Goal: Task Accomplishment & Management: Manage account settings

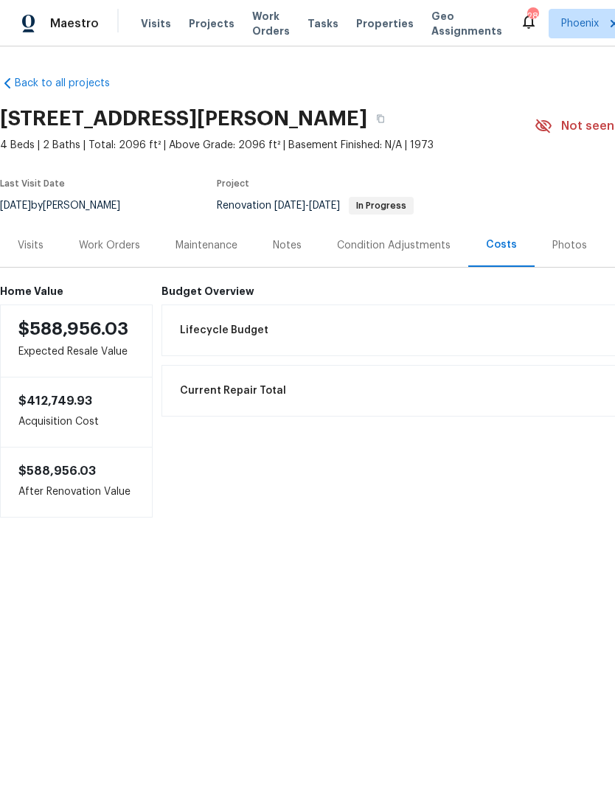
click at [114, 247] on div "Work Orders" at bounding box center [109, 245] width 61 height 15
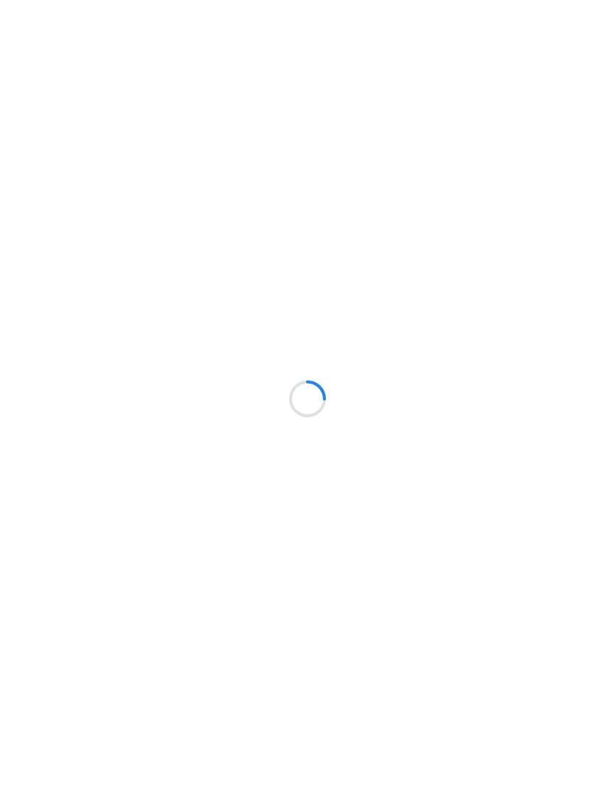
scroll to position [1, 0]
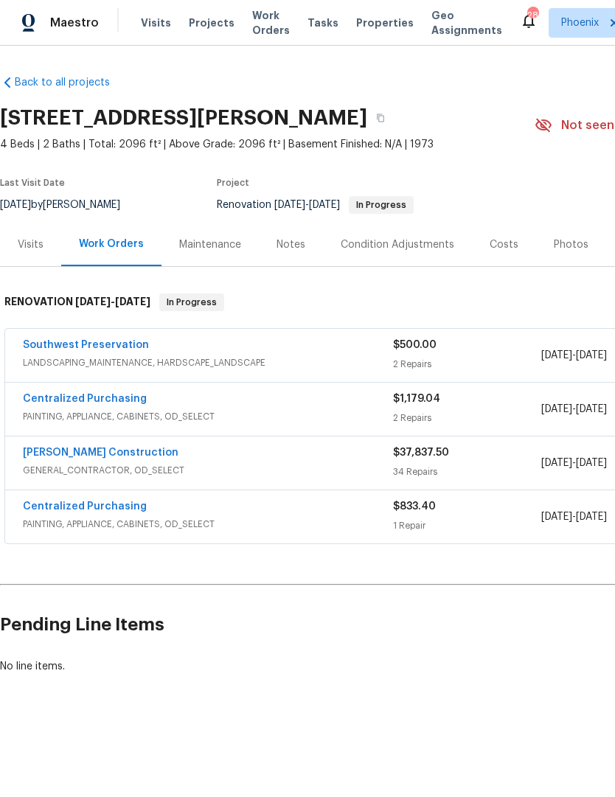
click at [252, 29] on span "Work Orders" at bounding box center [271, 23] width 38 height 29
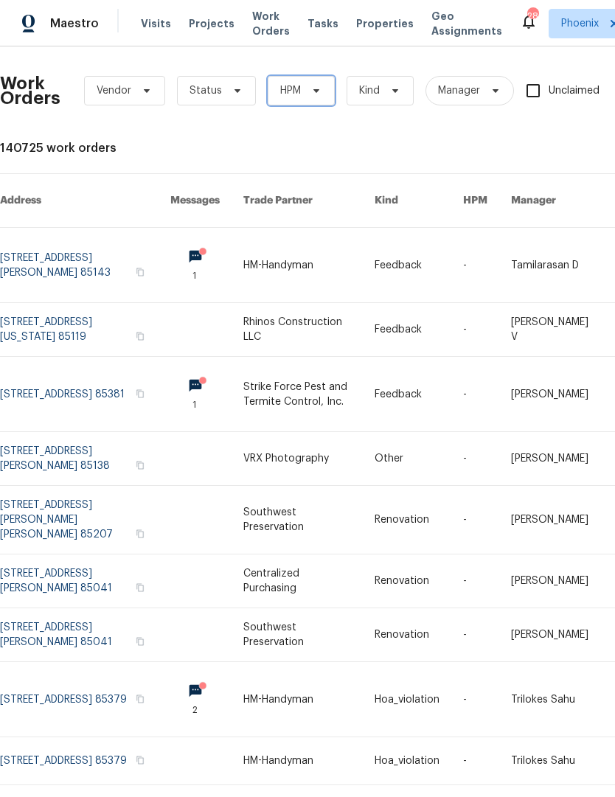
click at [311, 100] on span "HPM" at bounding box center [301, 90] width 67 height 29
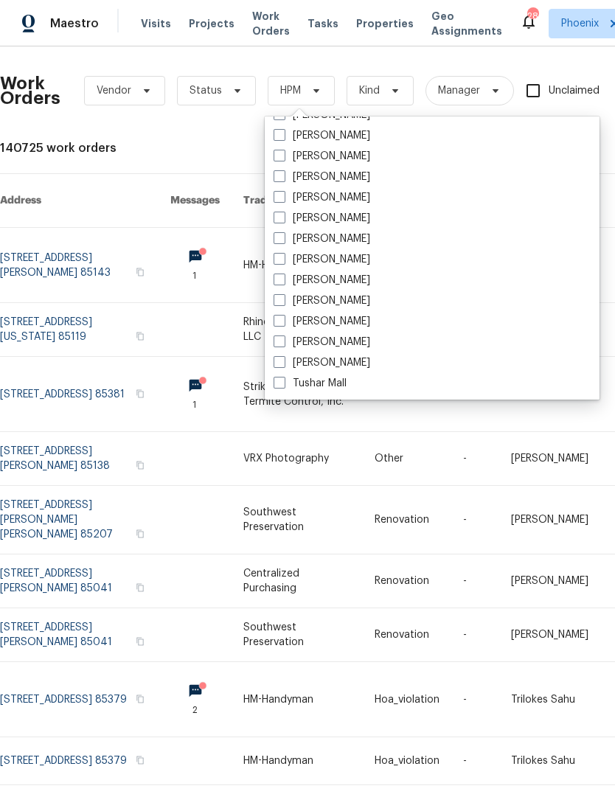
scroll to position [885, 0]
click at [284, 286] on label "[PERSON_NAME]" at bounding box center [322, 280] width 97 height 15
click at [283, 282] on input "[PERSON_NAME]" at bounding box center [279, 278] width 10 height 10
checkbox input "true"
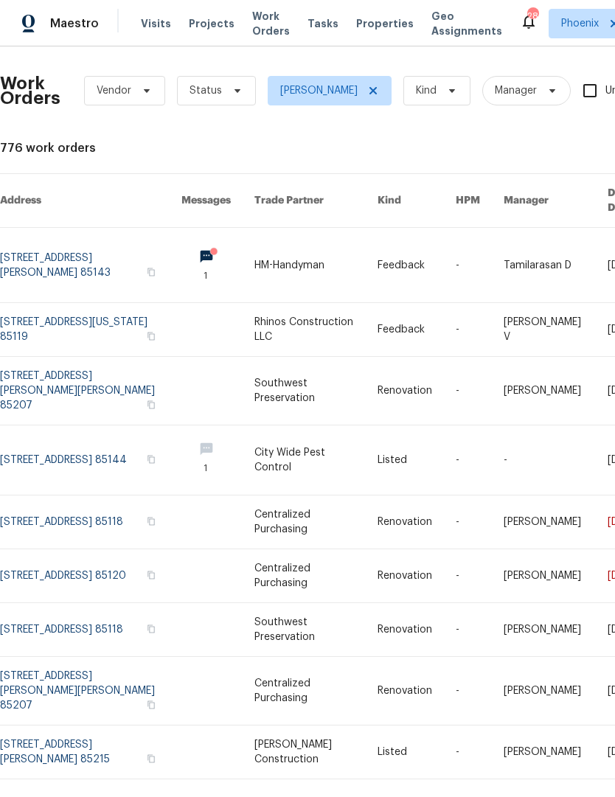
click at [91, 310] on link at bounding box center [90, 329] width 181 height 53
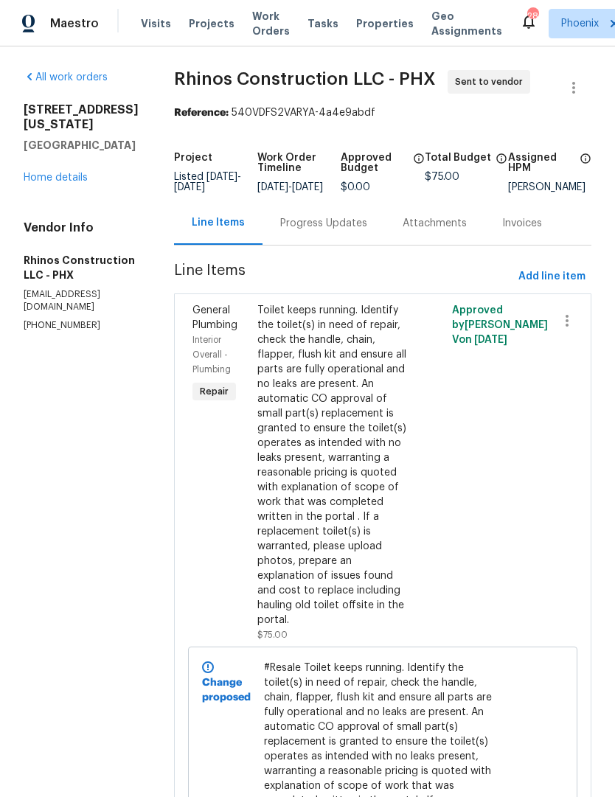
click at [64, 183] on link "Home details" at bounding box center [56, 178] width 64 height 10
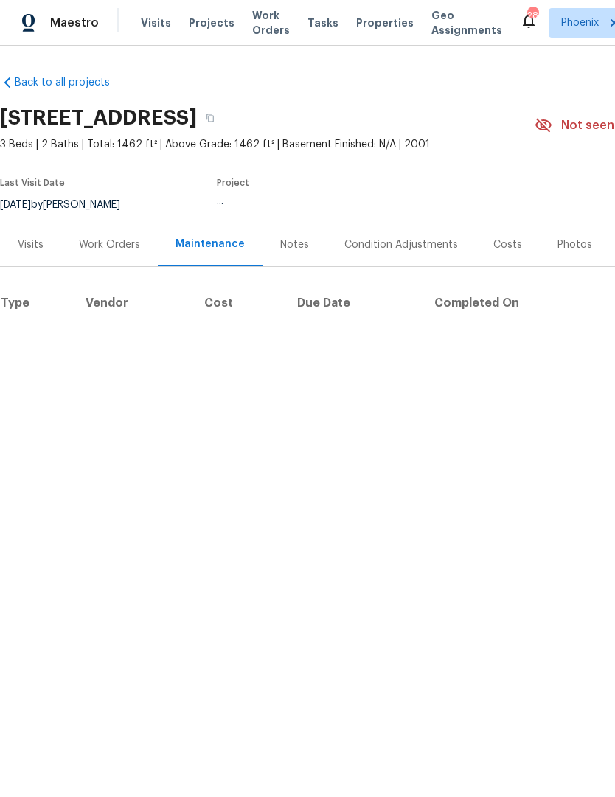
scroll to position [1, 0]
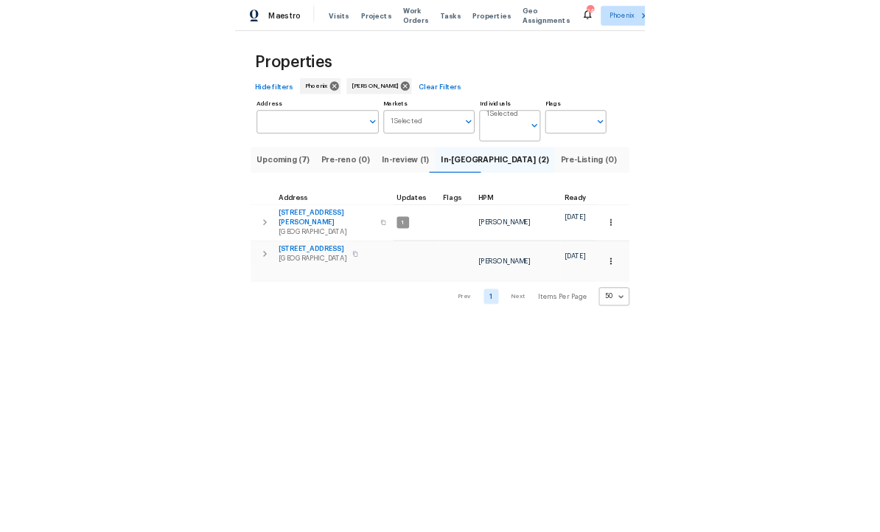
scroll to position [1, 0]
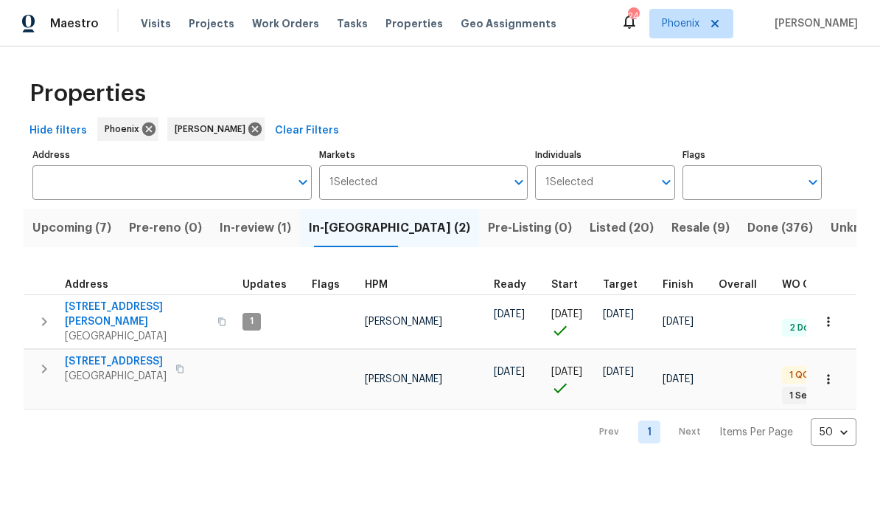
click at [614, 242] on button "Resale (9)" at bounding box center [701, 228] width 76 height 38
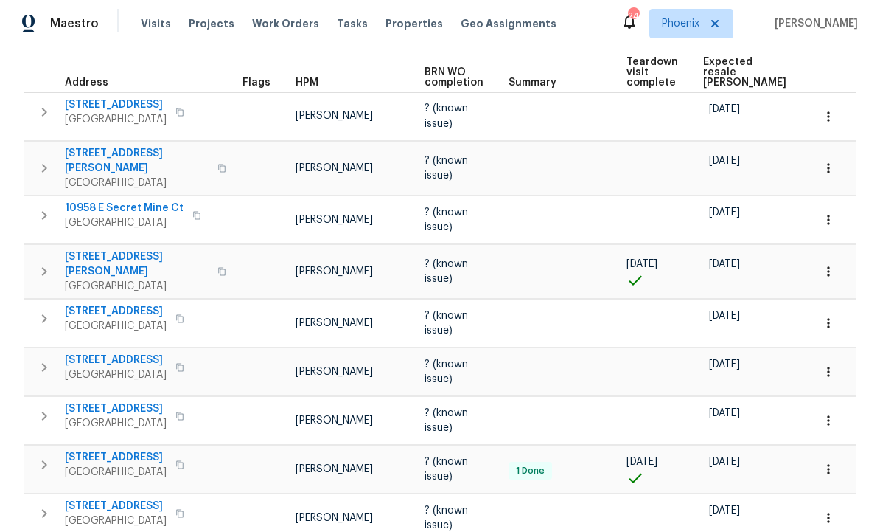
scroll to position [222, 0]
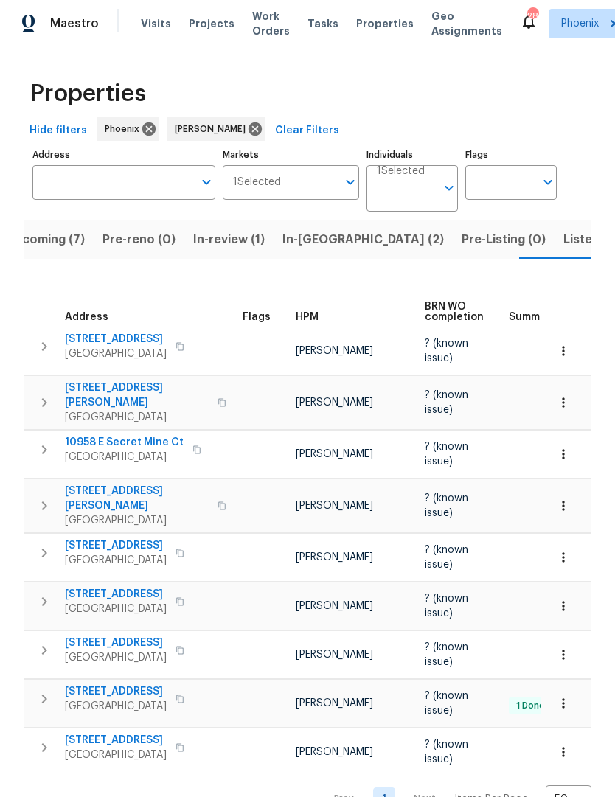
scroll to position [0, 27]
click at [563, 244] on span "Listed (20)" at bounding box center [595, 239] width 64 height 21
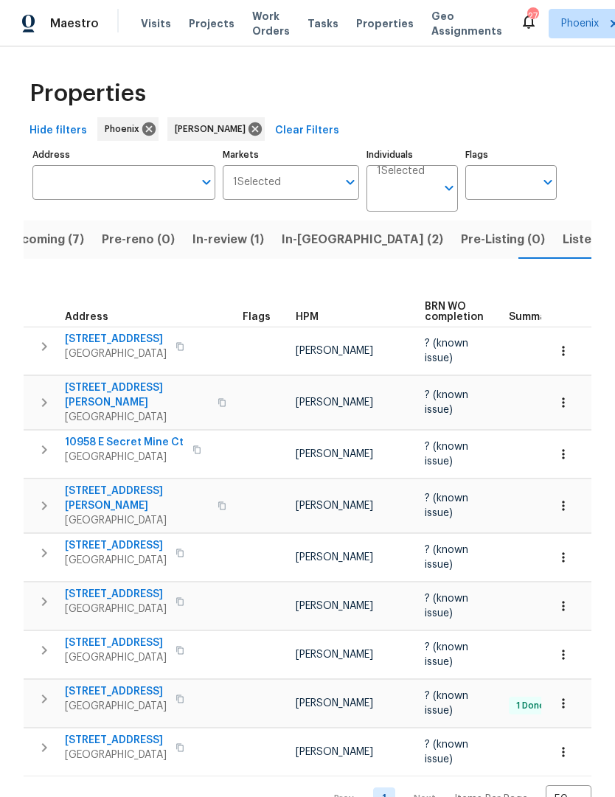
click at [321, 237] on span "In-reno (2)" at bounding box center [362, 239] width 161 height 21
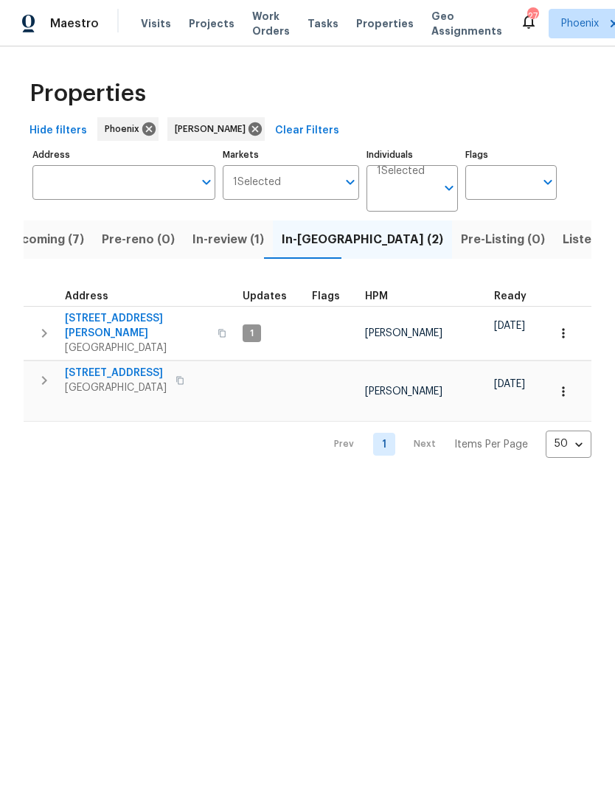
click at [55, 242] on span "Upcoming (7)" at bounding box center [44, 239] width 79 height 21
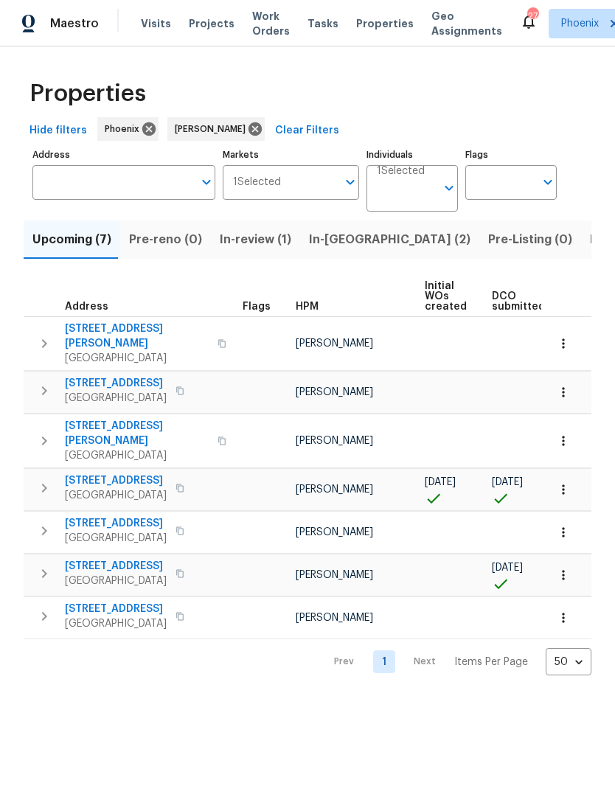
click at [152, 473] on span "1820 W Expressman St" at bounding box center [116, 480] width 102 height 15
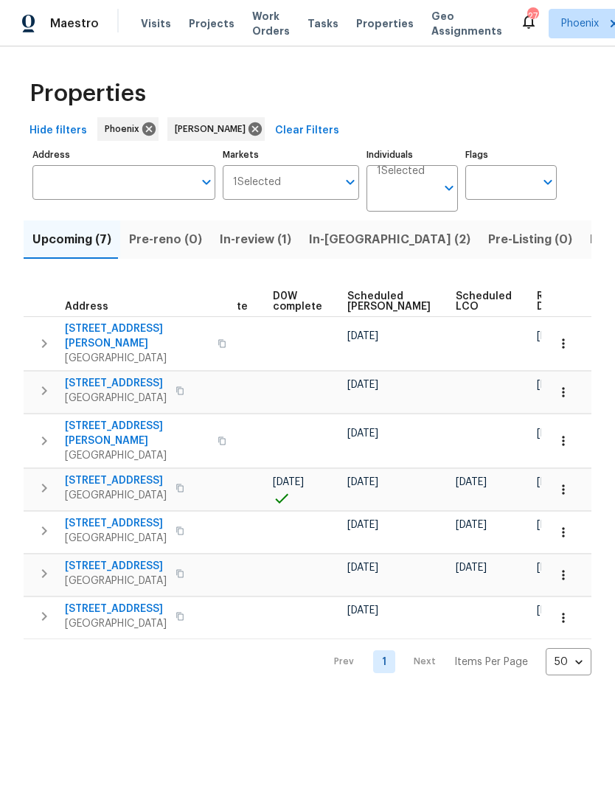
scroll to position [0, 371]
click at [538, 302] on span "Ready Date" at bounding box center [554, 301] width 32 height 21
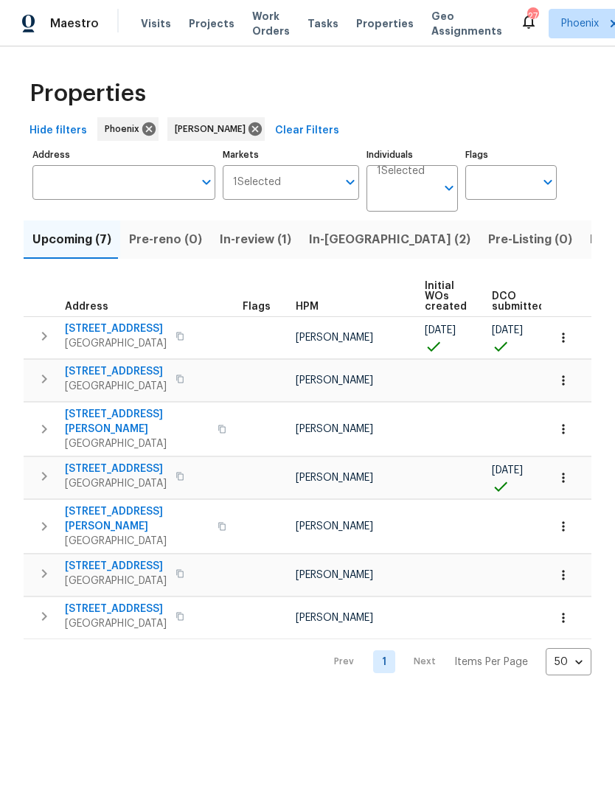
click at [142, 370] on span "33153 N Cat Hills Ave" at bounding box center [116, 371] width 102 height 15
click at [145, 411] on span "[STREET_ADDRESS][PERSON_NAME]" at bounding box center [137, 421] width 144 height 29
click at [184, 383] on icon "button" at bounding box center [179, 379] width 7 height 8
click at [135, 559] on span "1820 N Avoca Cir" at bounding box center [116, 566] width 102 height 15
click at [332, 246] on span "In-reno (2)" at bounding box center [389, 239] width 161 height 21
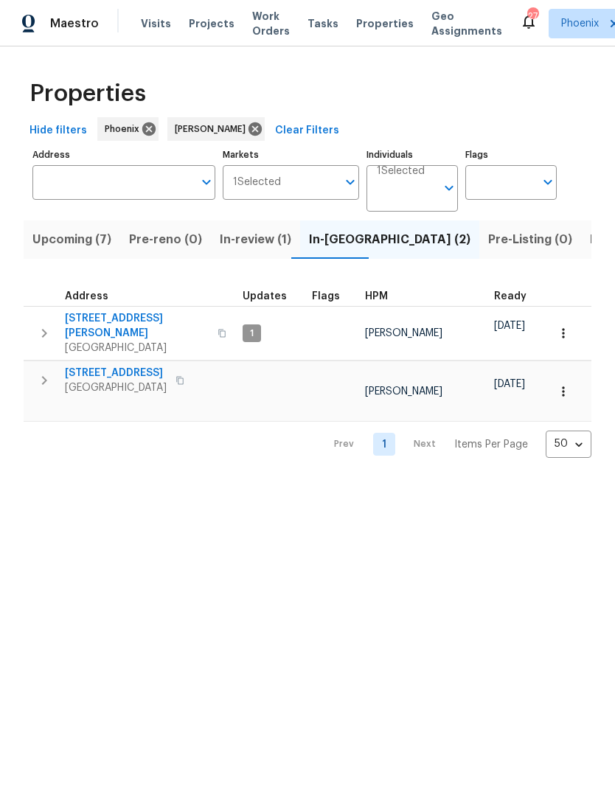
click at [46, 375] on icon "button" at bounding box center [44, 381] width 18 height 18
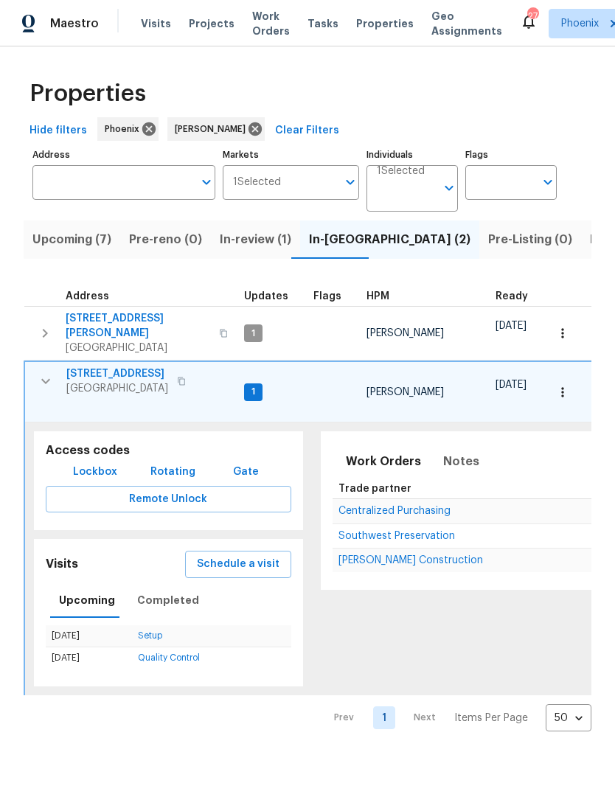
click at [414, 555] on span "[PERSON_NAME] Construction" at bounding box center [410, 560] width 145 height 10
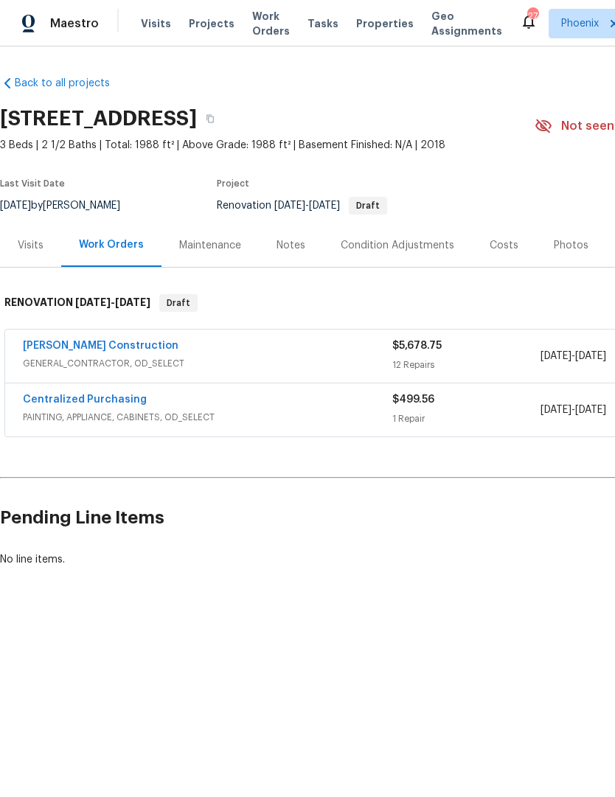
click at [293, 247] on div "Notes" at bounding box center [291, 245] width 29 height 15
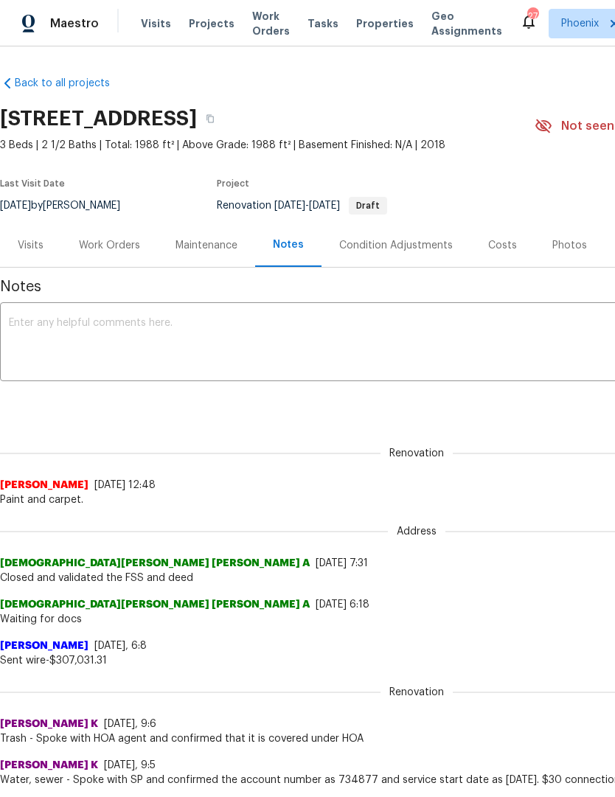
click at [146, 345] on textarea at bounding box center [417, 344] width 816 height 52
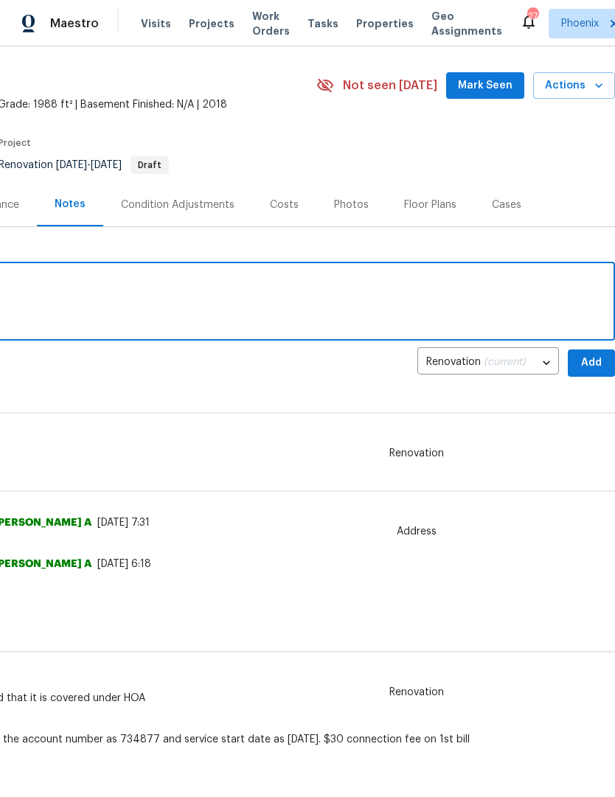
scroll to position [41, 218]
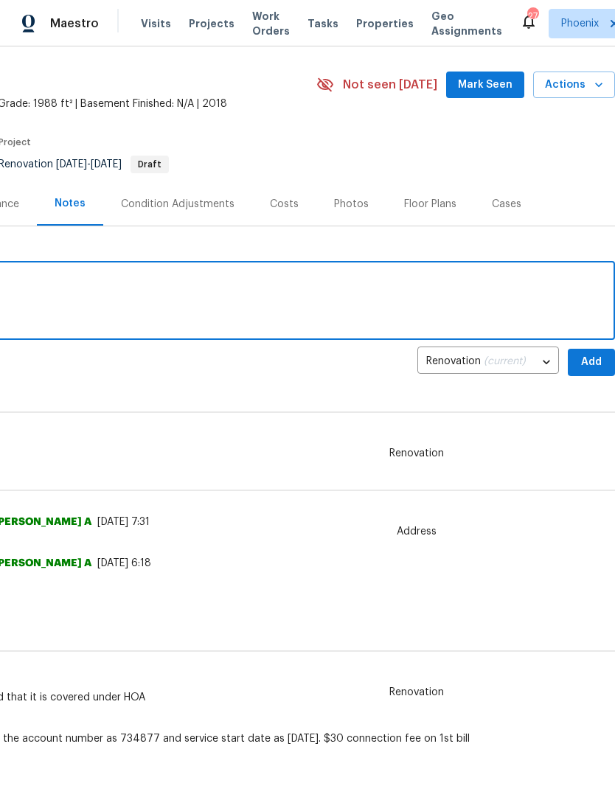
type textarea "Home is stuck in Late Checkout, bug filed."
click at [584, 358] on span "Add" at bounding box center [592, 362] width 24 height 18
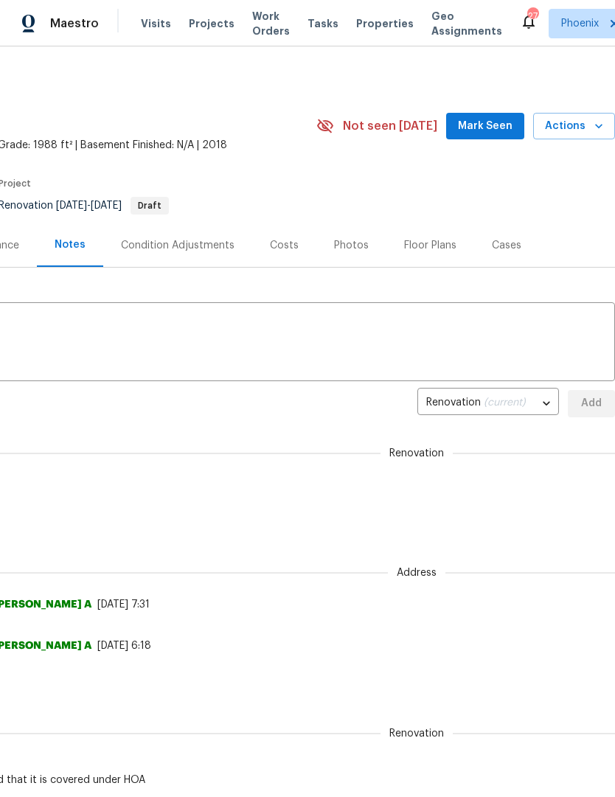
scroll to position [0, 218]
click at [501, 122] on span "Mark Seen" at bounding box center [485, 126] width 55 height 18
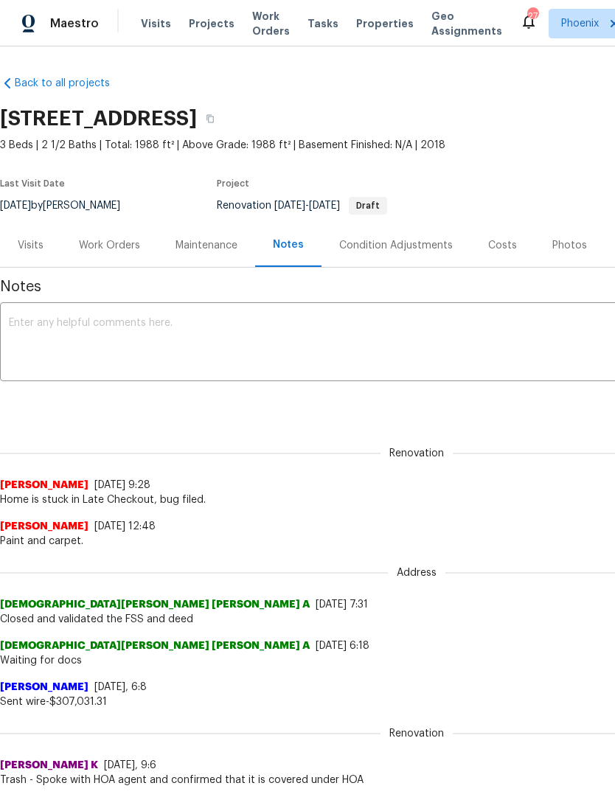
scroll to position [0, 0]
click at [215, 122] on icon "button" at bounding box center [210, 118] width 9 height 9
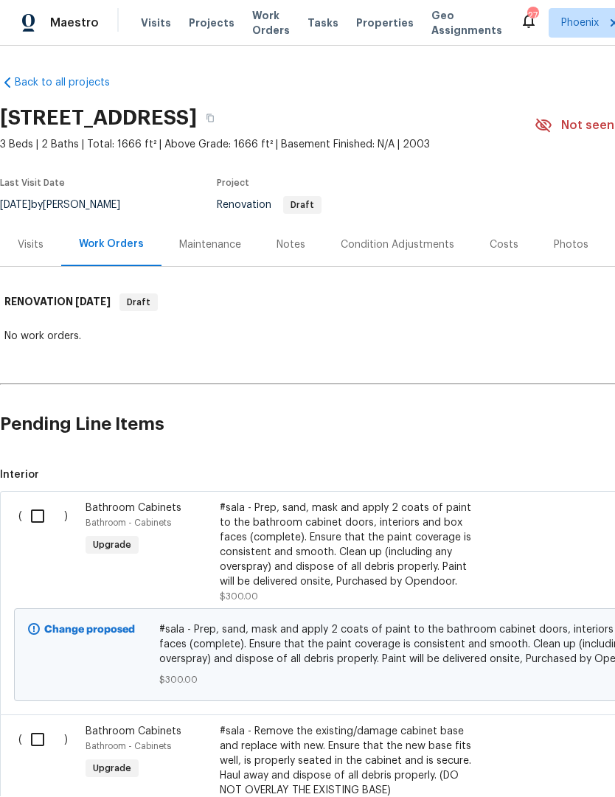
click at [29, 223] on div "Visits" at bounding box center [30, 245] width 61 height 44
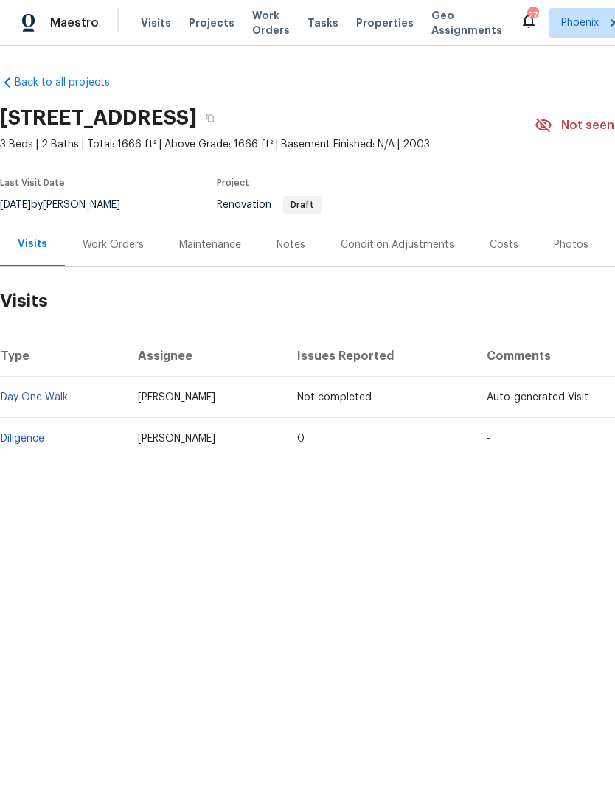
click at [490, 247] on div "Costs" at bounding box center [504, 245] width 29 height 15
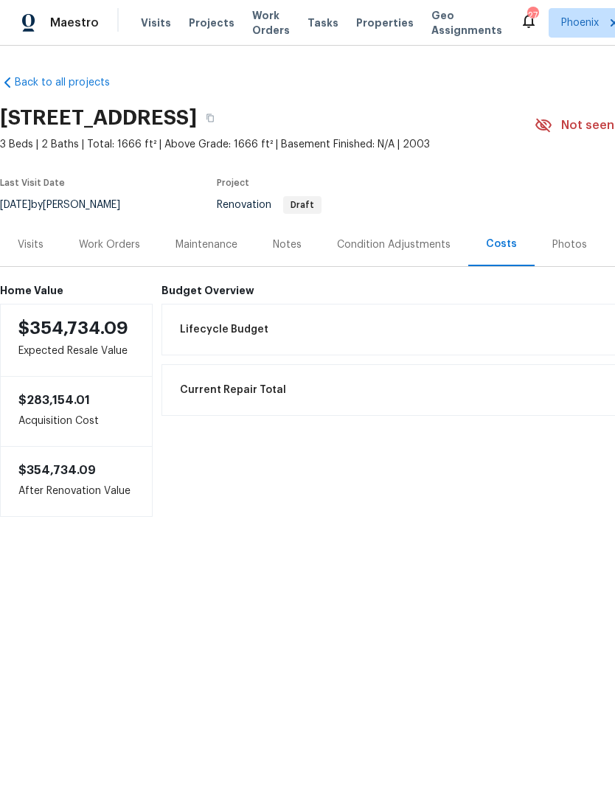
click at [117, 236] on div "Work Orders" at bounding box center [109, 245] width 97 height 44
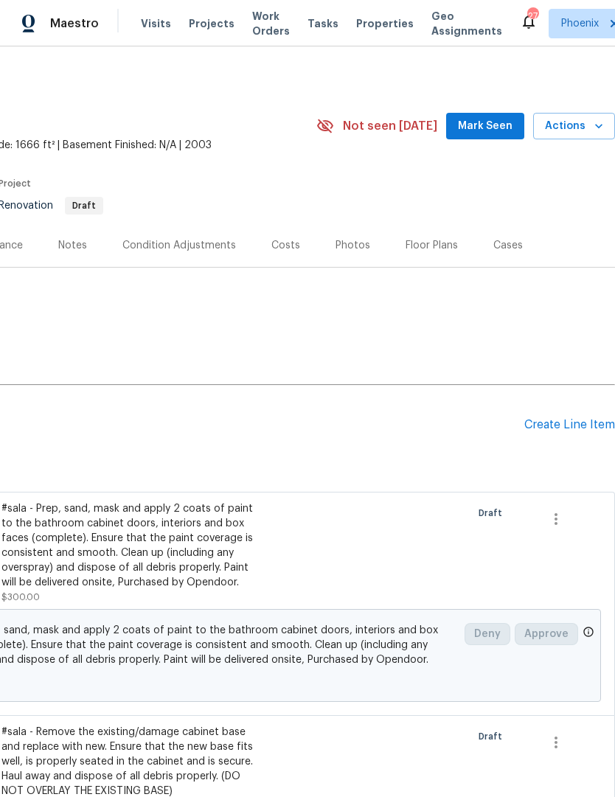
scroll to position [0, 218]
click at [550, 431] on div "Create Line Item" at bounding box center [569, 425] width 91 height 14
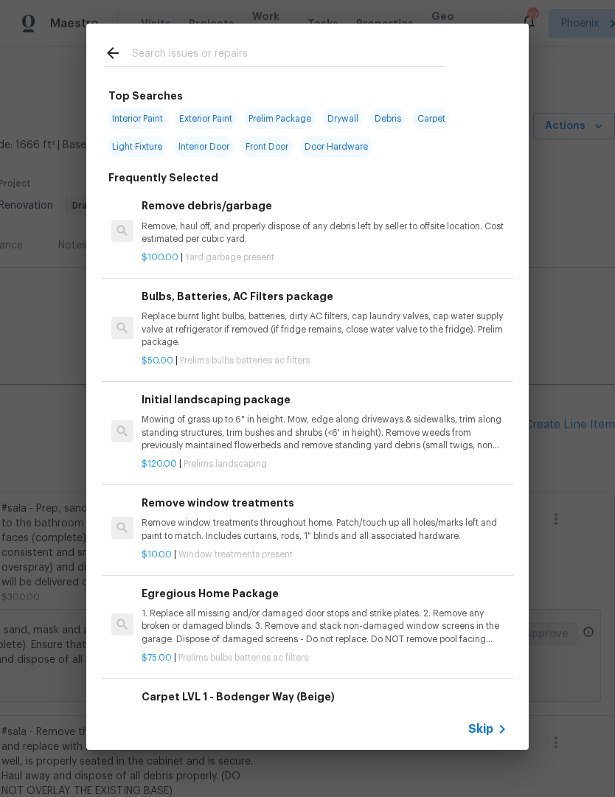
click at [209, 47] on input "text" at bounding box center [288, 55] width 313 height 22
type input "Init"
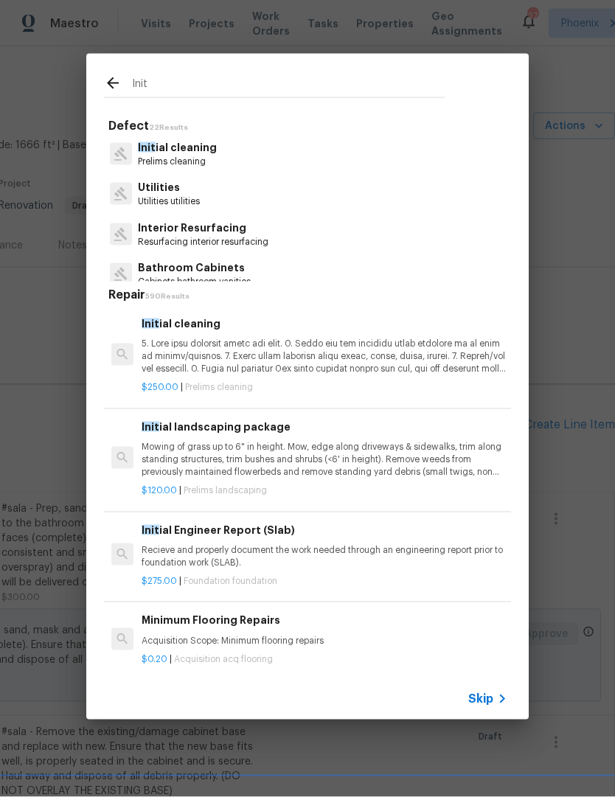
click at [192, 159] on p "Prelims cleaning" at bounding box center [177, 162] width 79 height 13
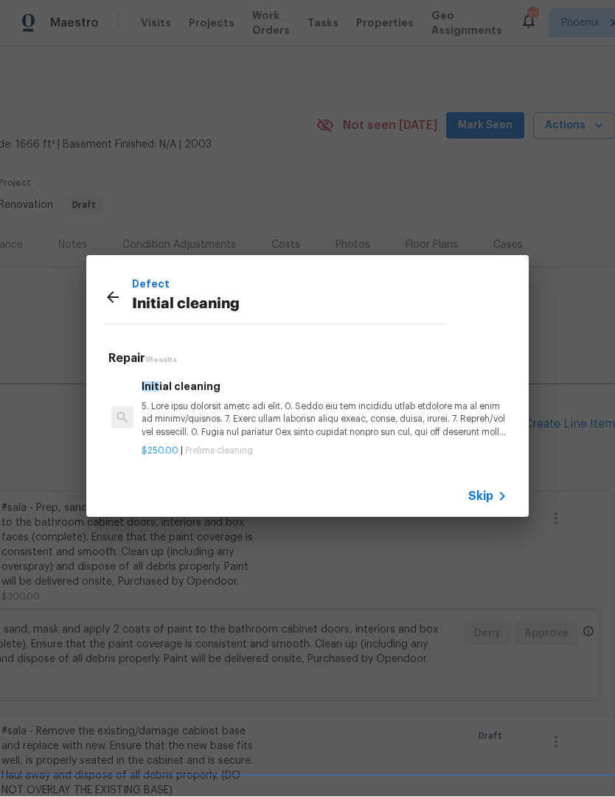
click at [293, 423] on p at bounding box center [325, 420] width 366 height 38
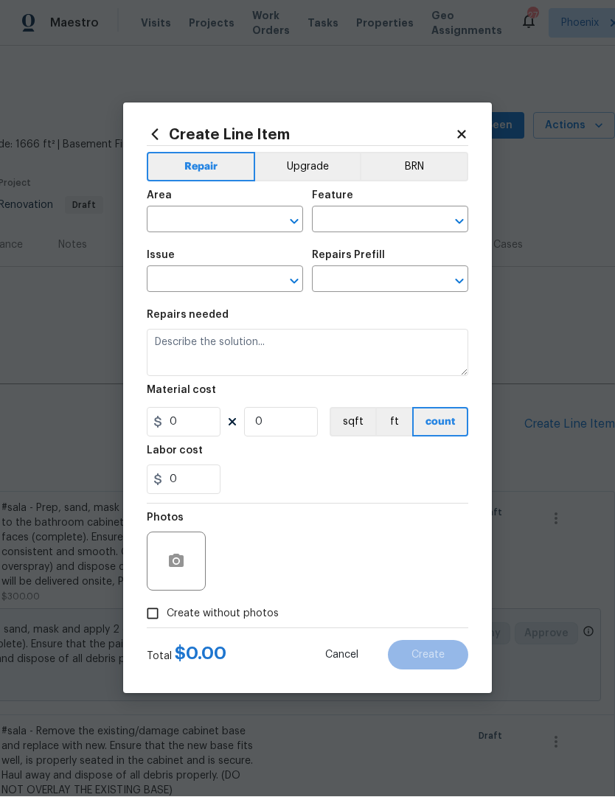
type input "Home Readiness Packages"
type input "Initial cleaning"
type input "Initial cleaning $250.00"
type textarea "1. Wipe down exterior doors and trim. 2. Clean out all exterior light fixtures …"
type input "250"
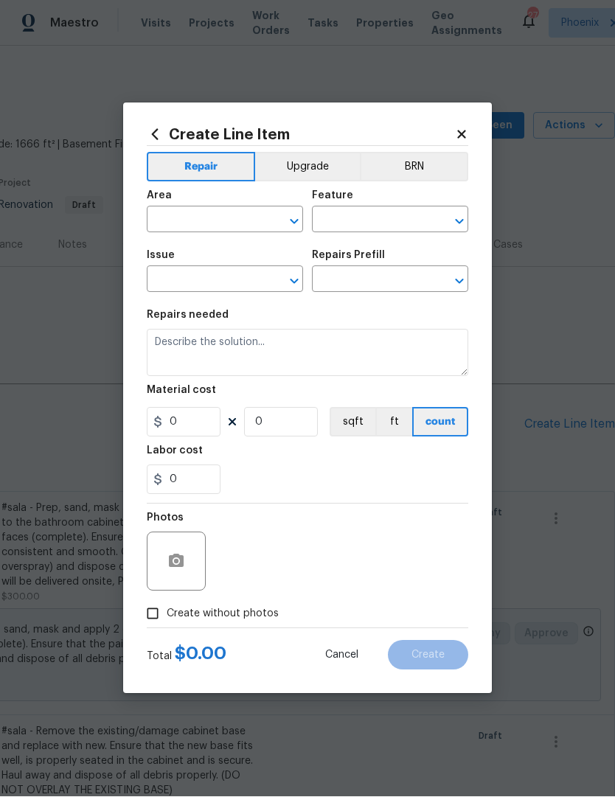
type input "1"
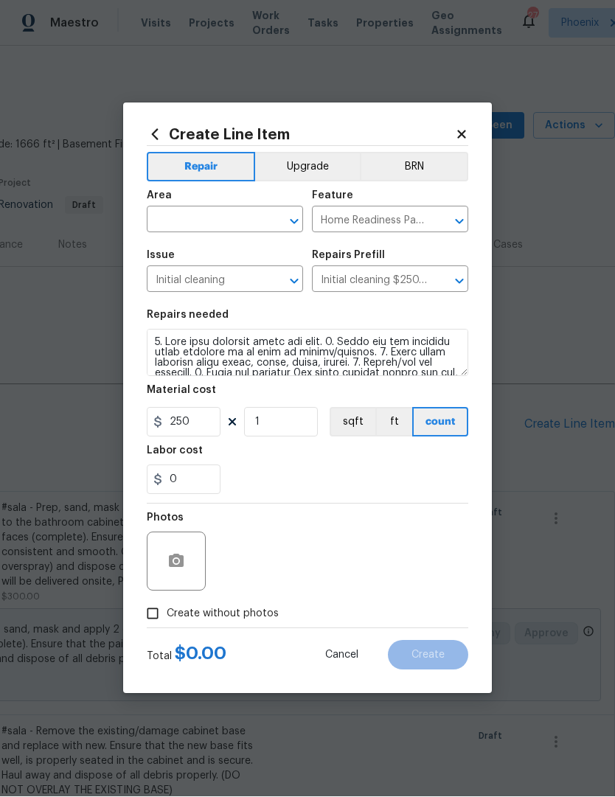
scroll to position [1, 0]
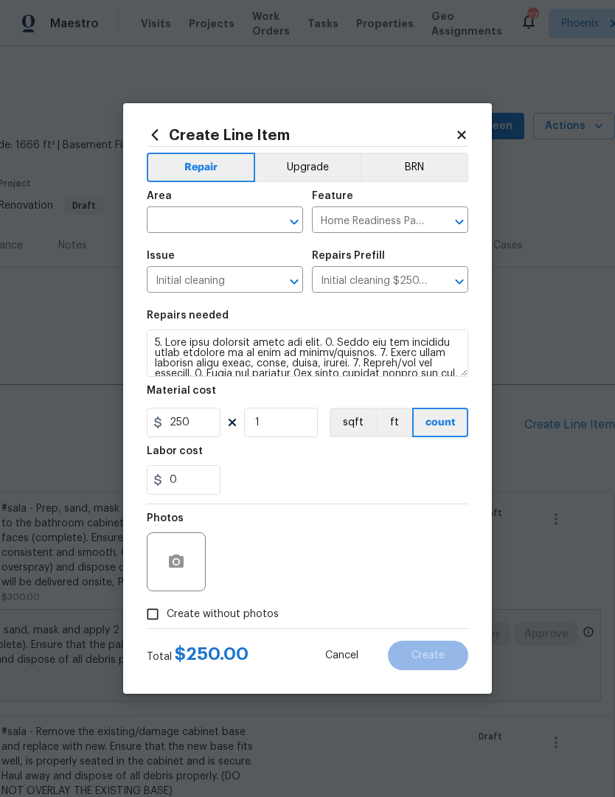
click at [237, 220] on input "text" at bounding box center [204, 221] width 115 height 23
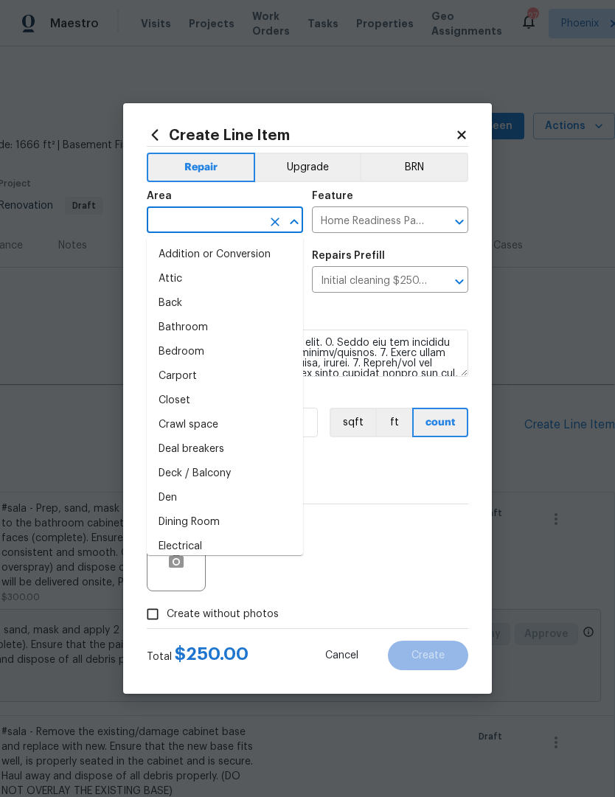
scroll to position [0, 0]
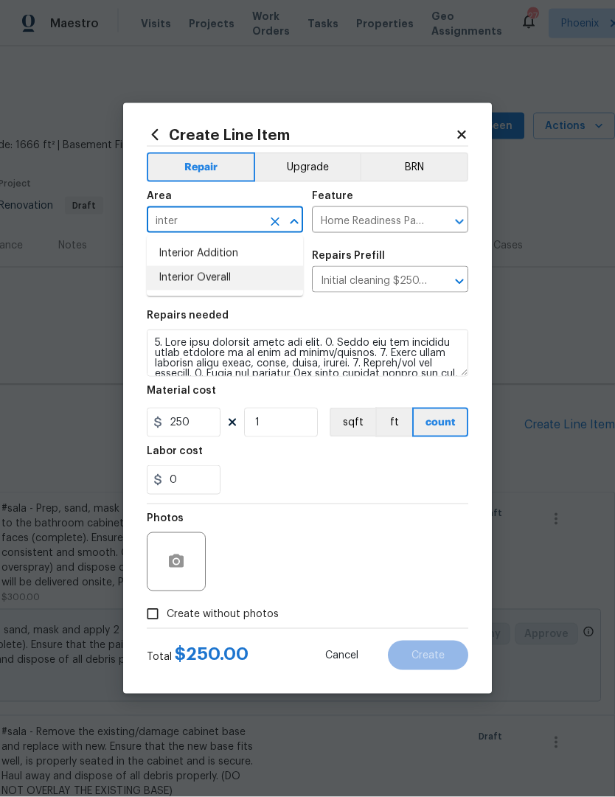
click at [266, 280] on li "Interior Overall" at bounding box center [225, 278] width 156 height 24
type input "Interior Overall"
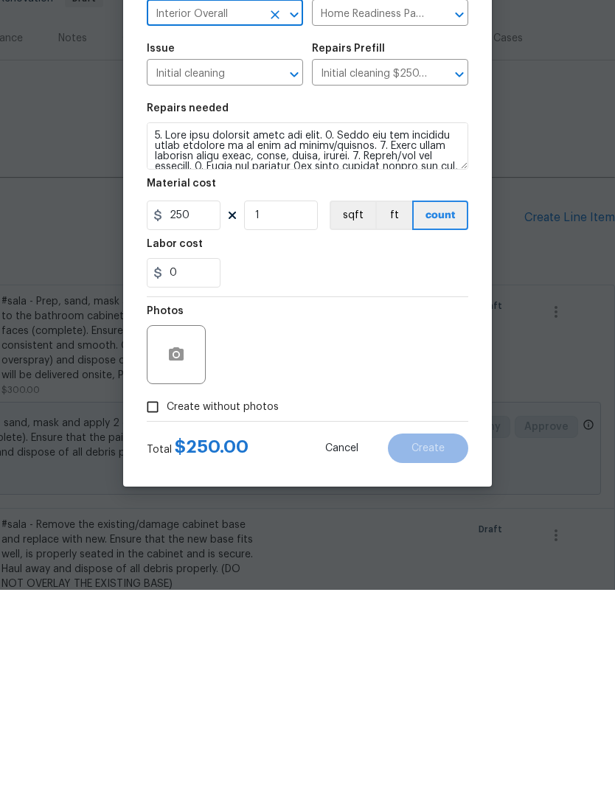
click at [161, 600] on input "Create without photos" at bounding box center [153, 614] width 28 height 28
checkbox input "true"
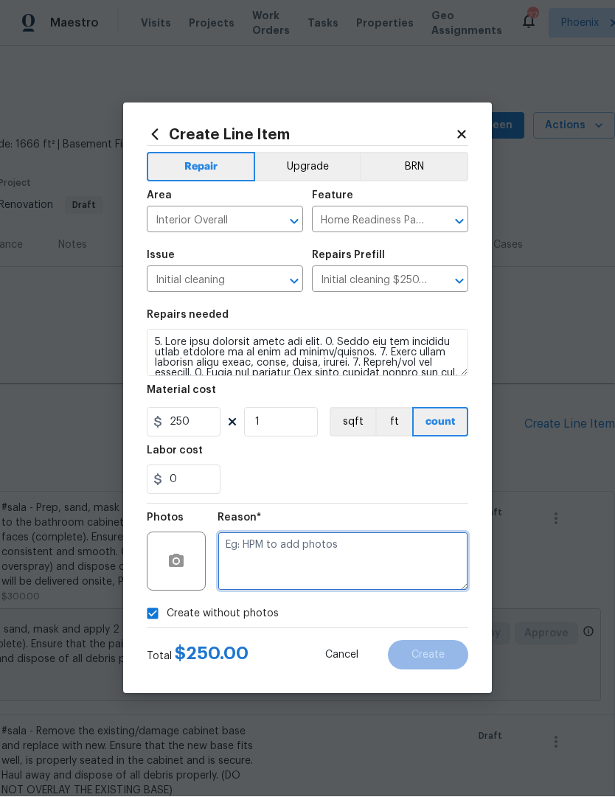
click at [316, 573] on textarea at bounding box center [343, 561] width 251 height 59
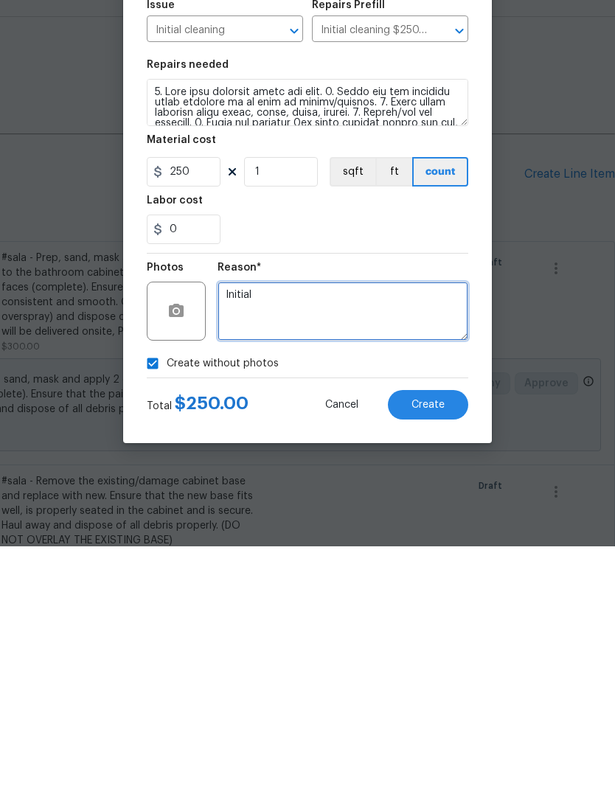
type textarea "Initial"
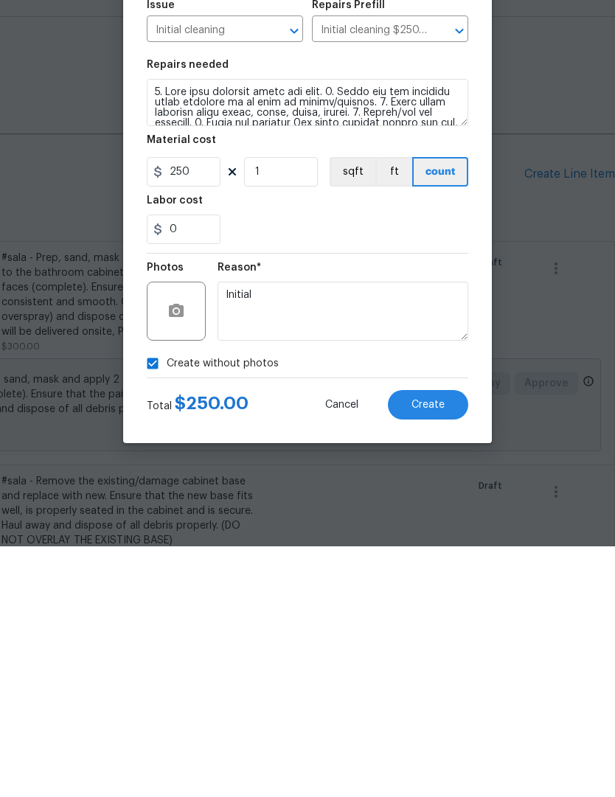
click at [451, 641] on button "Create" at bounding box center [428, 655] width 80 height 29
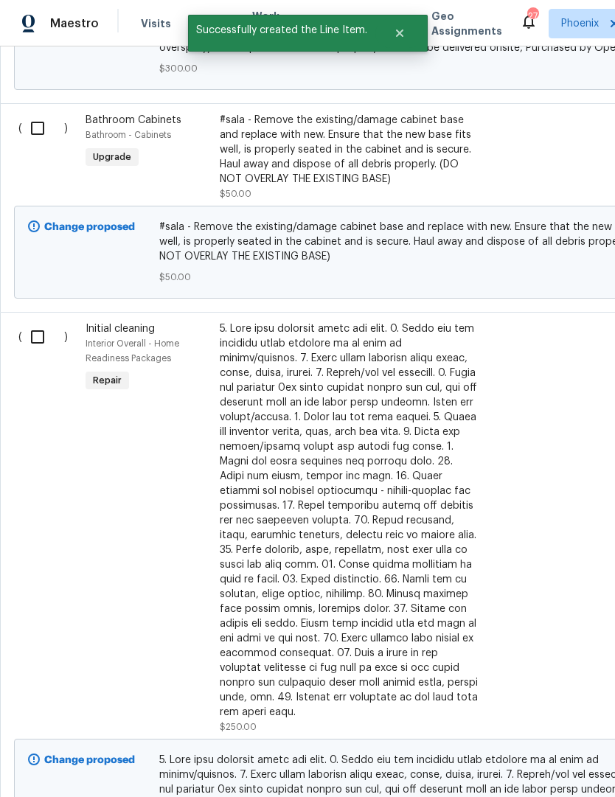
scroll to position [645, 0]
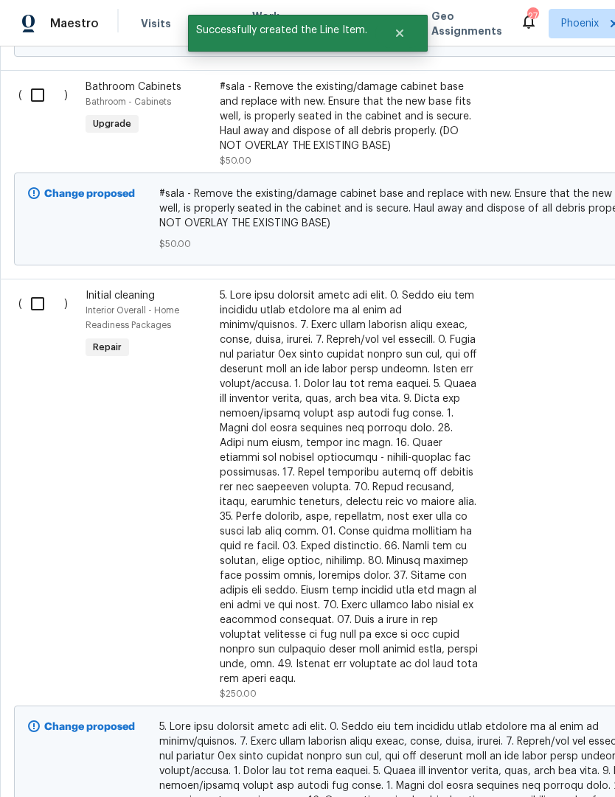
click at [35, 309] on input "checkbox" at bounding box center [43, 303] width 42 height 31
checkbox input "true"
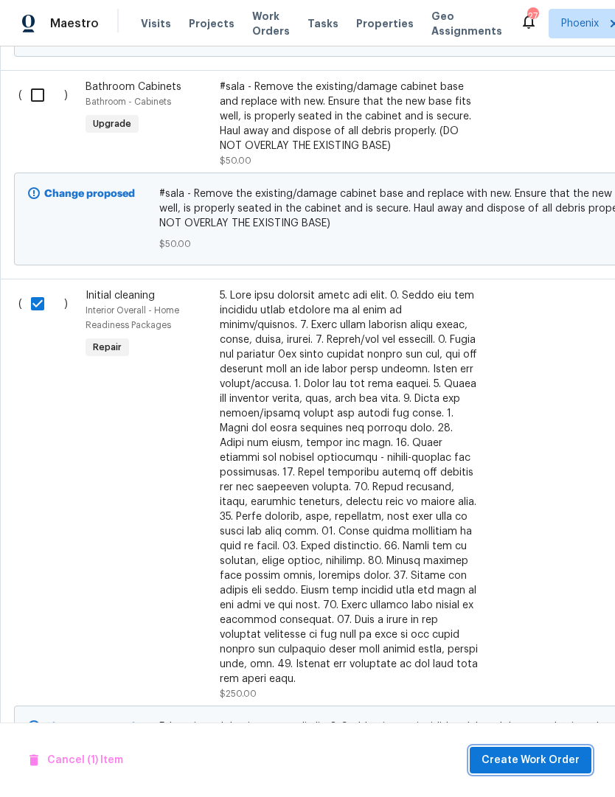
click at [551, 761] on span "Create Work Order" at bounding box center [531, 760] width 98 height 18
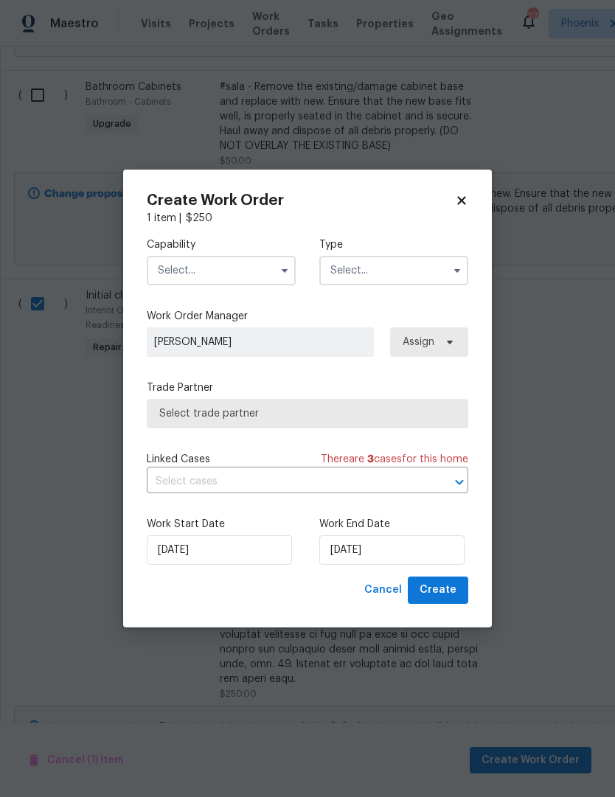
click at [266, 271] on input "text" at bounding box center [221, 270] width 149 height 29
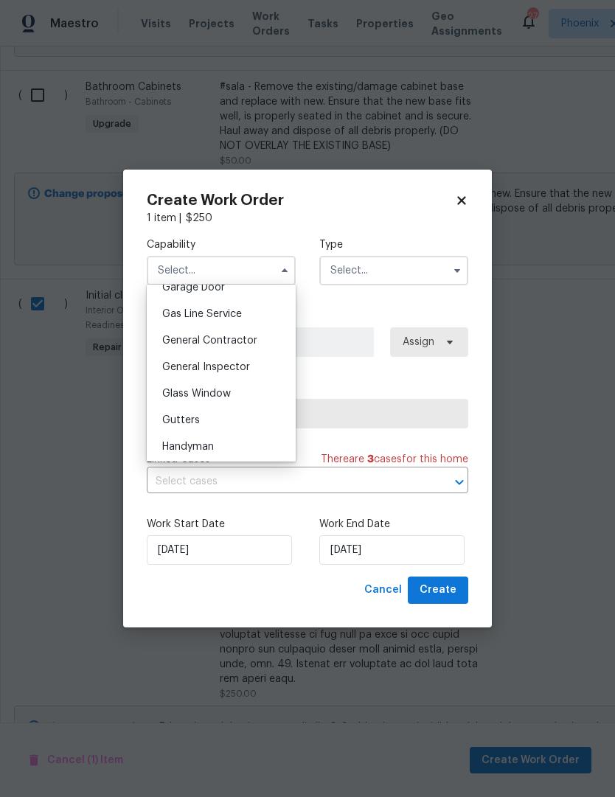
scroll to position [667, 0]
click at [251, 341] on span "General Contractor" at bounding box center [209, 340] width 95 height 10
type input "General Contractor"
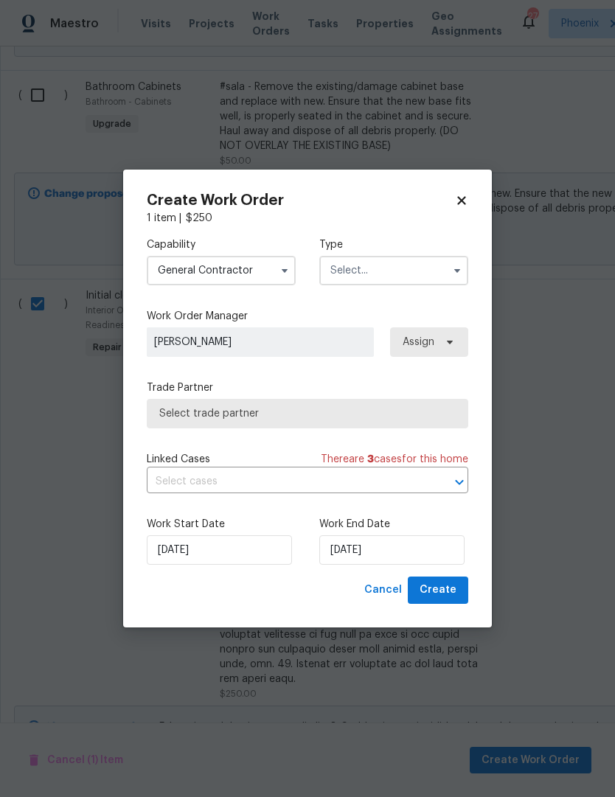
click at [403, 277] on input "text" at bounding box center [393, 270] width 149 height 29
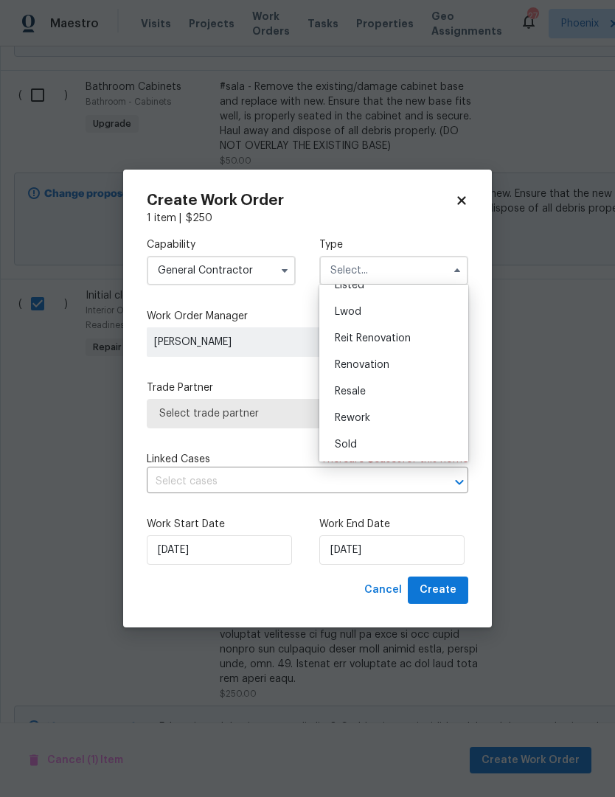
scroll to position [149, 0]
click at [366, 368] on span "Renovation" at bounding box center [362, 365] width 55 height 10
type input "Renovation"
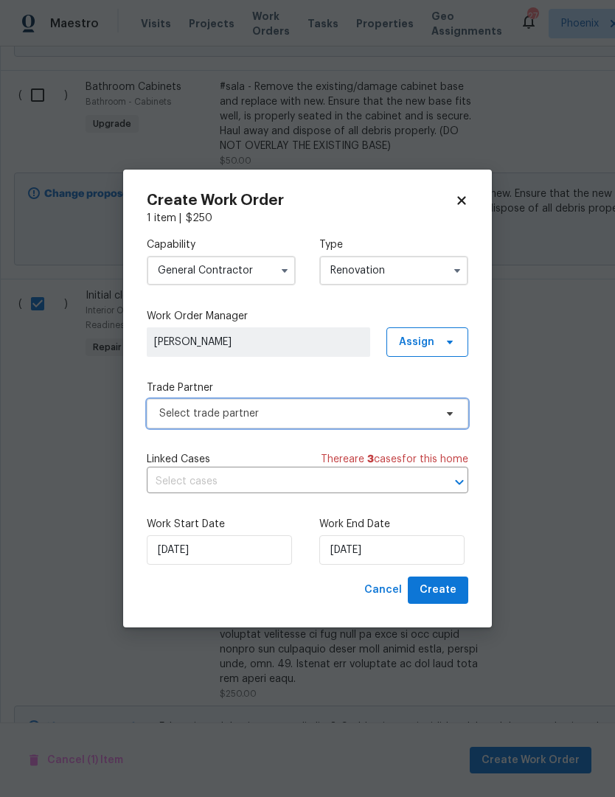
click at [369, 425] on span "Select trade partner" at bounding box center [307, 413] width 321 height 29
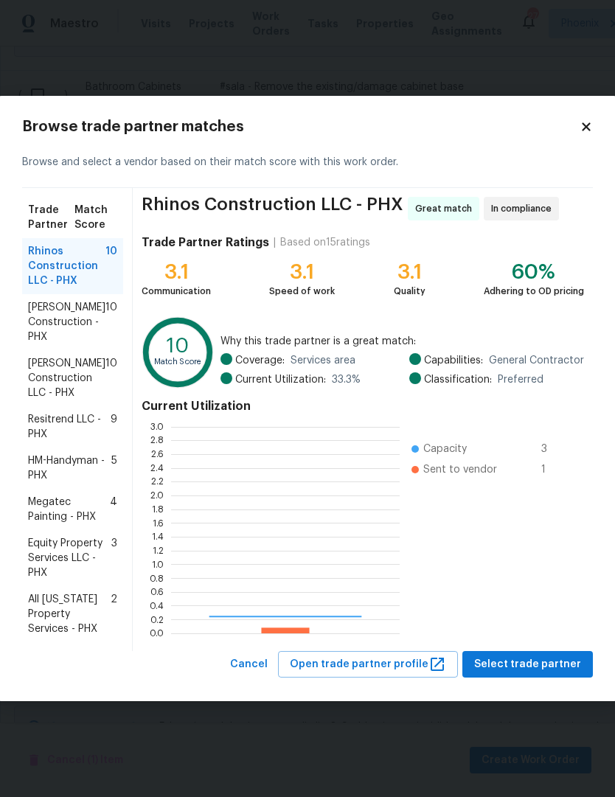
scroll to position [206, 229]
click at [72, 318] on span "[PERSON_NAME] Construction - PHX" at bounding box center [66, 322] width 77 height 44
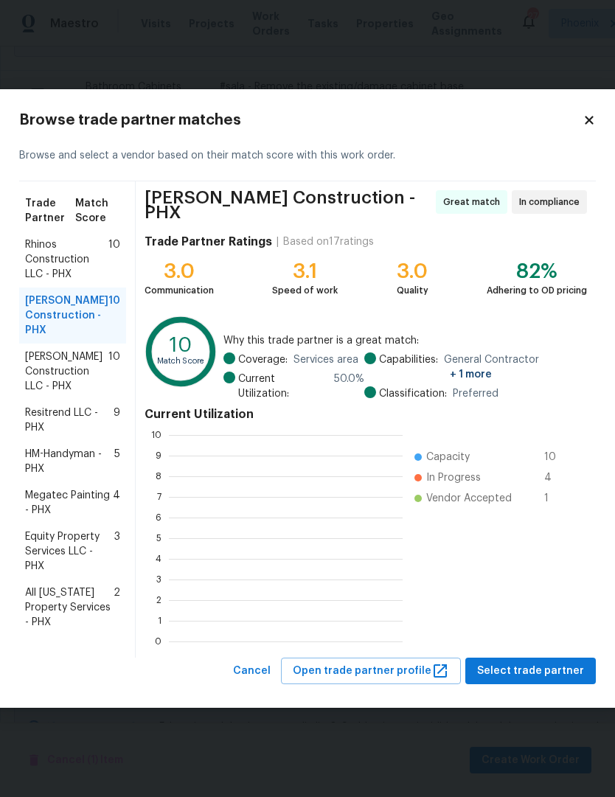
scroll to position [206, 234]
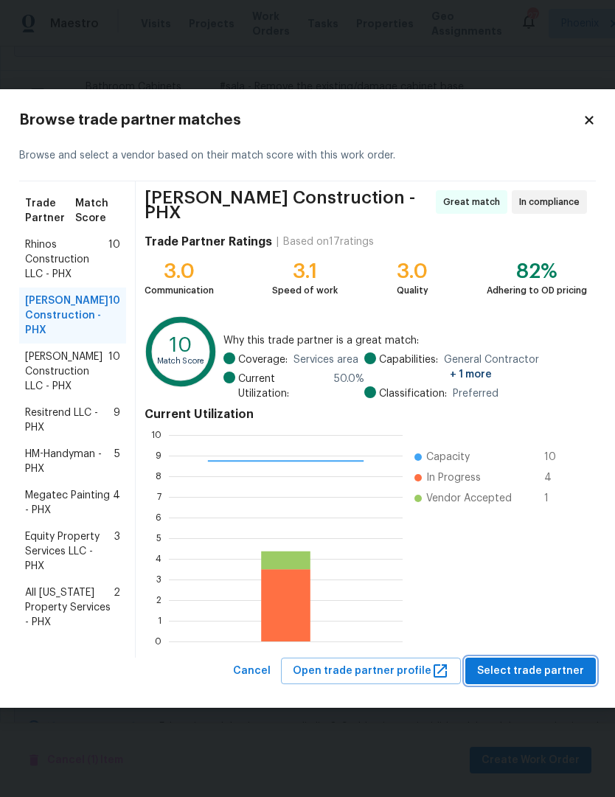
click at [551, 670] on span "Select trade partner" at bounding box center [530, 671] width 107 height 18
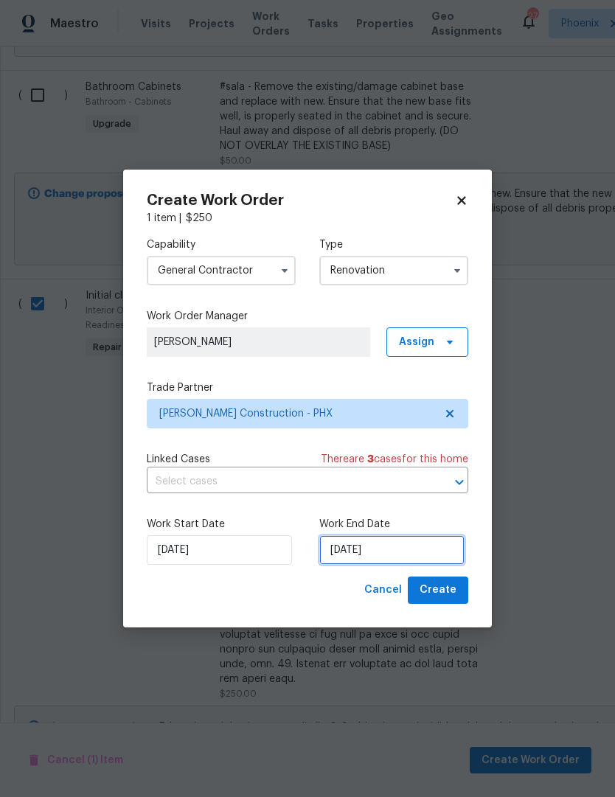
click at [423, 545] on input "9/2/2025" at bounding box center [391, 549] width 145 height 29
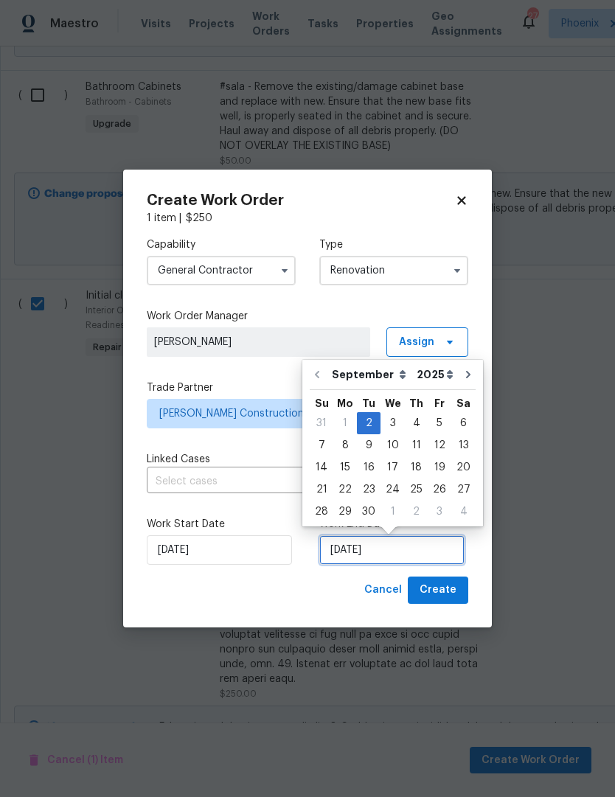
scroll to position [28, 0]
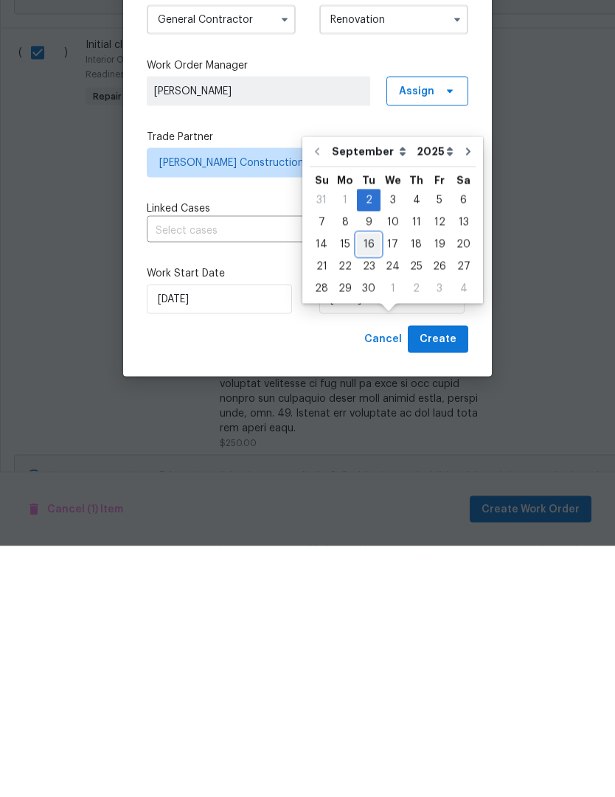
click at [377, 485] on div "16" at bounding box center [369, 495] width 24 height 21
type input "9/16/2025"
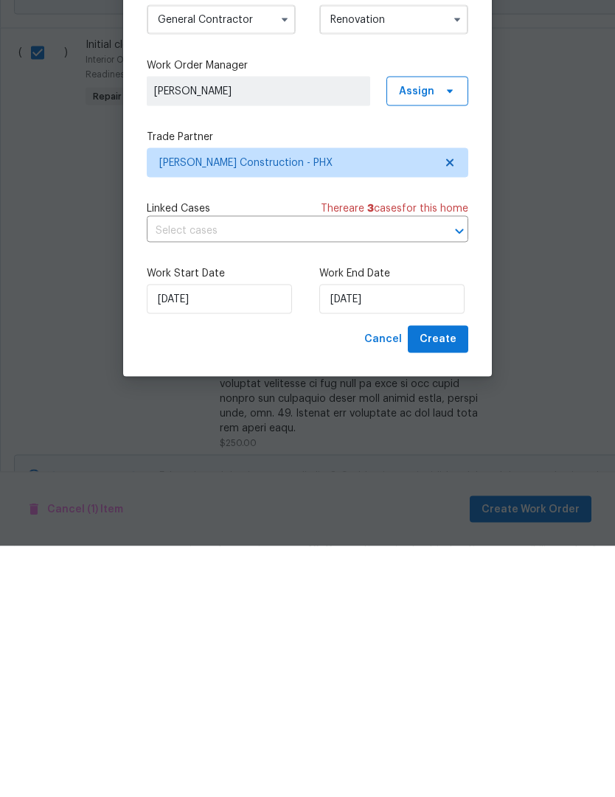
scroll to position [49, 0]
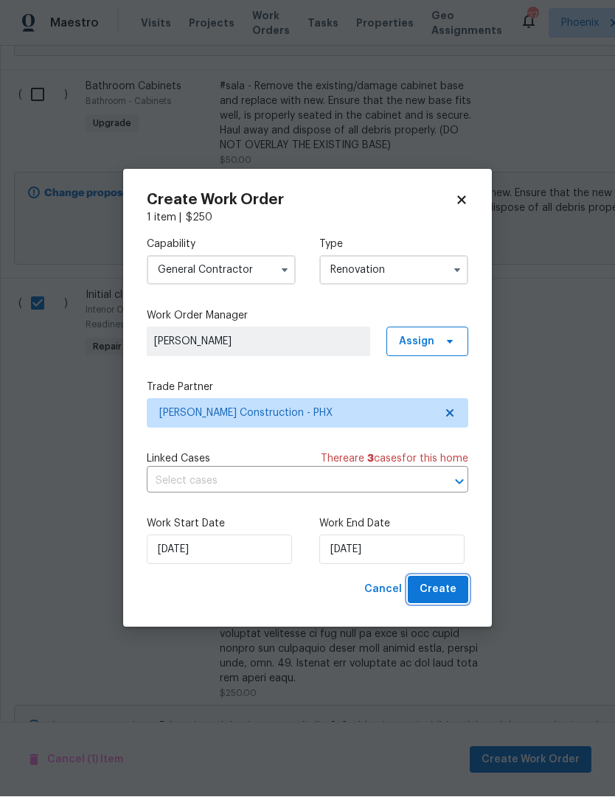
click at [454, 594] on span "Create" at bounding box center [438, 590] width 37 height 18
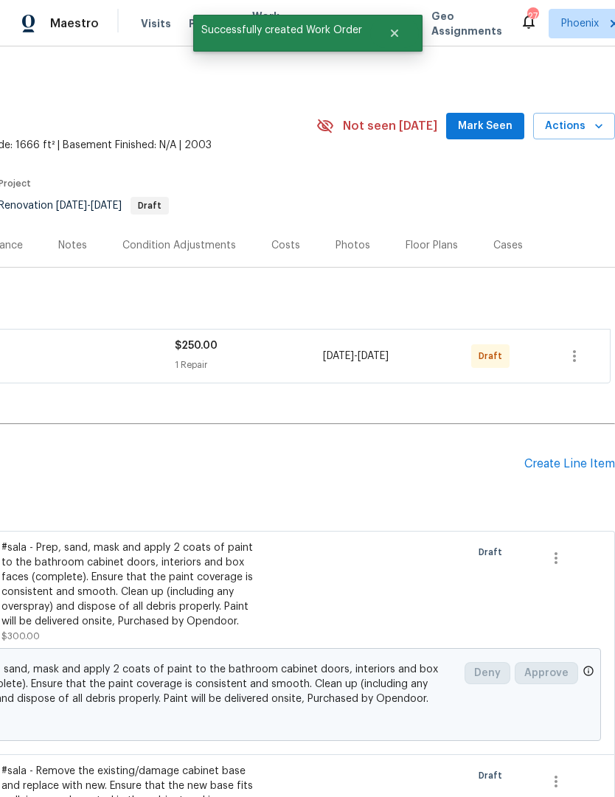
scroll to position [0, 218]
click at [582, 347] on icon "button" at bounding box center [575, 356] width 18 height 18
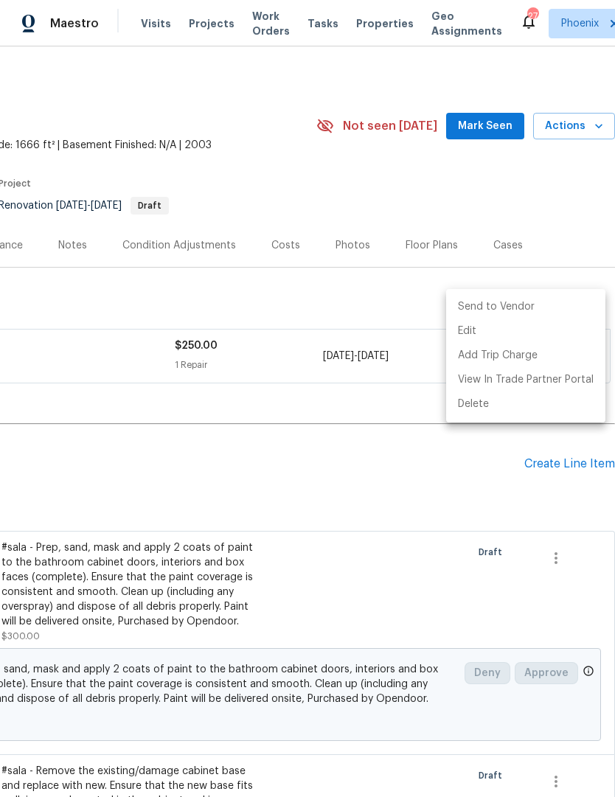
click at [529, 303] on li "Send to Vendor" at bounding box center [525, 307] width 159 height 24
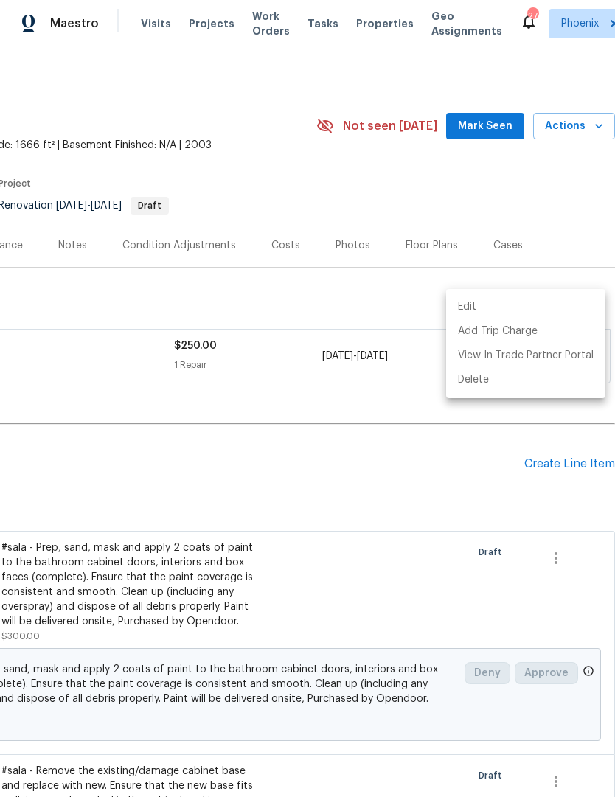
click at [350, 415] on div at bounding box center [307, 398] width 615 height 797
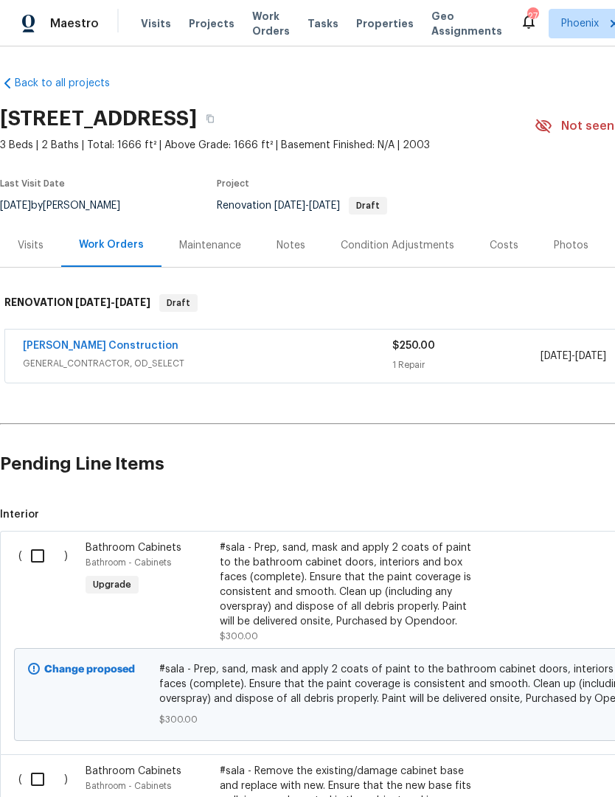
scroll to position [0, 0]
click at [38, 238] on div "Visits" at bounding box center [31, 245] width 26 height 15
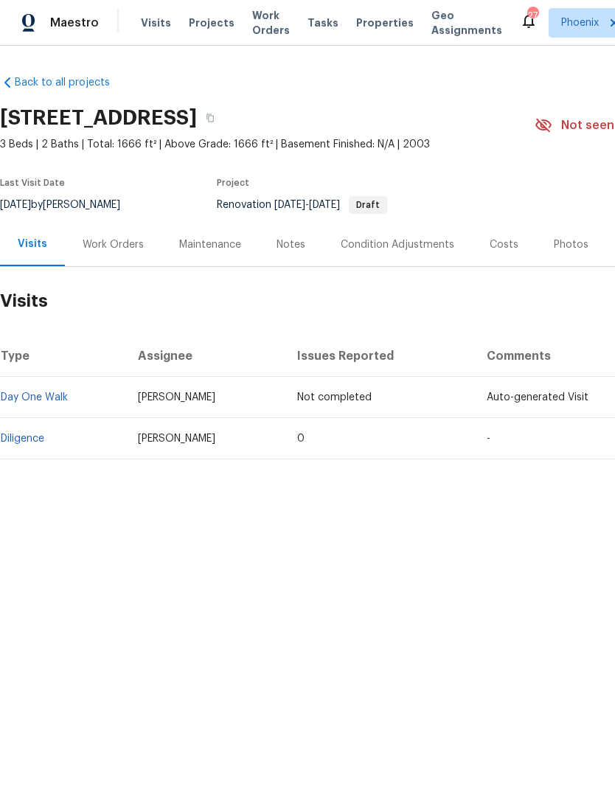
click at [28, 440] on link "Diligence" at bounding box center [23, 439] width 44 height 10
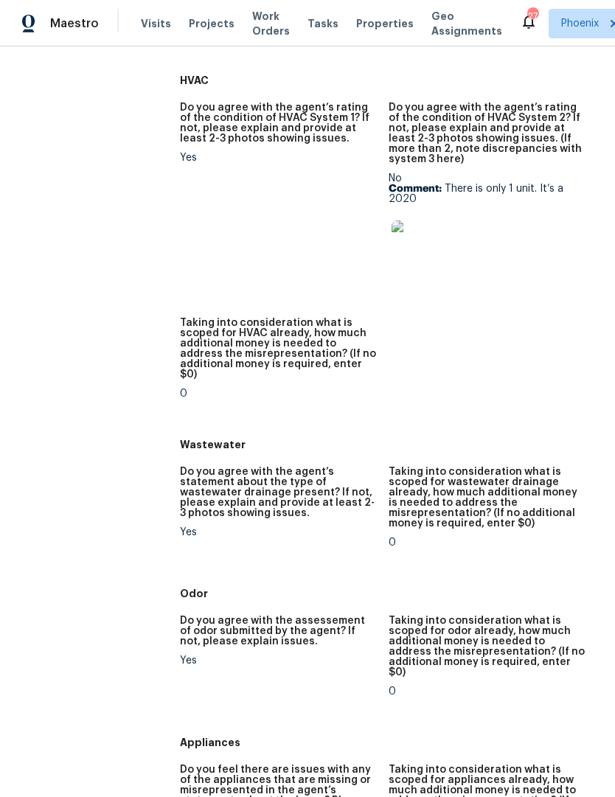
scroll to position [890, 0]
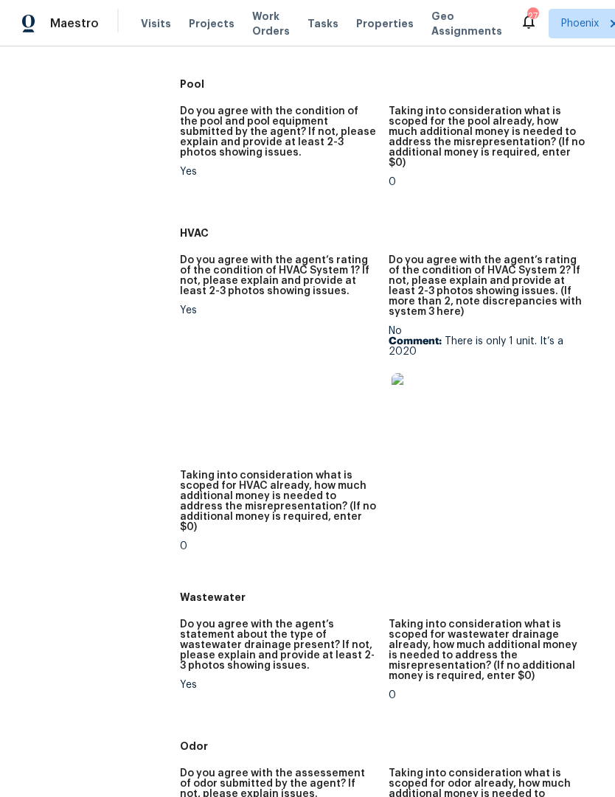
click at [414, 373] on img at bounding box center [415, 396] width 47 height 47
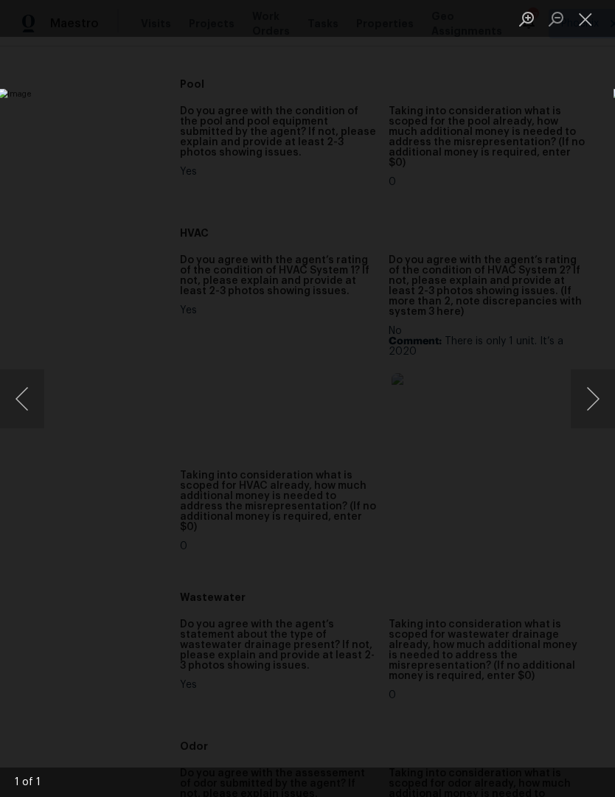
click at [588, 27] on button "Close lightbox" at bounding box center [585, 19] width 29 height 26
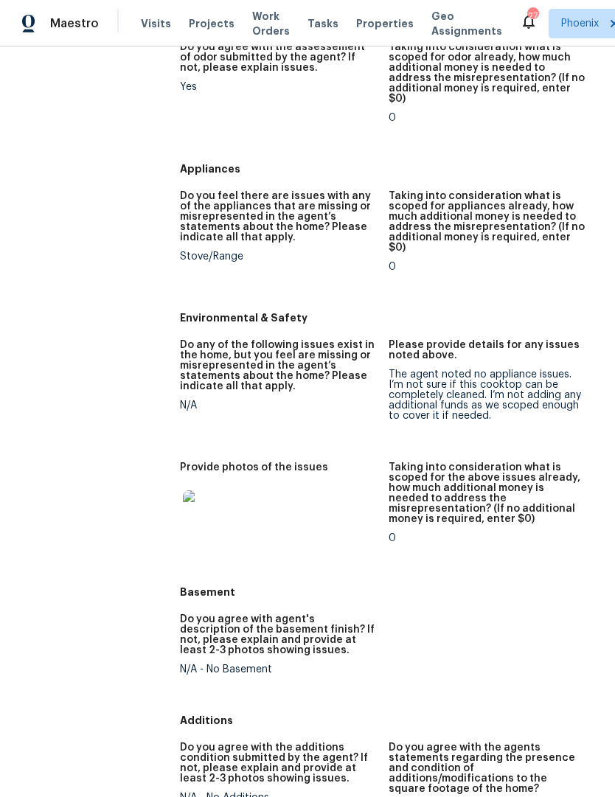
scroll to position [1731, 0]
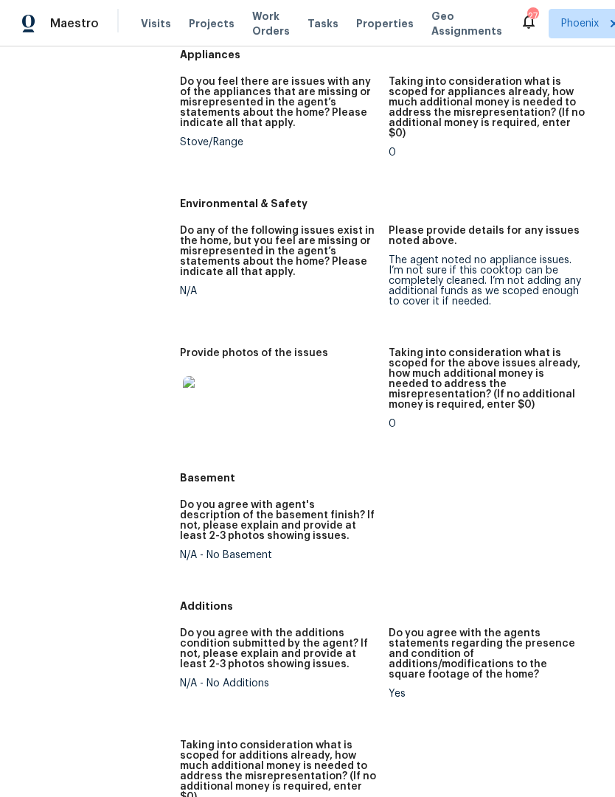
click at [201, 376] on img at bounding box center [206, 399] width 47 height 47
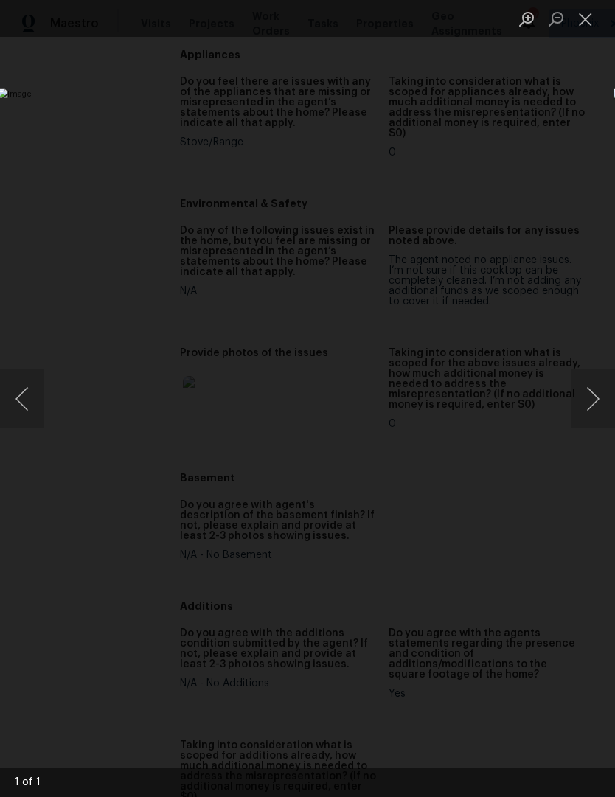
click at [594, 12] on button "Close lightbox" at bounding box center [585, 19] width 29 height 26
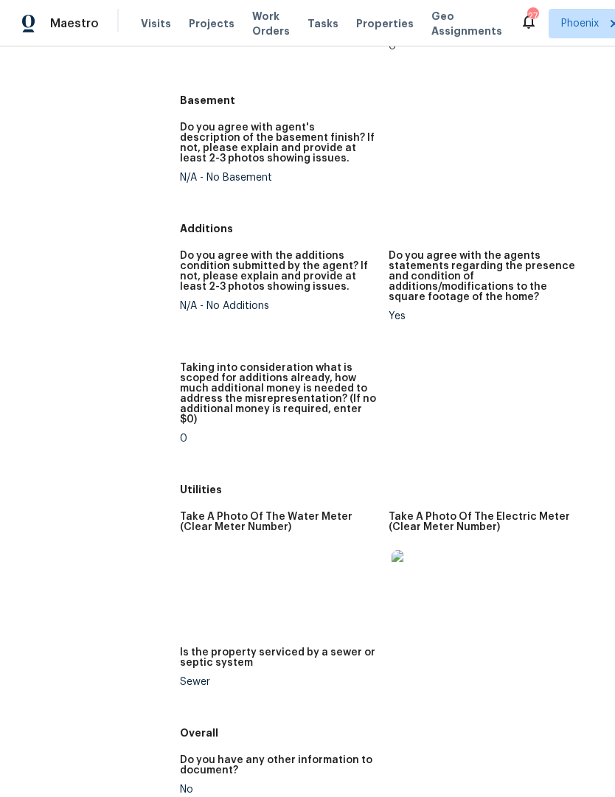
scroll to position [2107, 0]
click at [417, 551] on img at bounding box center [415, 574] width 47 height 47
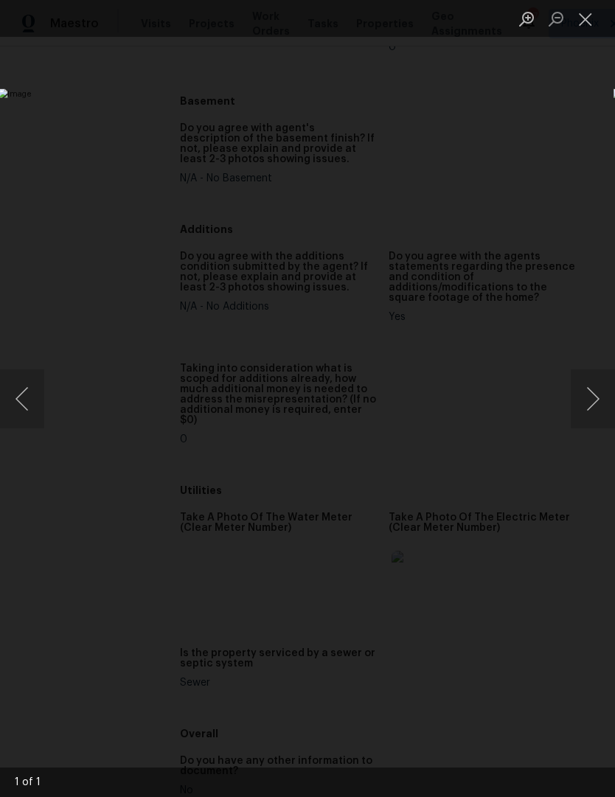
click at [590, 12] on button "Close lightbox" at bounding box center [585, 19] width 29 height 26
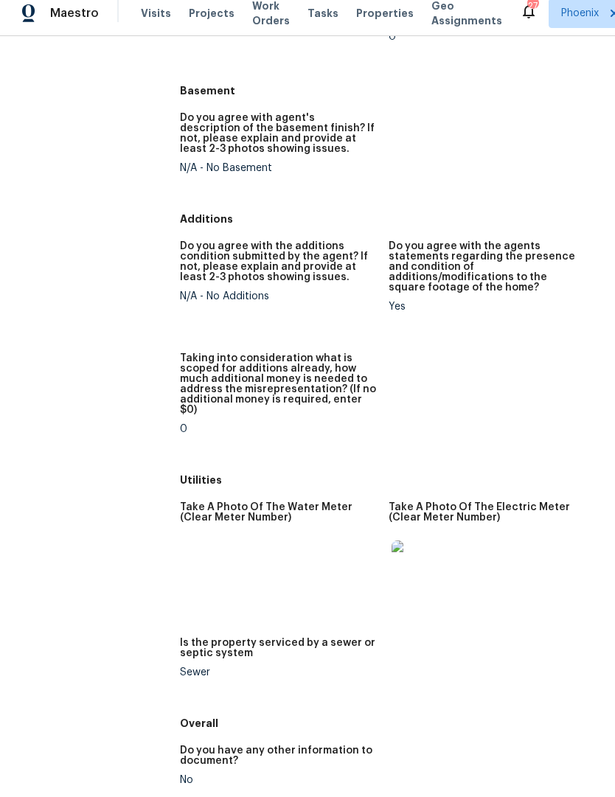
scroll to position [0, 0]
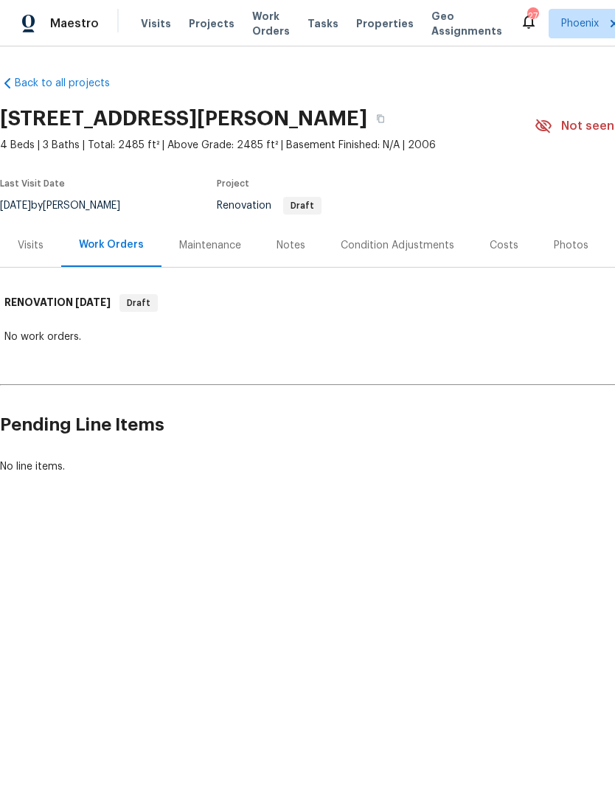
click at [504, 253] on div "Costs" at bounding box center [504, 245] width 64 height 44
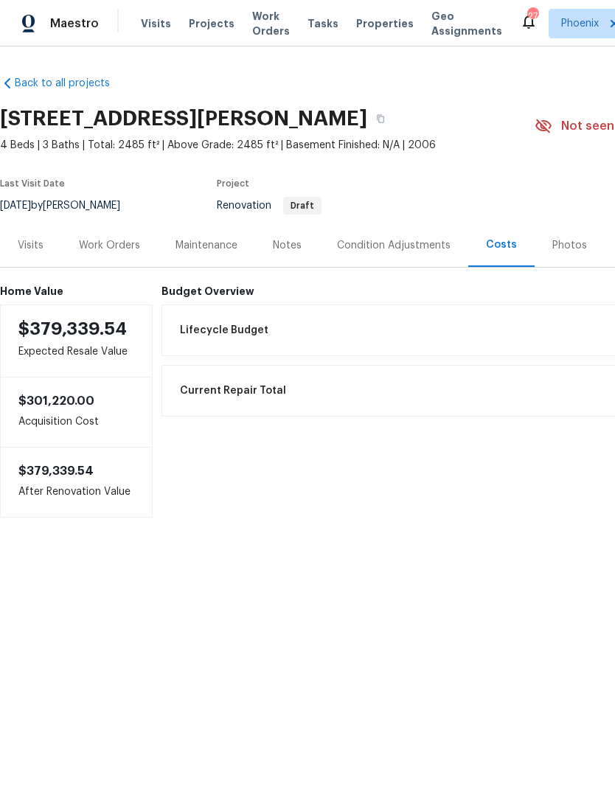
click at [33, 248] on div "Visits" at bounding box center [31, 245] width 26 height 15
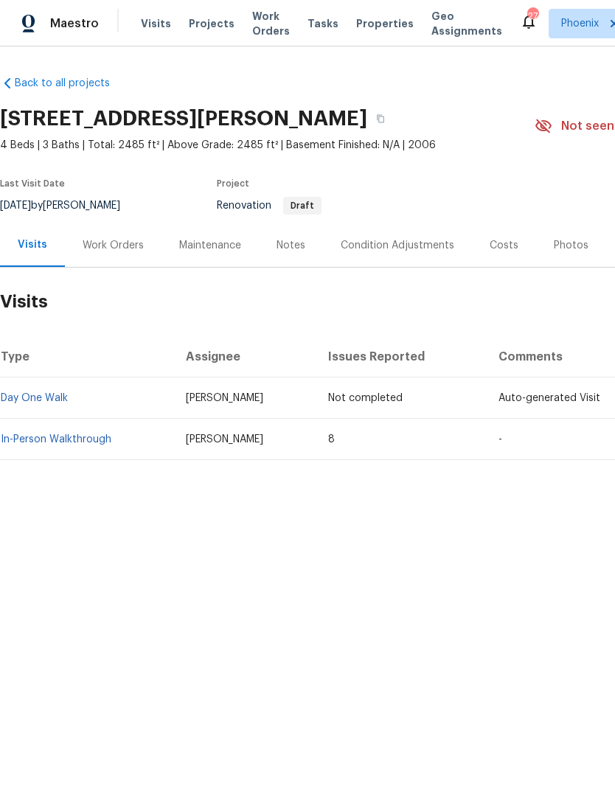
click at [111, 240] on div "Work Orders" at bounding box center [113, 245] width 61 height 15
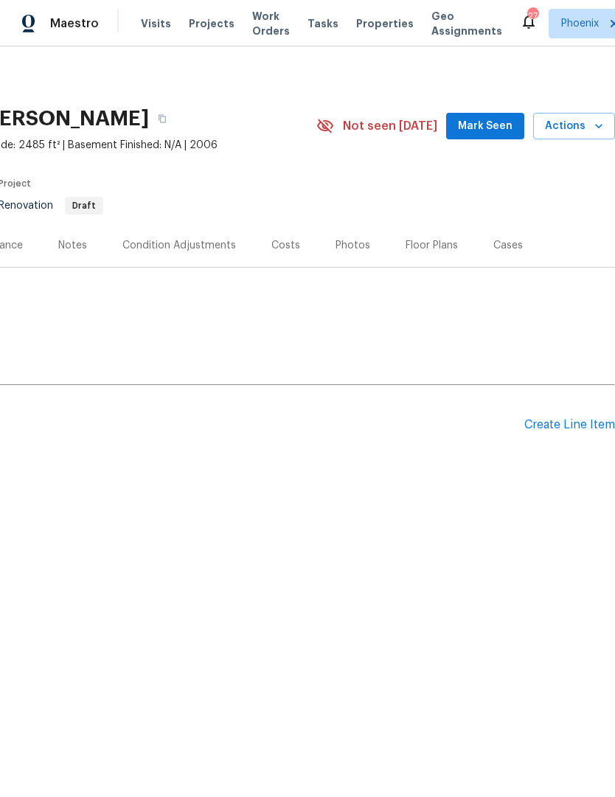
scroll to position [0, 218]
click at [552, 440] on div "Pending Line Items Create Line Item" at bounding box center [198, 425] width 833 height 69
click at [558, 430] on div "Create Line Item" at bounding box center [569, 425] width 91 height 14
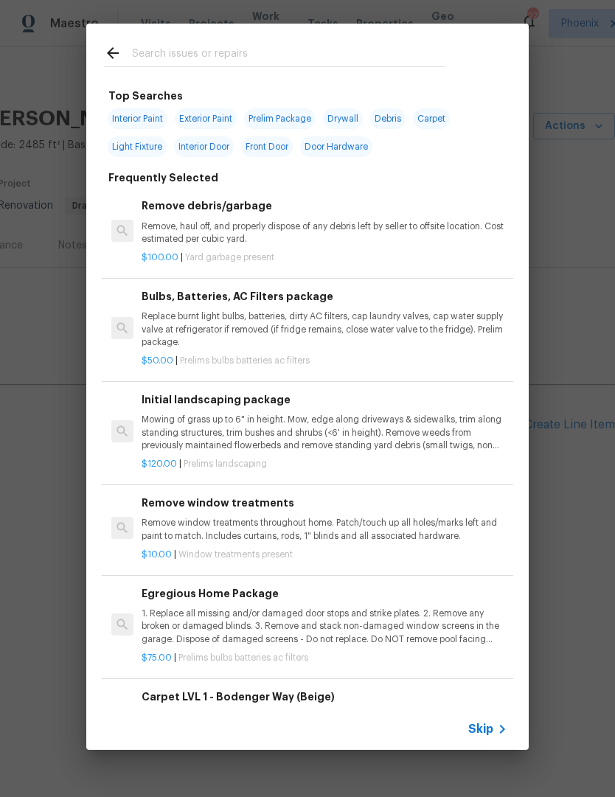
click at [196, 57] on input "text" at bounding box center [288, 55] width 313 height 22
type input "Init"
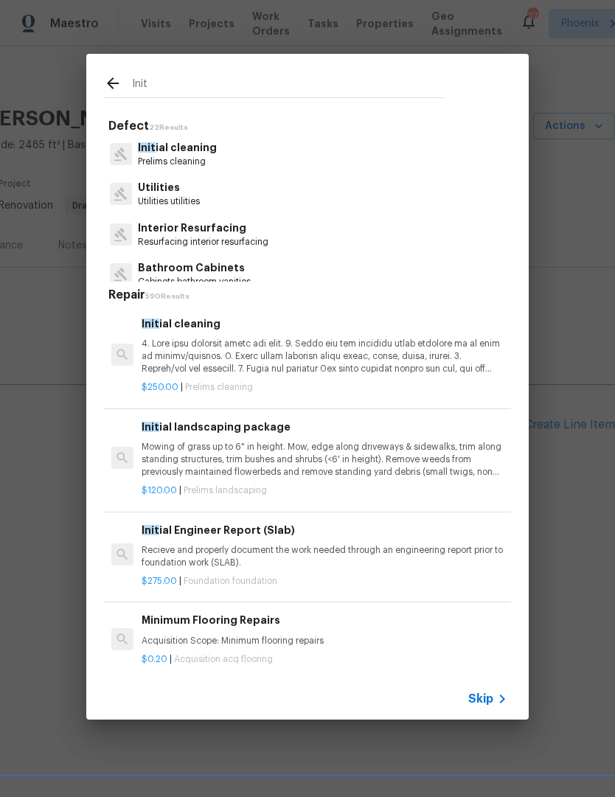
click at [198, 152] on p "Init ial cleaning" at bounding box center [177, 147] width 79 height 15
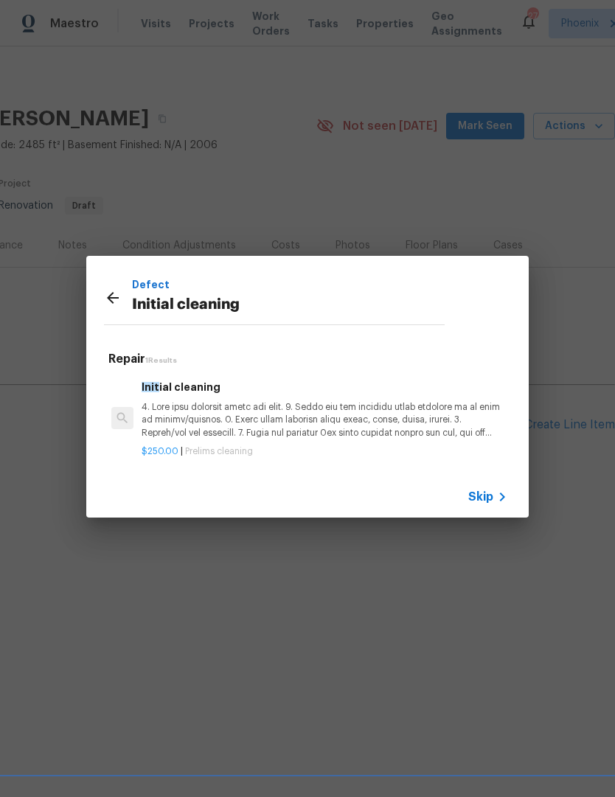
click at [271, 438] on p at bounding box center [325, 420] width 366 height 38
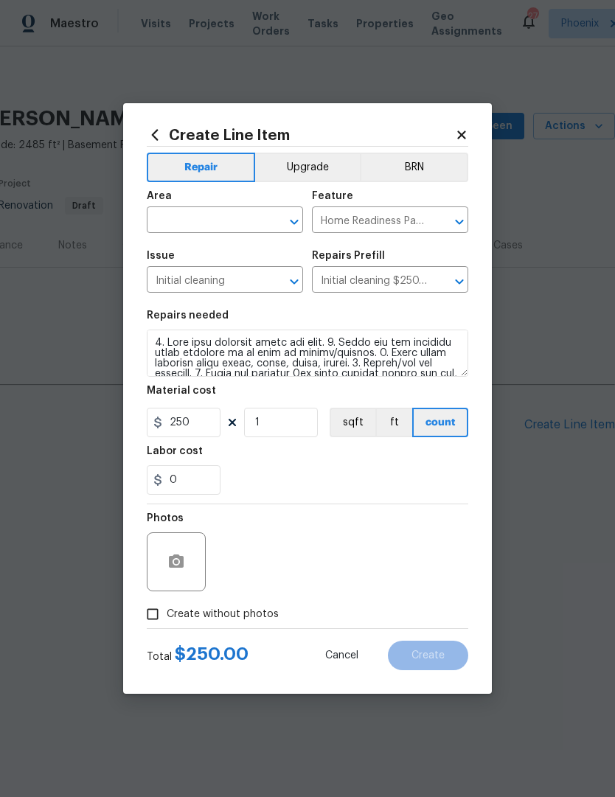
click at [215, 216] on input "text" at bounding box center [204, 221] width 115 height 23
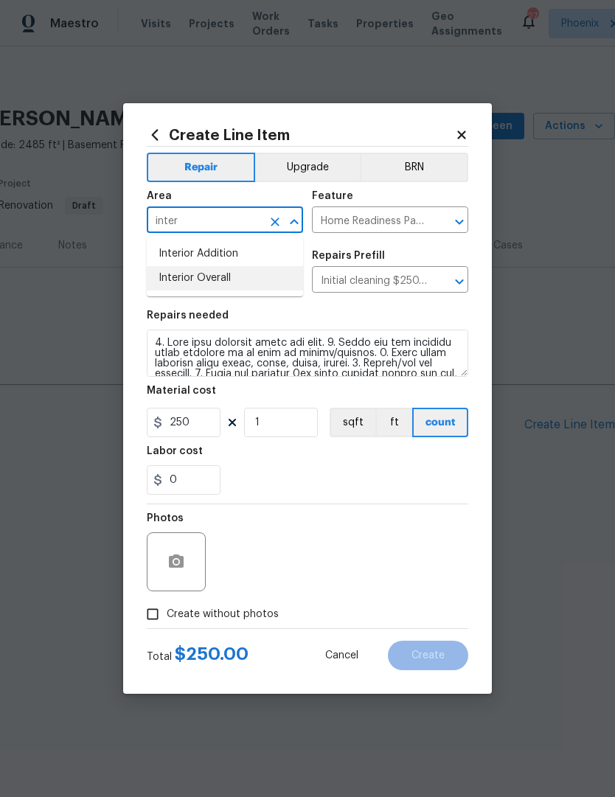
click at [254, 277] on li "Interior Overall" at bounding box center [225, 278] width 156 height 24
type input "Interior Overall"
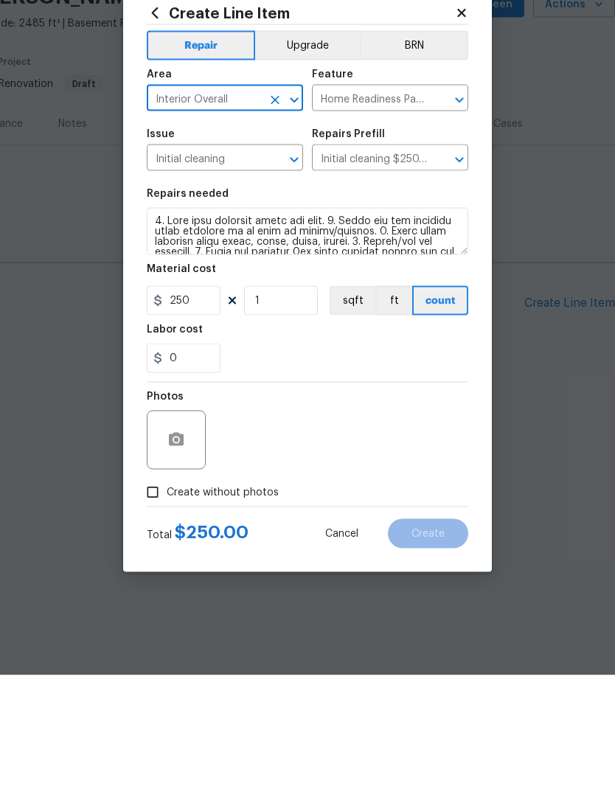
click at [163, 600] on input "Create without photos" at bounding box center [153, 614] width 28 height 28
checkbox input "true"
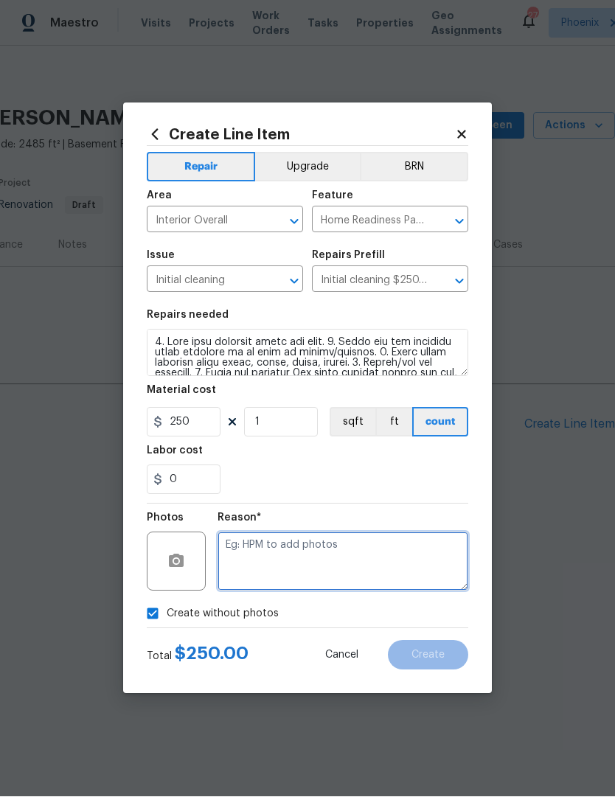
click at [305, 563] on textarea at bounding box center [343, 561] width 251 height 59
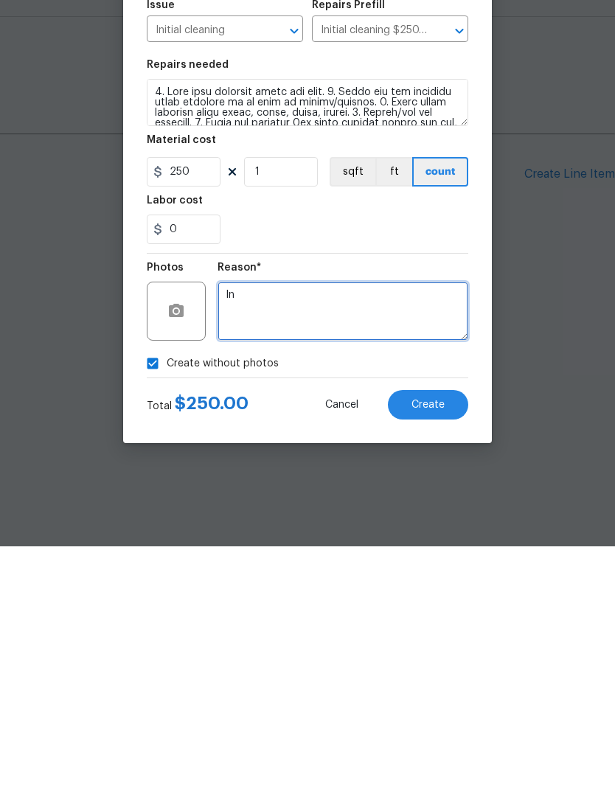
scroll to position [0, 0]
type textarea "Initial"
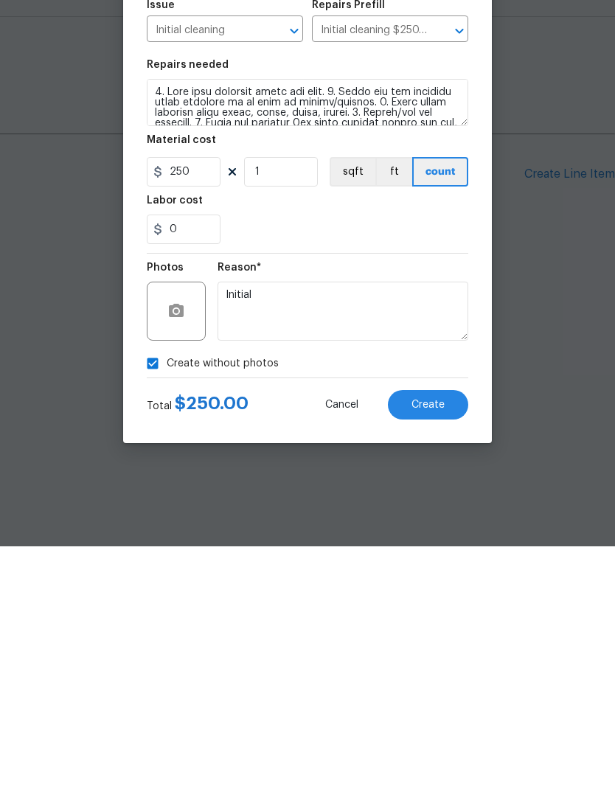
click at [385, 302] on section "Repairs needed Material cost 250 1 sqft ft count Labor cost 0" at bounding box center [307, 403] width 321 height 202
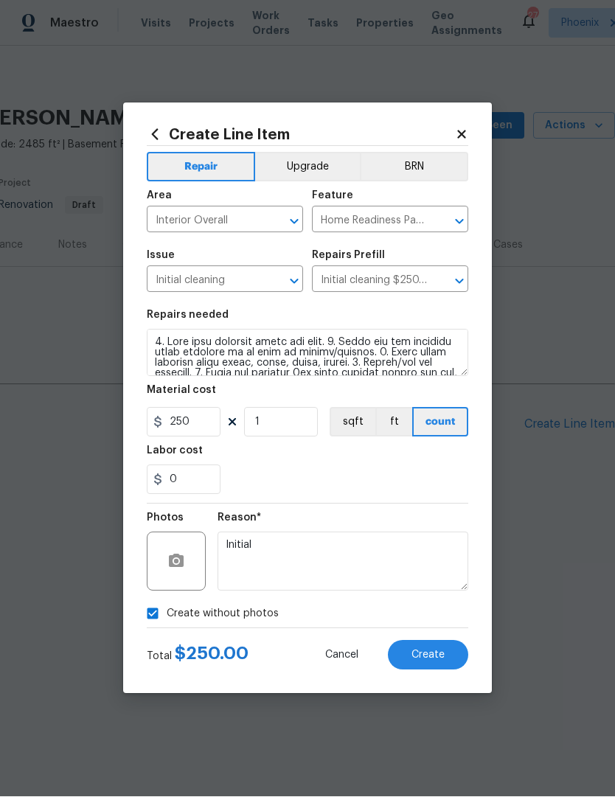
click at [451, 657] on button "Create" at bounding box center [428, 655] width 80 height 29
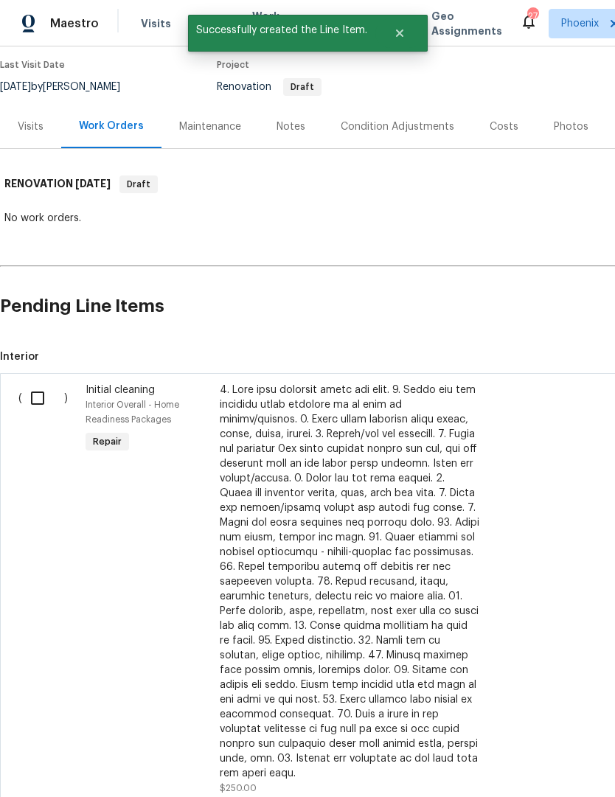
scroll to position [119, 0]
click at [48, 397] on input "checkbox" at bounding box center [43, 397] width 42 height 31
checkbox input "true"
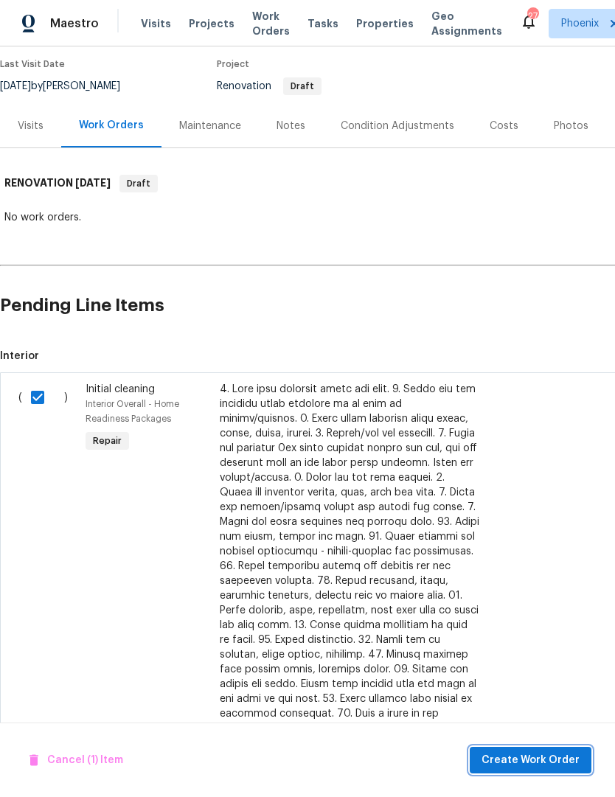
click at [568, 749] on button "Create Work Order" at bounding box center [531, 760] width 122 height 27
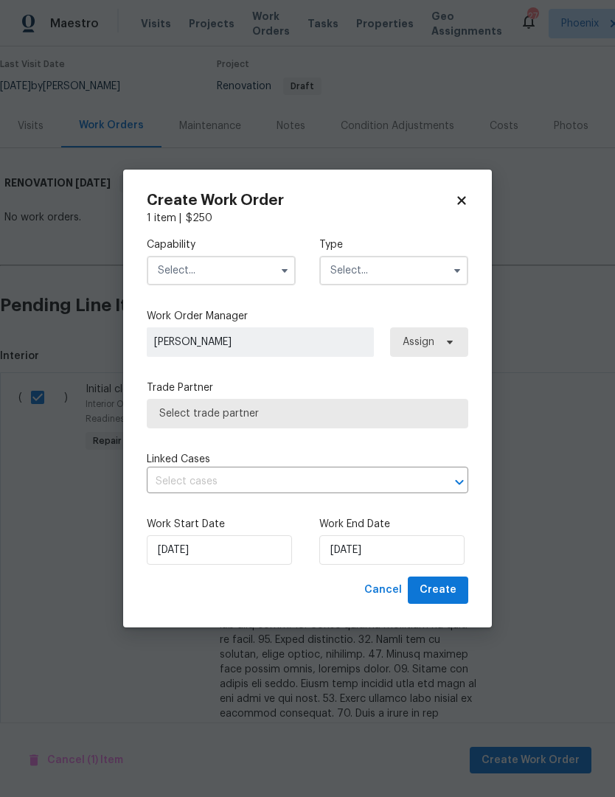
click at [266, 278] on input "text" at bounding box center [221, 270] width 149 height 29
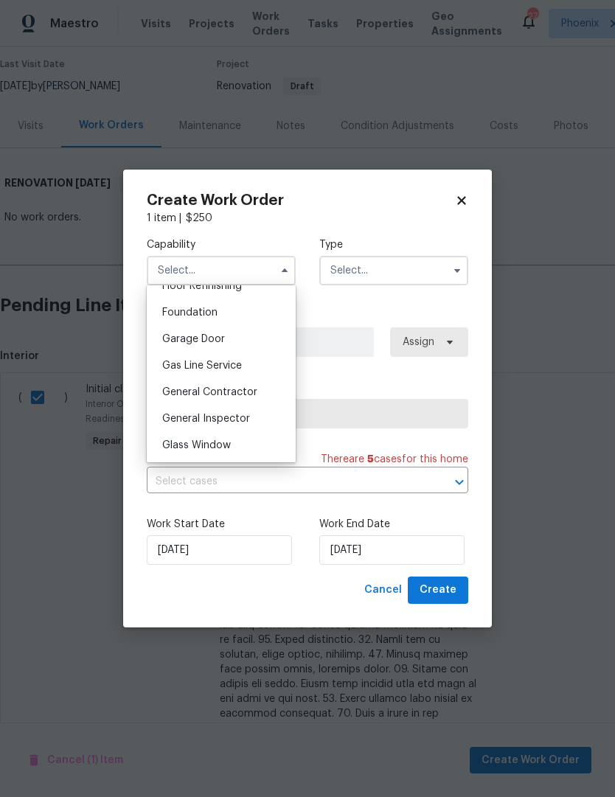
scroll to position [618, 0]
click at [247, 389] on span "General Contractor" at bounding box center [209, 389] width 95 height 10
type input "General Contractor"
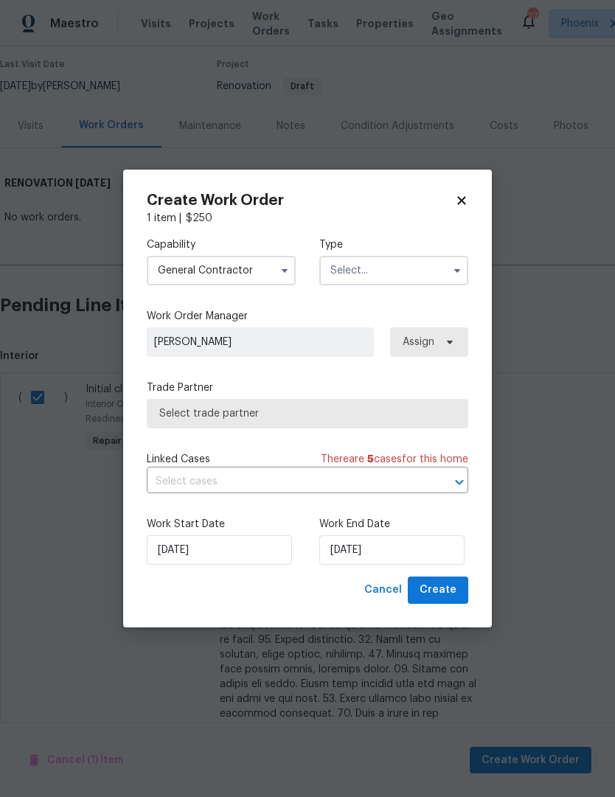
click at [417, 277] on input "text" at bounding box center [393, 270] width 149 height 29
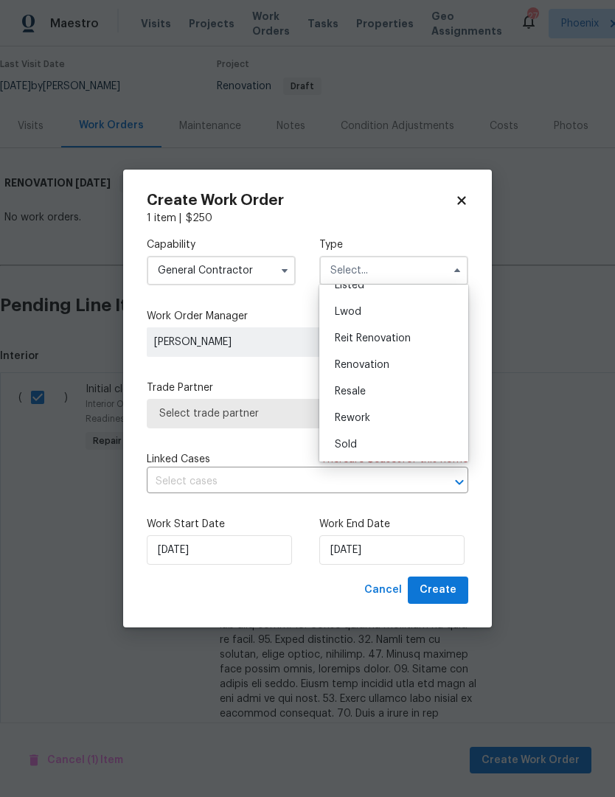
scroll to position [149, 0]
click at [376, 363] on span "Renovation" at bounding box center [362, 365] width 55 height 10
type input "Renovation"
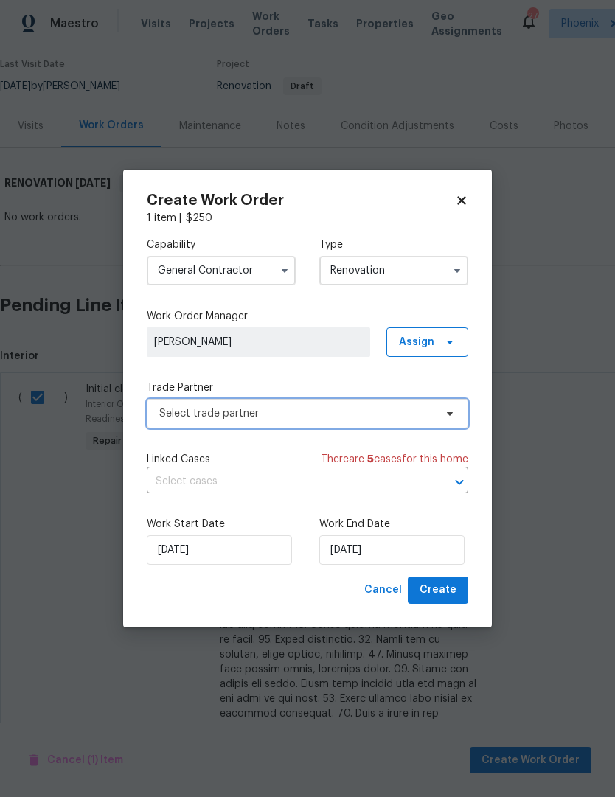
click at [406, 411] on span "Select trade partner" at bounding box center [296, 413] width 275 height 15
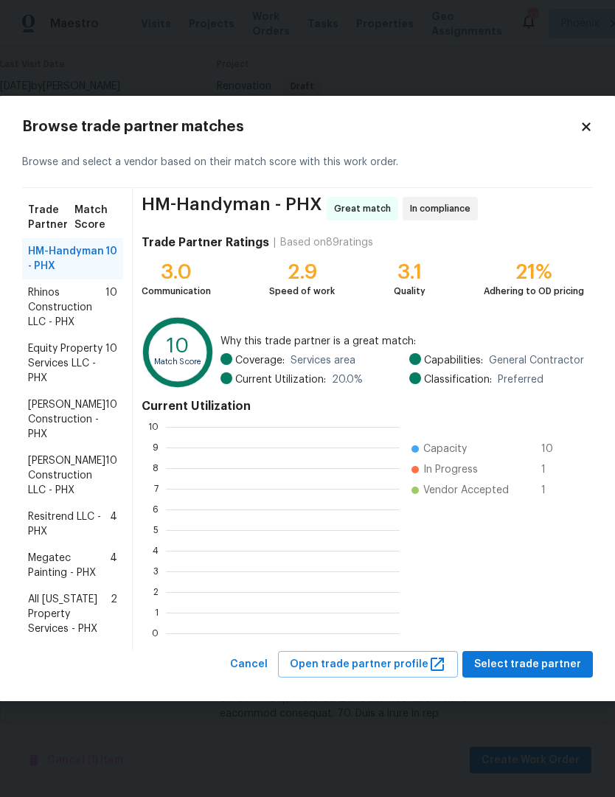
scroll to position [1, 1]
click at [69, 404] on span "Strasser Construction - PHX" at bounding box center [66, 419] width 77 height 44
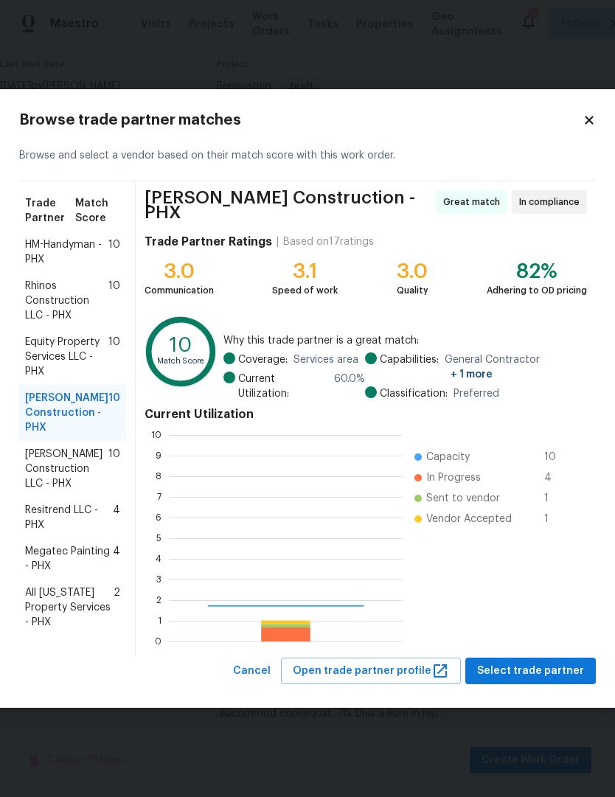
scroll to position [206, 234]
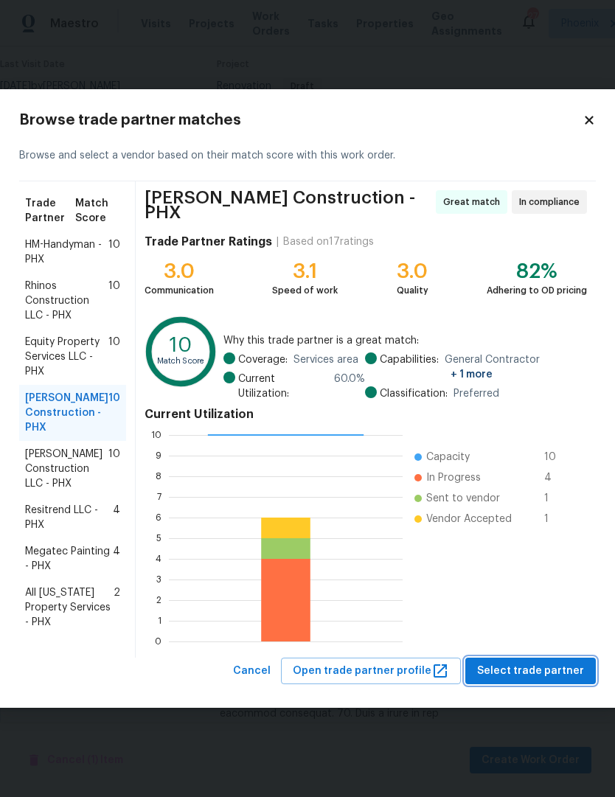
click at [561, 670] on span "Select trade partner" at bounding box center [530, 671] width 107 height 18
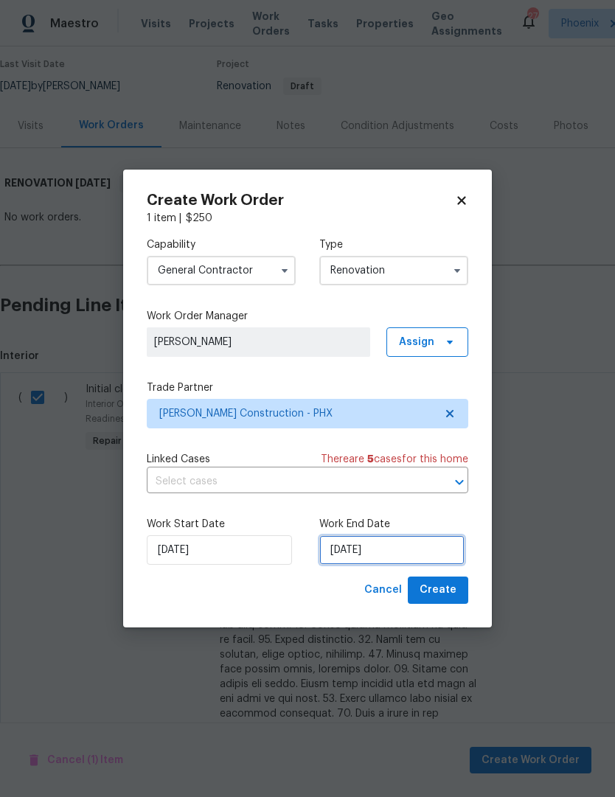
click at [405, 546] on input "9/3/2025" at bounding box center [391, 549] width 145 height 29
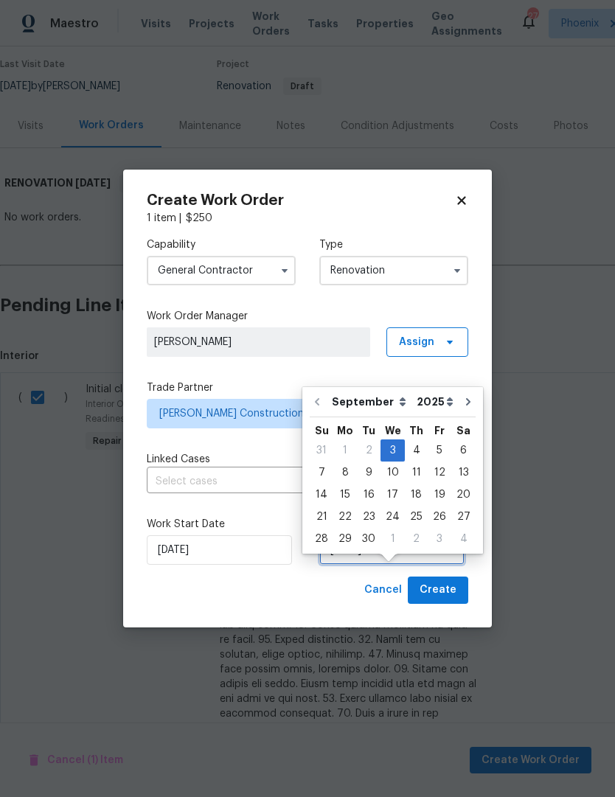
scroll to position [27, 0]
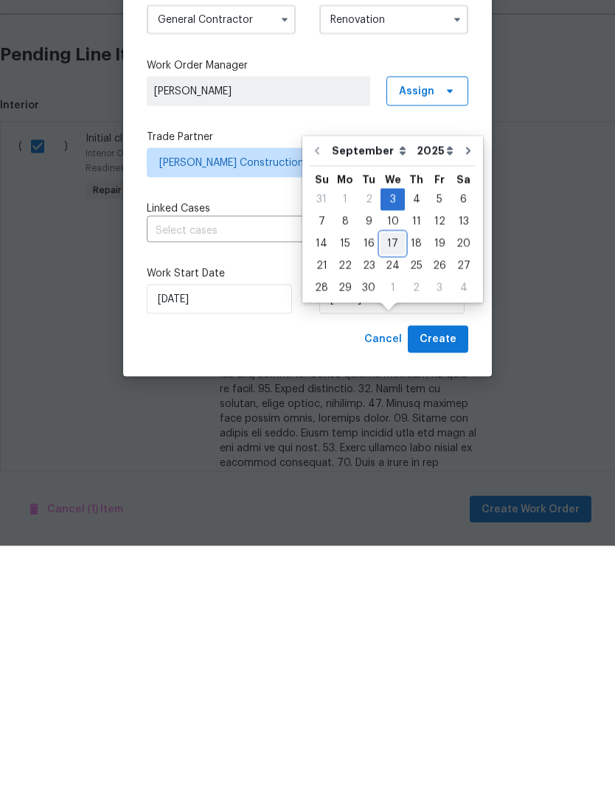
click at [392, 484] on div "17" at bounding box center [392, 494] width 24 height 21
type input "9/17/2025"
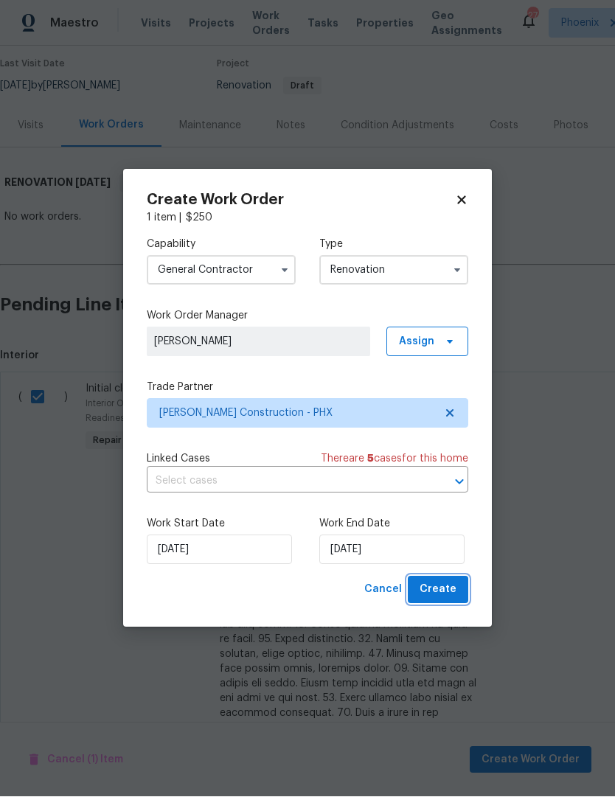
click at [449, 594] on span "Create" at bounding box center [438, 590] width 37 height 18
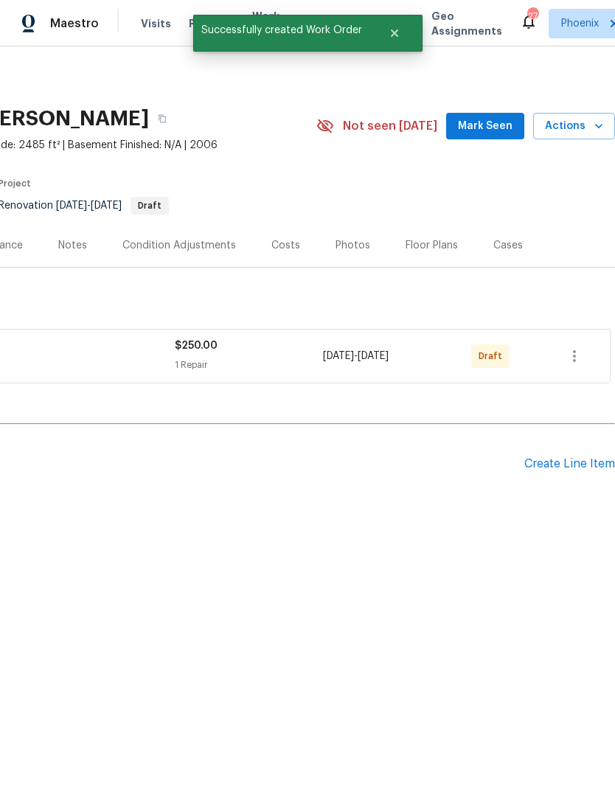
scroll to position [0, 218]
click at [576, 358] on icon "button" at bounding box center [575, 356] width 18 height 18
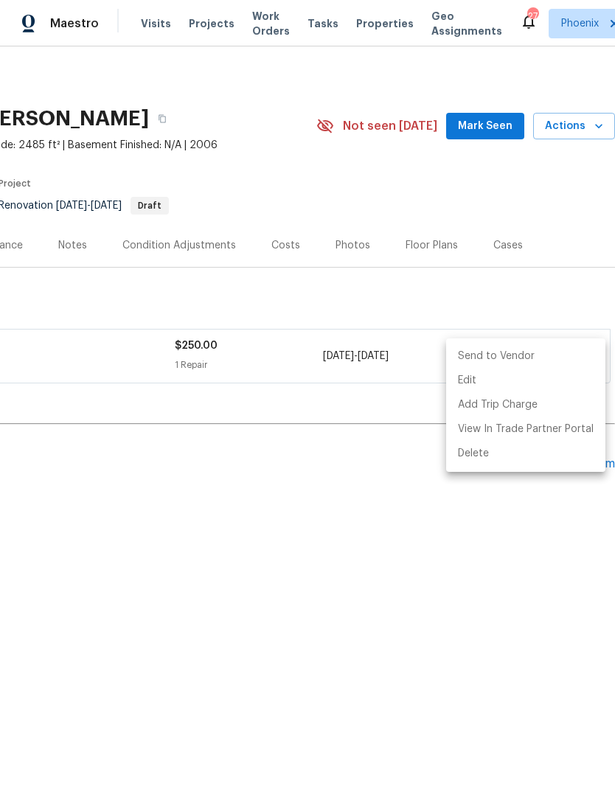
click at [513, 353] on li "Send to Vendor" at bounding box center [525, 356] width 159 height 24
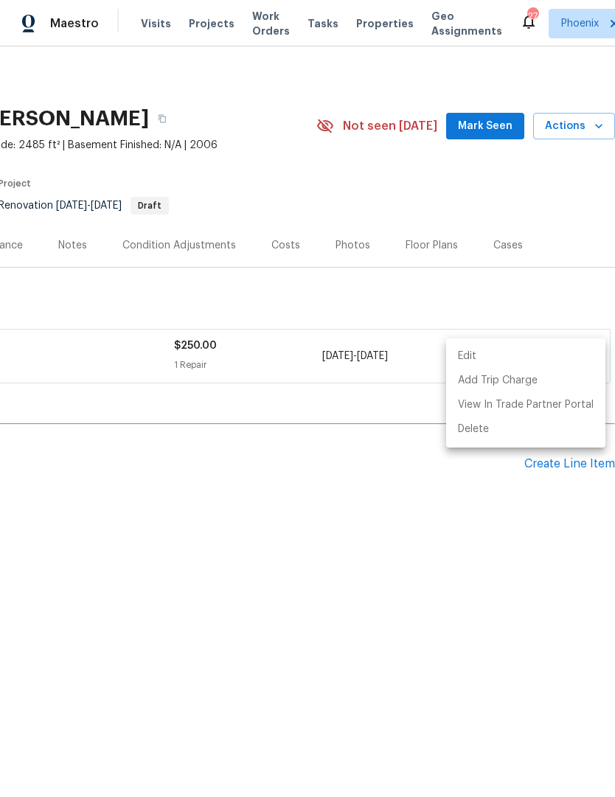
click at [261, 510] on div at bounding box center [307, 398] width 615 height 797
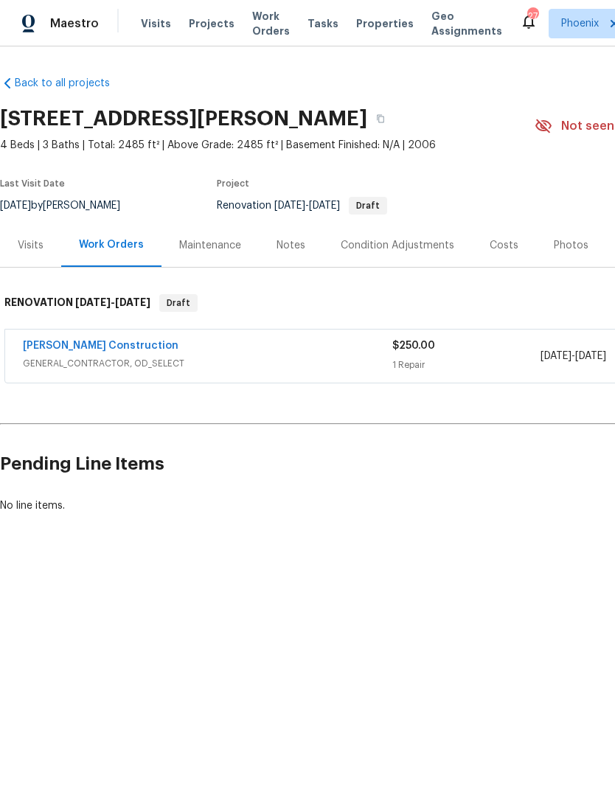
scroll to position [0, 0]
click at [36, 251] on div "Visits" at bounding box center [31, 245] width 26 height 15
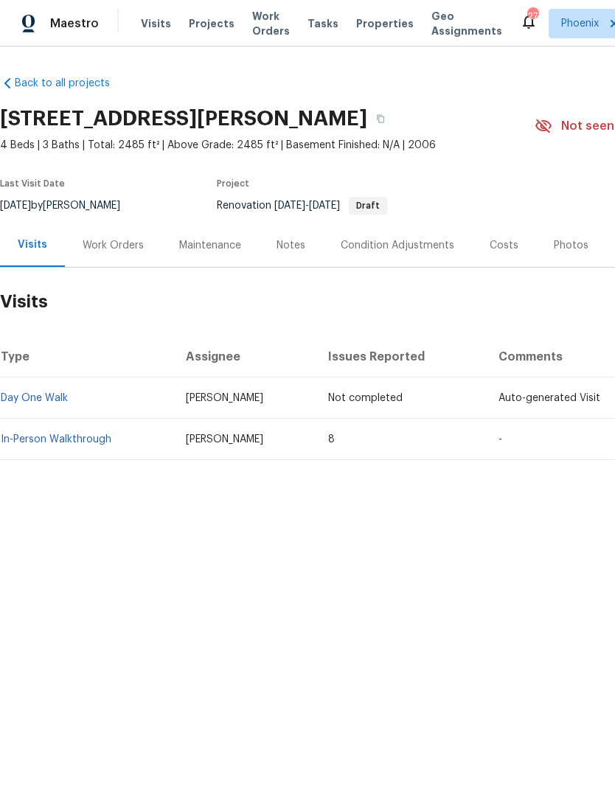
click at [109, 437] on link "In-Person Walkthrough" at bounding box center [56, 439] width 111 height 10
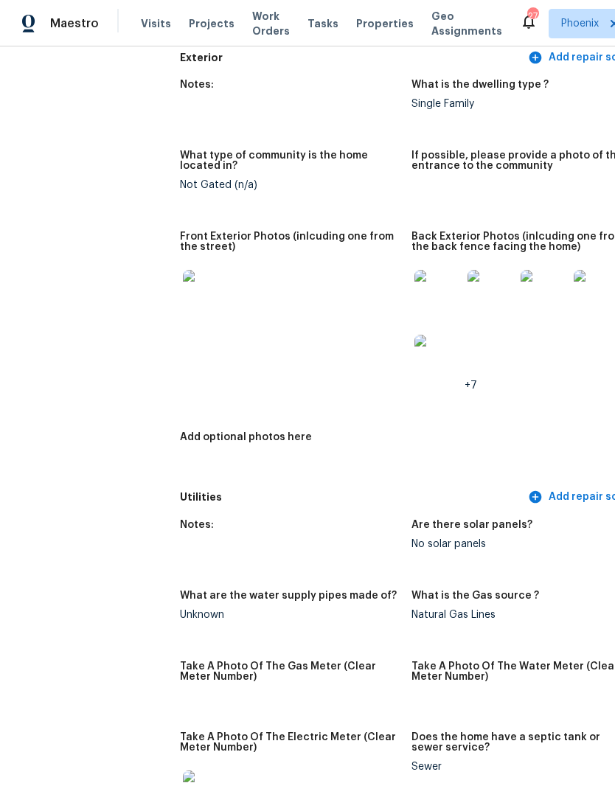
scroll to position [634, 0]
click at [417, 288] on img at bounding box center [437, 293] width 47 height 47
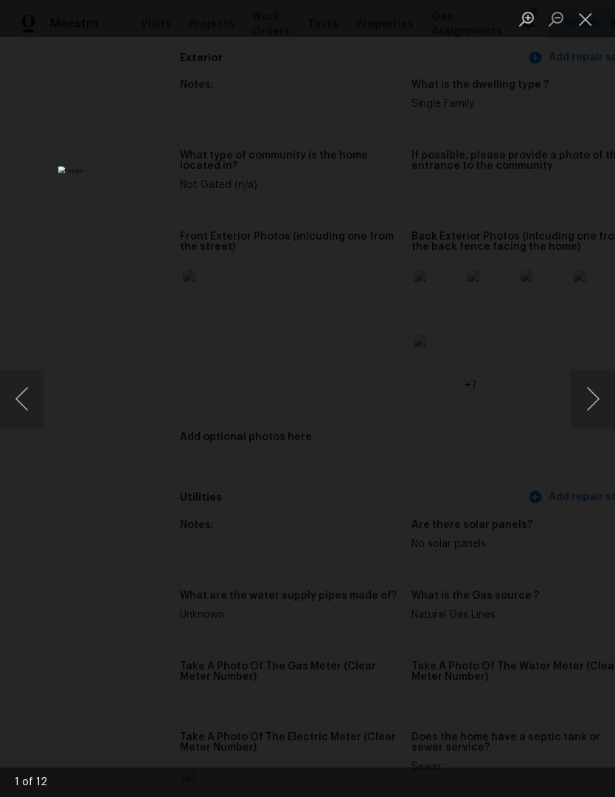
click at [590, 407] on button "Next image" at bounding box center [593, 398] width 44 height 59
click at [591, 404] on button "Next image" at bounding box center [593, 398] width 44 height 59
click at [590, 404] on button "Next image" at bounding box center [593, 398] width 44 height 59
click at [588, 408] on button "Next image" at bounding box center [593, 398] width 44 height 59
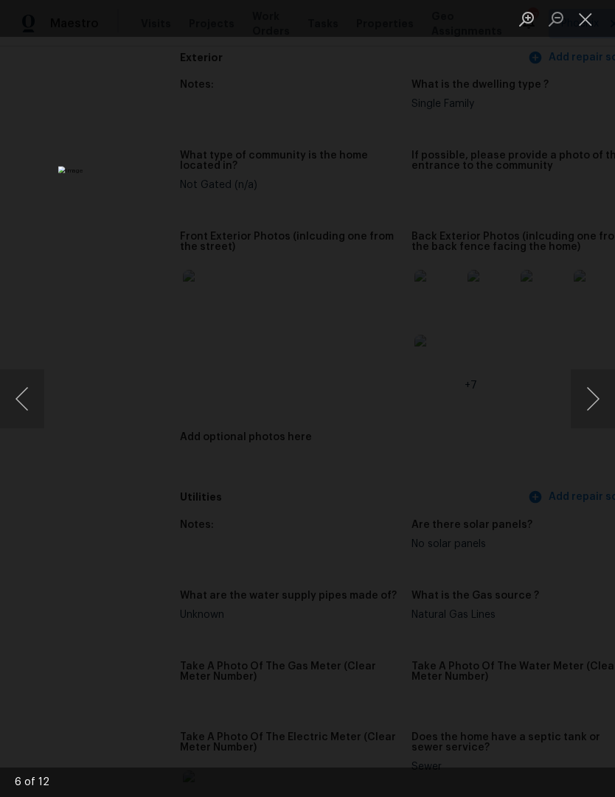
click at [591, 405] on button "Next image" at bounding box center [593, 398] width 44 height 59
click at [591, 406] on button "Next image" at bounding box center [593, 398] width 44 height 59
click at [590, 407] on button "Next image" at bounding box center [593, 398] width 44 height 59
click at [582, 19] on button "Close lightbox" at bounding box center [585, 19] width 29 height 26
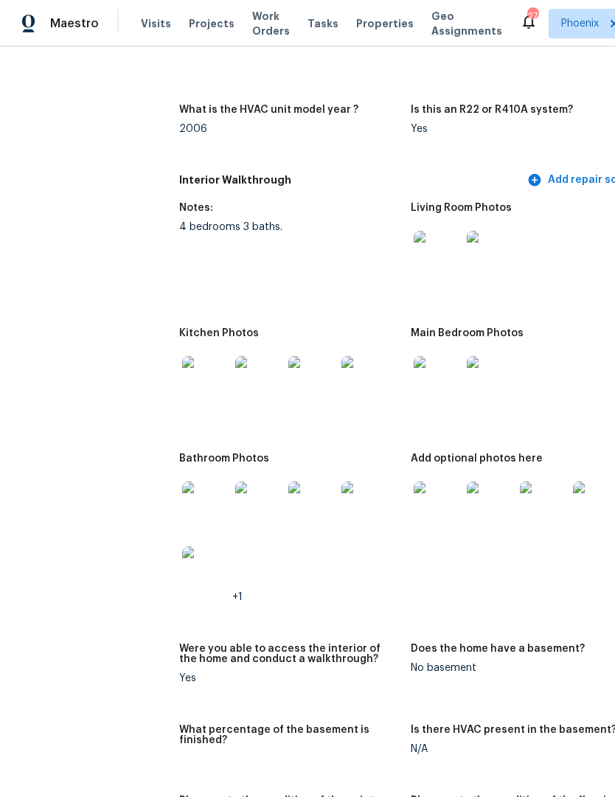
scroll to position [1565, 1]
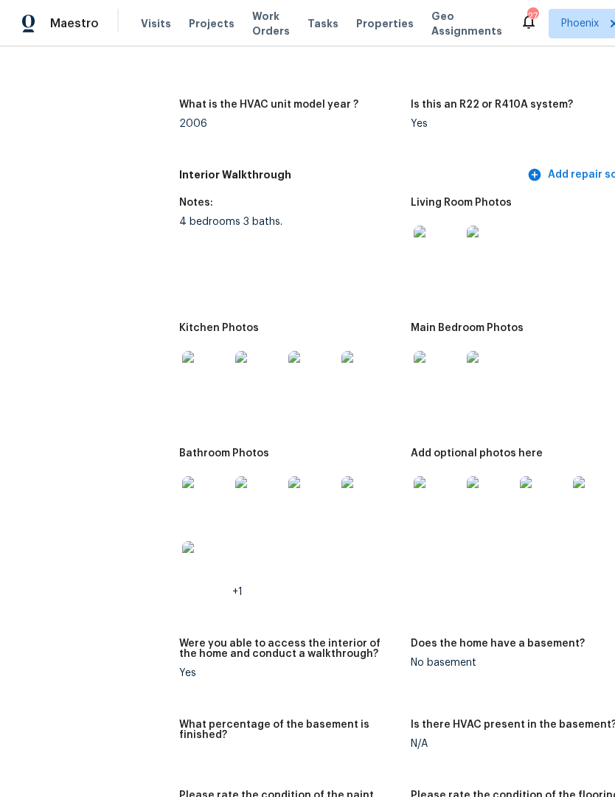
click at [414, 251] on img at bounding box center [437, 249] width 47 height 47
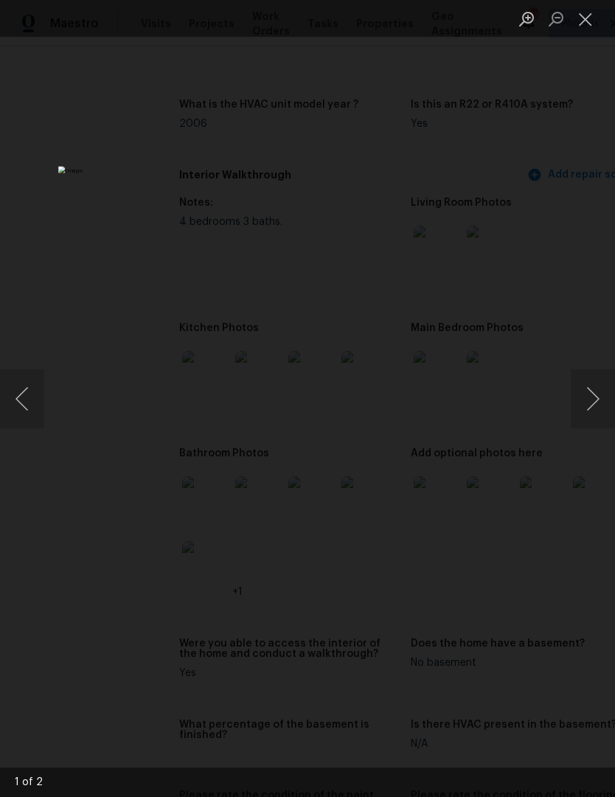
click at [589, 417] on button "Next image" at bounding box center [593, 398] width 44 height 59
click at [593, 415] on button "Next image" at bounding box center [593, 398] width 44 height 59
click at [577, 22] on button "Close lightbox" at bounding box center [585, 19] width 29 height 26
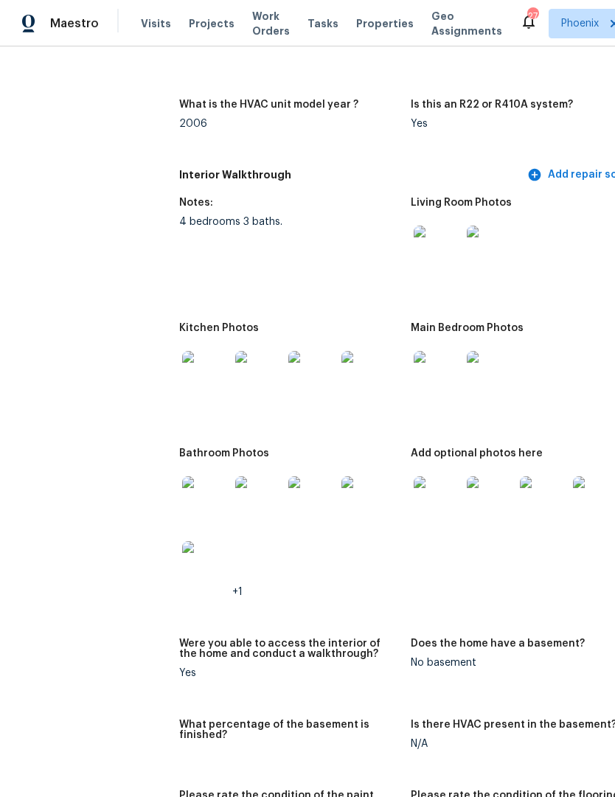
click at [185, 498] on img at bounding box center [205, 499] width 47 height 47
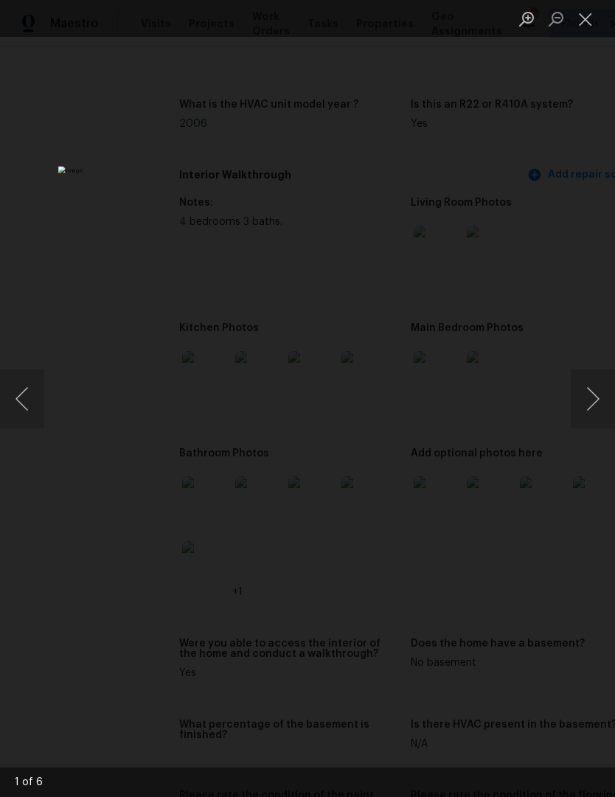
click at [594, 419] on button "Next image" at bounding box center [593, 398] width 44 height 59
click at [589, 411] on button "Next image" at bounding box center [593, 398] width 44 height 59
click at [586, 412] on button "Next image" at bounding box center [593, 398] width 44 height 59
click at [591, 415] on button "Next image" at bounding box center [593, 398] width 44 height 59
click at [589, 418] on button "Next image" at bounding box center [593, 398] width 44 height 59
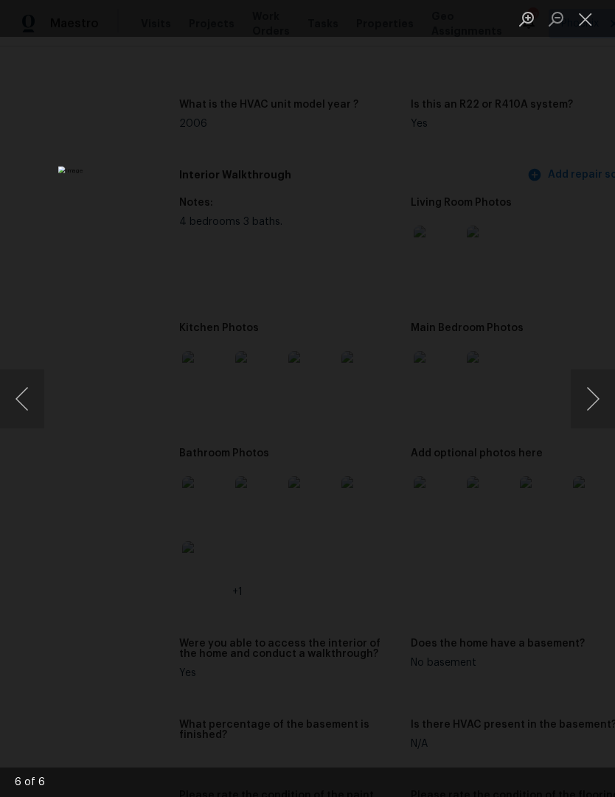
click at [588, 415] on button "Next image" at bounding box center [593, 398] width 44 height 59
click at [591, 415] on button "Next image" at bounding box center [593, 398] width 44 height 59
click at [591, 418] on button "Next image" at bounding box center [593, 398] width 44 height 59
click at [584, 27] on button "Close lightbox" at bounding box center [585, 19] width 29 height 26
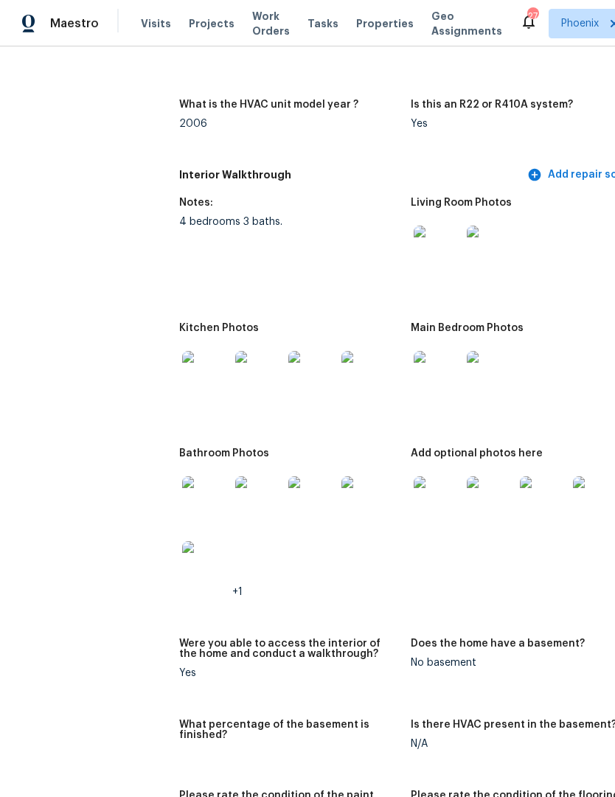
click at [182, 369] on img at bounding box center [205, 374] width 47 height 47
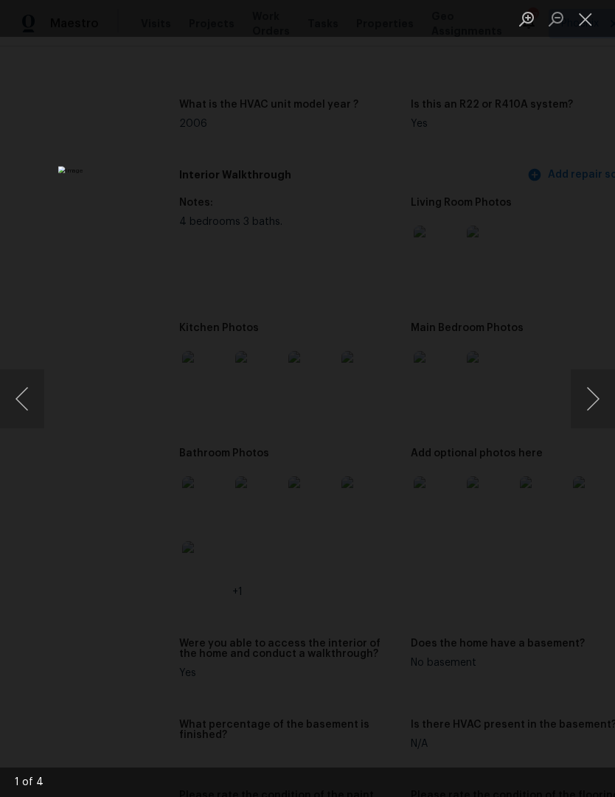
click at [589, 408] on button "Next image" at bounding box center [593, 398] width 44 height 59
click at [592, 409] on button "Next image" at bounding box center [593, 398] width 44 height 59
click at [588, 409] on button "Next image" at bounding box center [593, 398] width 44 height 59
click at [589, 409] on button "Next image" at bounding box center [593, 398] width 44 height 59
click at [588, 409] on button "Next image" at bounding box center [593, 398] width 44 height 59
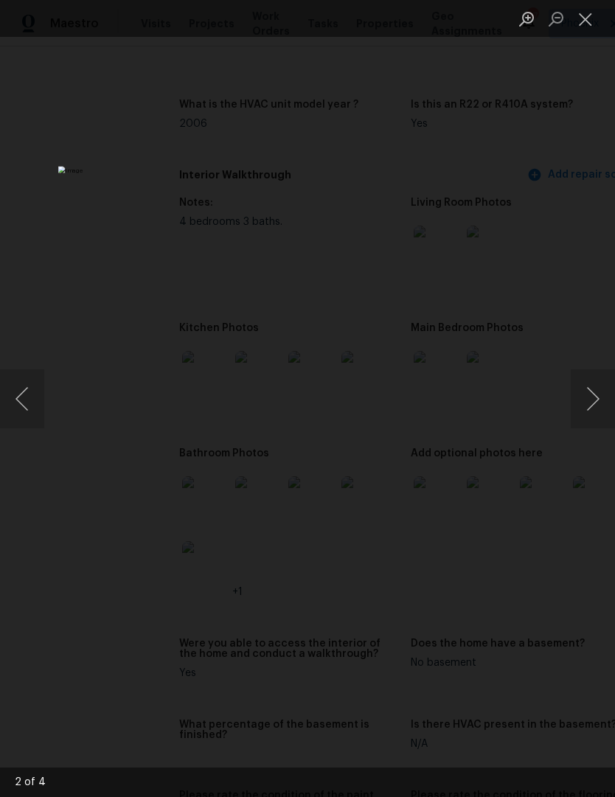
click at [589, 409] on button "Next image" at bounding box center [593, 398] width 44 height 59
click at [587, 21] on button "Close lightbox" at bounding box center [585, 19] width 29 height 26
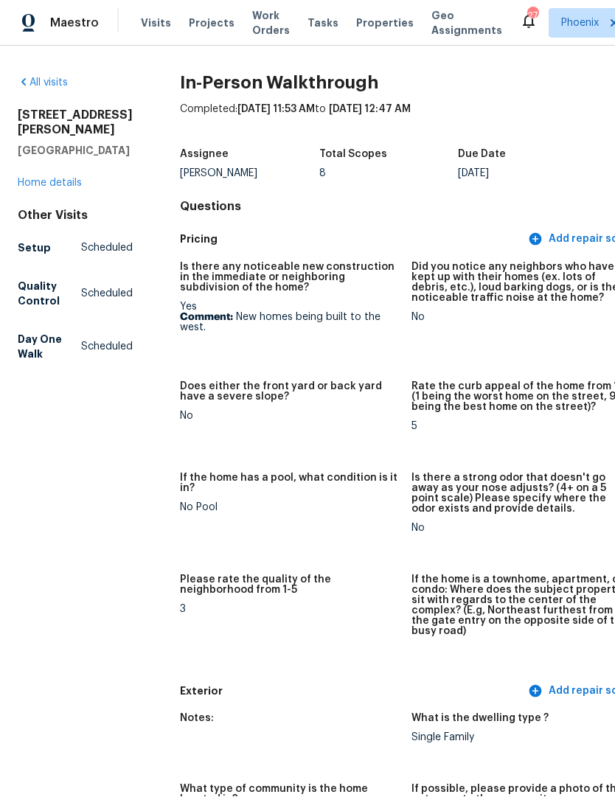
scroll to position [0, 0]
click at [77, 178] on link "Home details" at bounding box center [50, 183] width 64 height 10
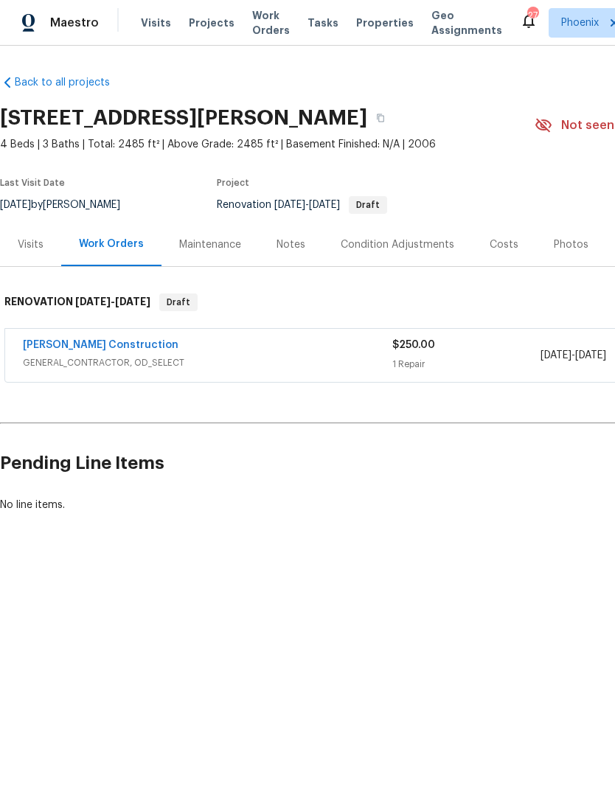
click at [494, 251] on div "Costs" at bounding box center [504, 245] width 29 height 15
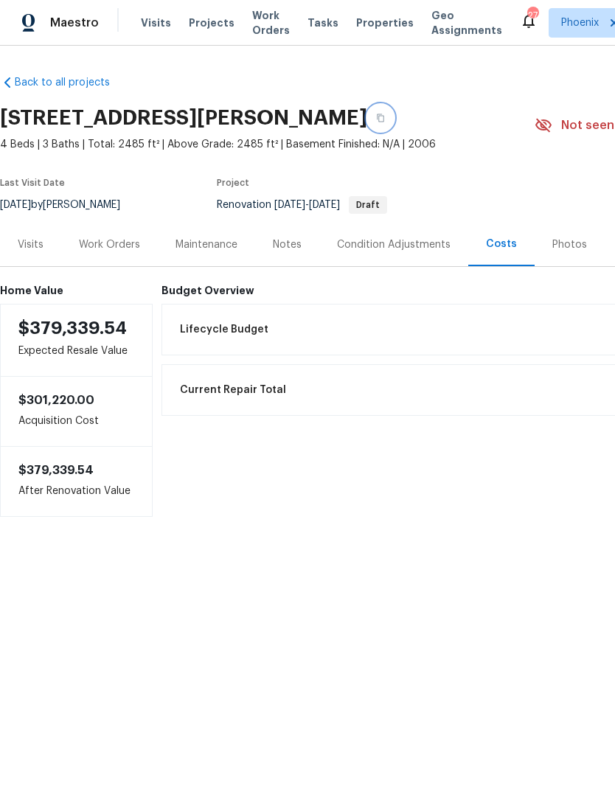
click at [394, 128] on button "button" at bounding box center [380, 118] width 27 height 27
click at [241, 1] on div "Maestro Visits Projects Work Orders Tasks Properties Geo Assignments 27 Phoenix…" at bounding box center [307, 23] width 615 height 46
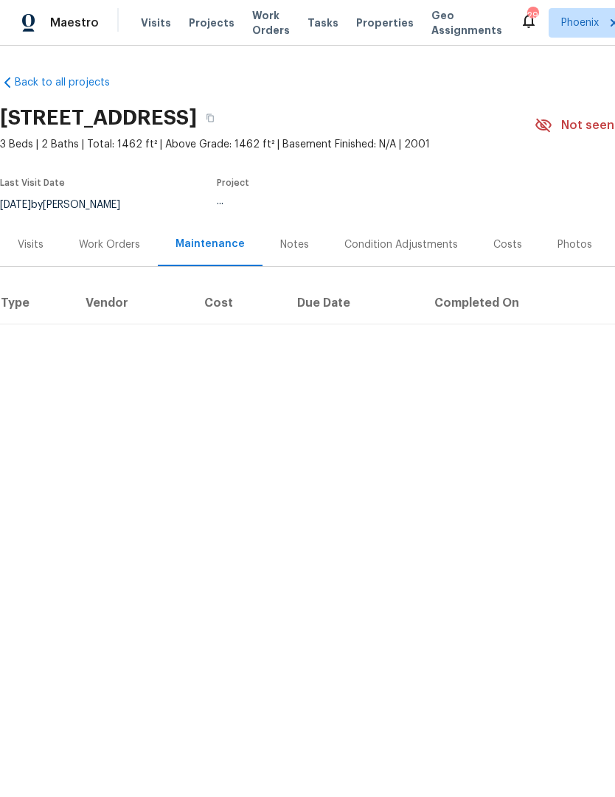
scroll to position [1, 0]
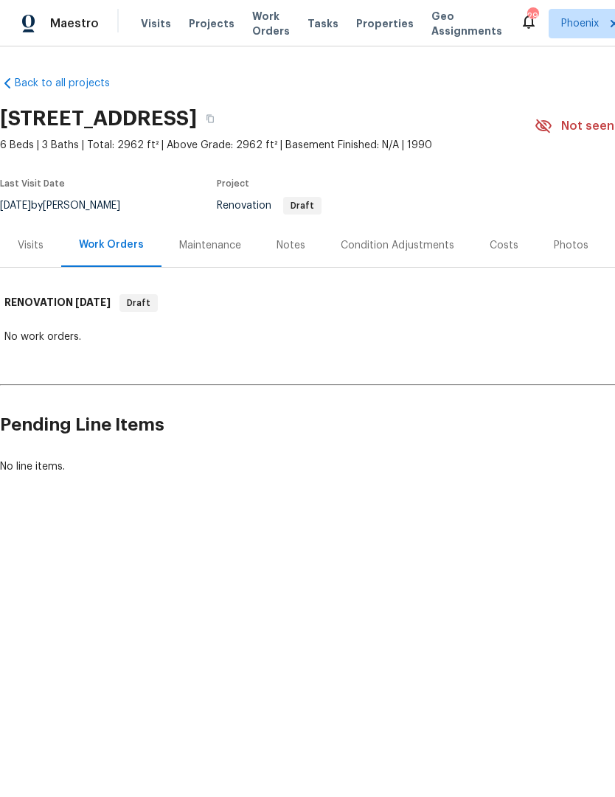
click at [502, 248] on div "Costs" at bounding box center [504, 245] width 29 height 15
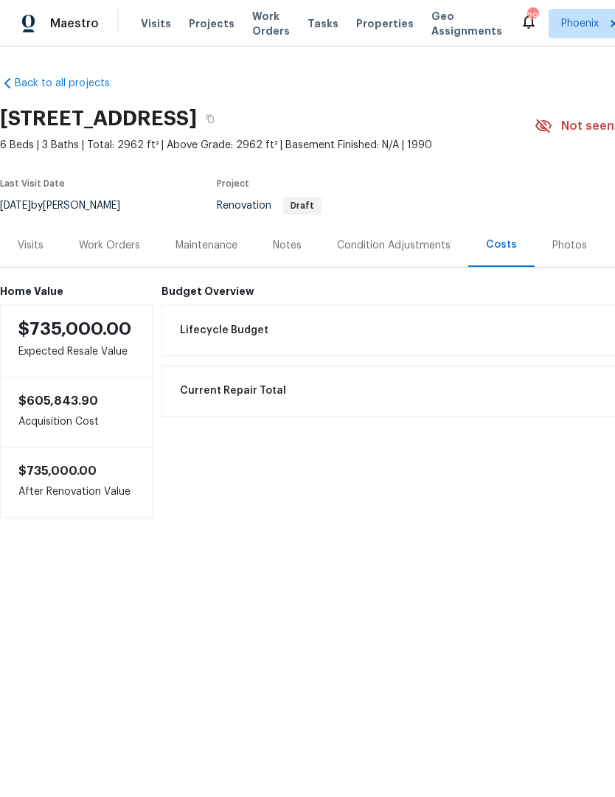
click at [32, 238] on div "Visits" at bounding box center [31, 245] width 26 height 15
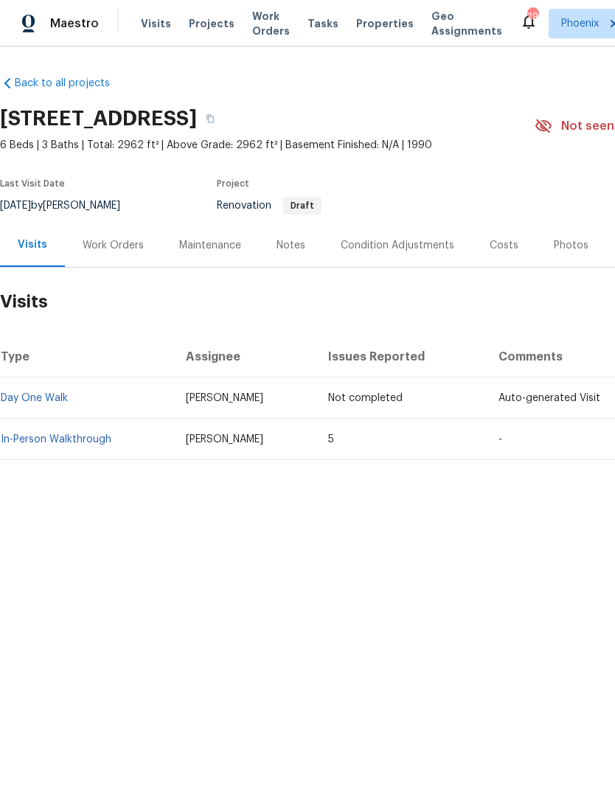
click at [96, 441] on link "In-Person Walkthrough" at bounding box center [56, 439] width 111 height 10
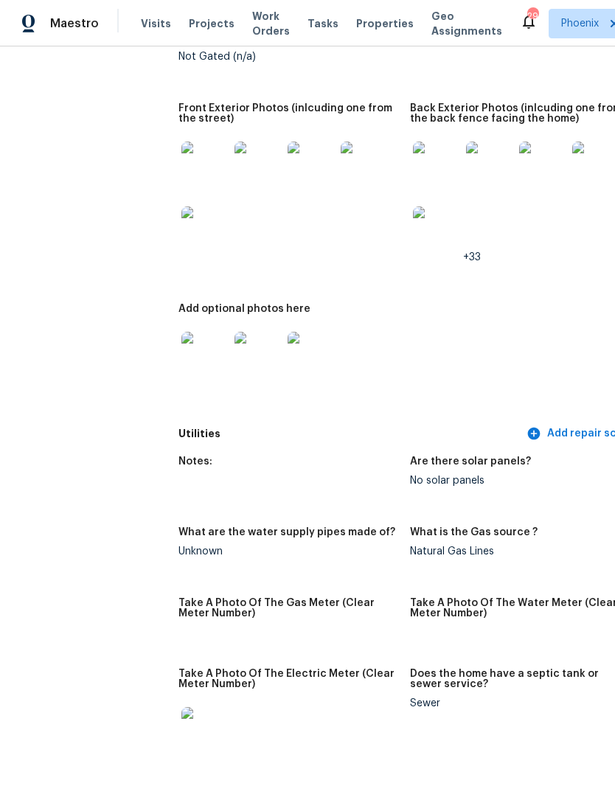
scroll to position [745, 2]
click at [181, 352] on img at bounding box center [204, 355] width 47 height 47
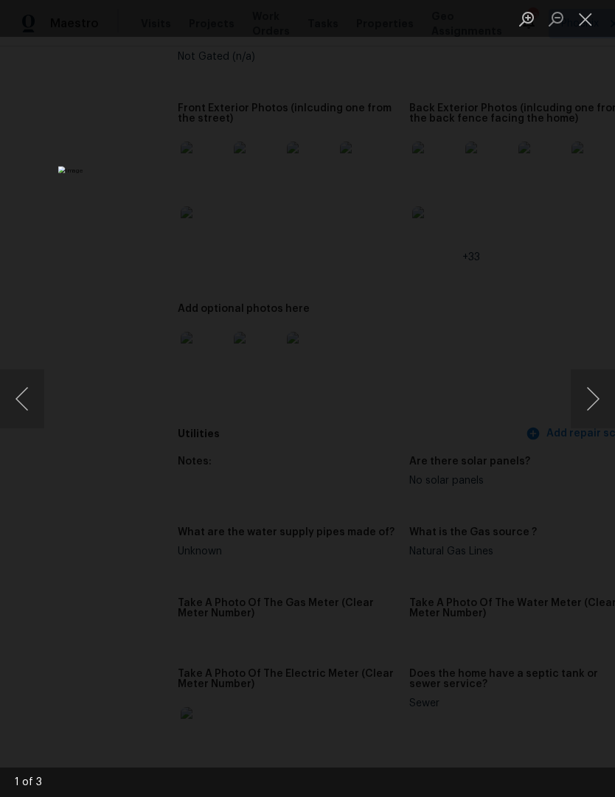
click at [583, 409] on button "Next image" at bounding box center [593, 398] width 44 height 59
click at [578, 408] on button "Next image" at bounding box center [593, 398] width 44 height 59
click at [30, 402] on button "Previous image" at bounding box center [22, 398] width 44 height 59
click at [583, 28] on button "Close lightbox" at bounding box center [585, 19] width 29 height 26
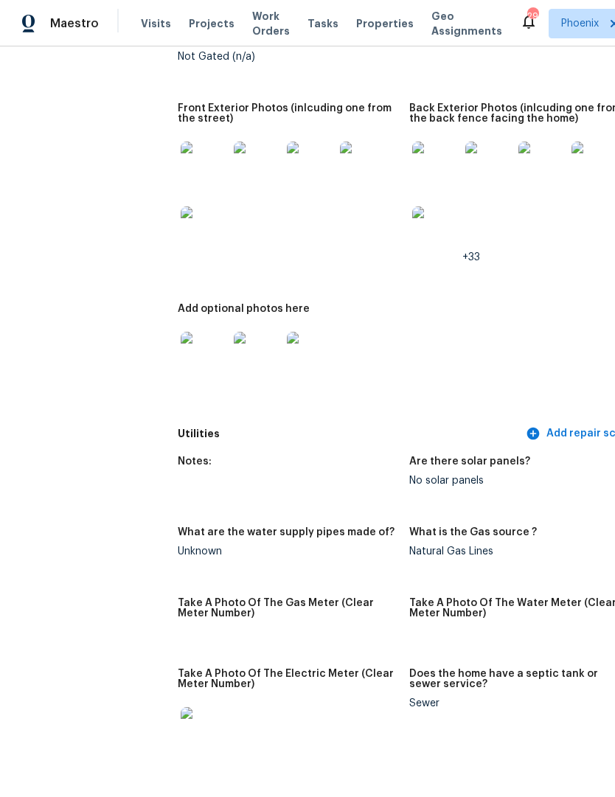
click at [413, 159] on img at bounding box center [435, 165] width 47 height 47
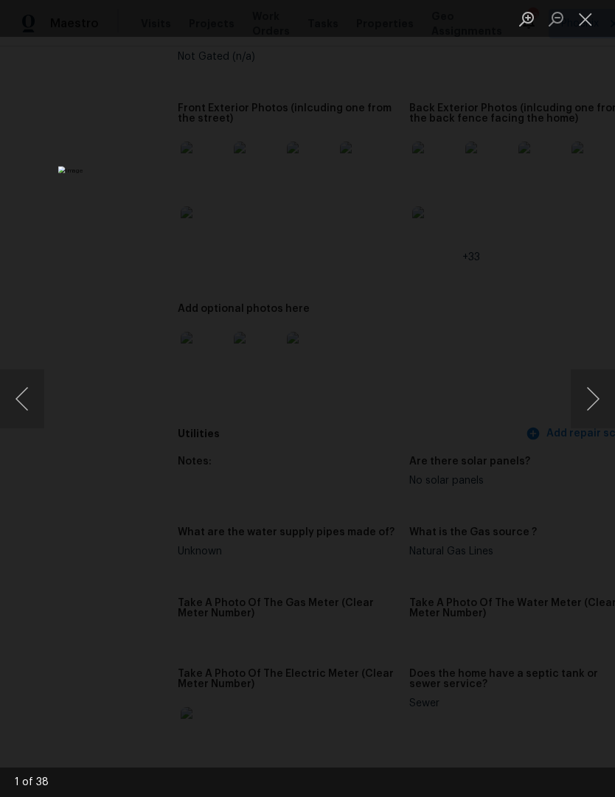
click at [592, 406] on button "Next image" at bounding box center [593, 398] width 44 height 59
click at [591, 399] on button "Next image" at bounding box center [593, 398] width 44 height 59
click at [591, 403] on button "Next image" at bounding box center [593, 398] width 44 height 59
click at [593, 400] on button "Next image" at bounding box center [593, 398] width 44 height 59
click at [591, 399] on button "Next image" at bounding box center [593, 398] width 44 height 59
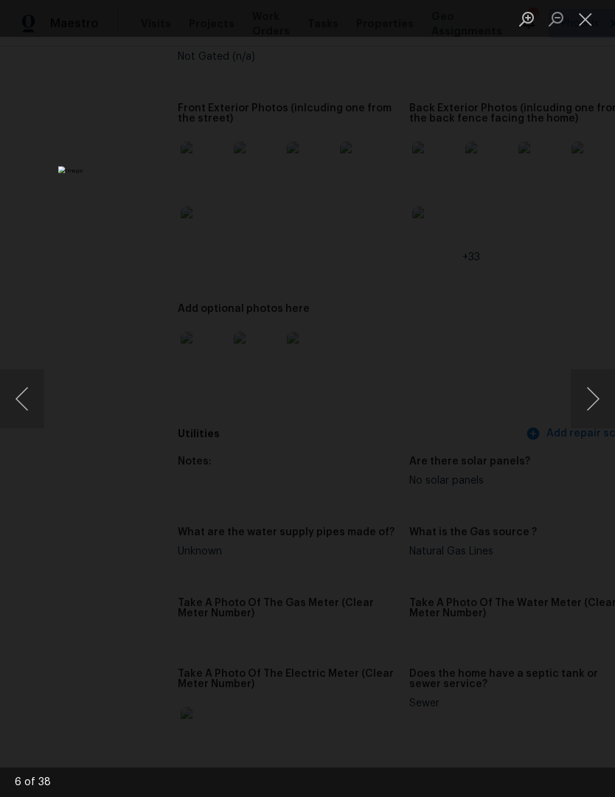
click at [594, 403] on button "Next image" at bounding box center [593, 398] width 44 height 59
click at [590, 405] on button "Next image" at bounding box center [593, 398] width 44 height 59
click at [591, 402] on button "Next image" at bounding box center [593, 398] width 44 height 59
click at [594, 403] on button "Next image" at bounding box center [593, 398] width 44 height 59
click at [586, 25] on button "Close lightbox" at bounding box center [585, 19] width 29 height 26
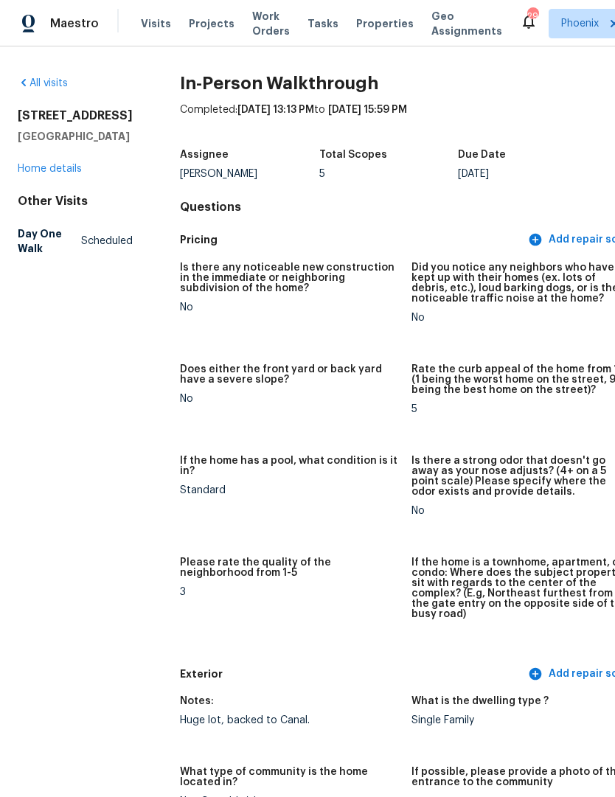
scroll to position [0, 0]
click at [74, 174] on link "Home details" at bounding box center [50, 169] width 64 height 10
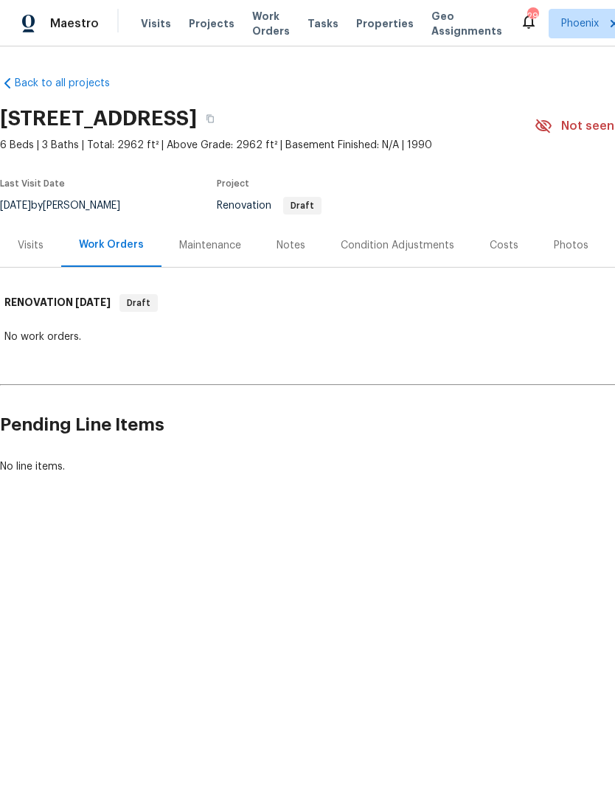
click at [505, 247] on div "Costs" at bounding box center [504, 245] width 29 height 15
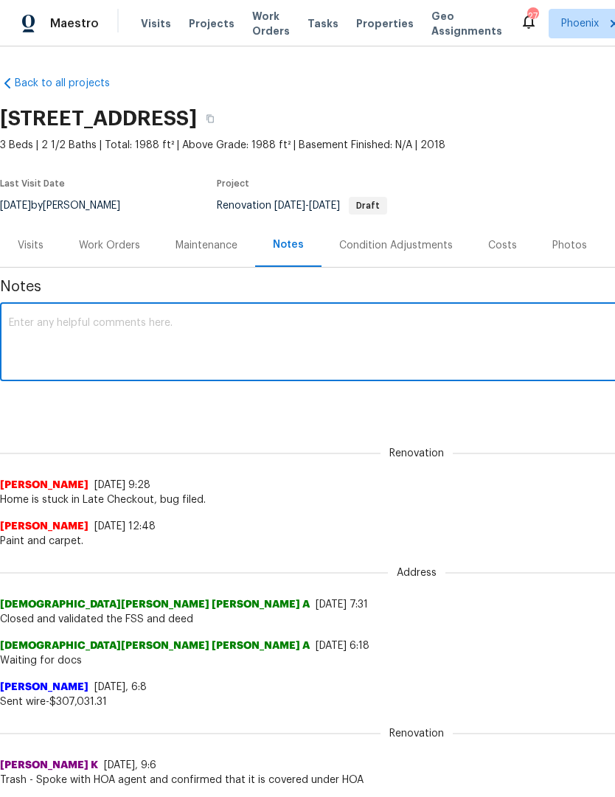
click at [32, 350] on textarea at bounding box center [417, 344] width 816 height 52
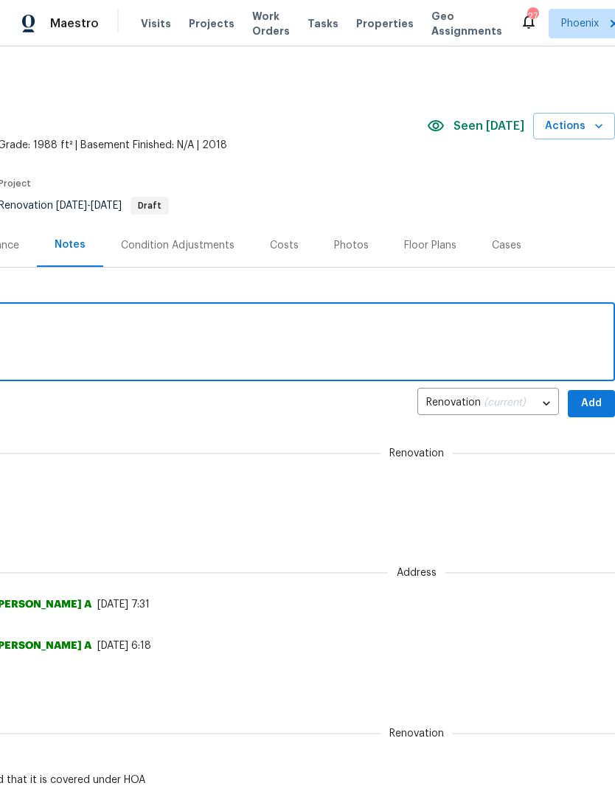
scroll to position [0, 218]
type textarea "ENGBUGS-55519"
click at [585, 413] on button "Add" at bounding box center [591, 403] width 47 height 27
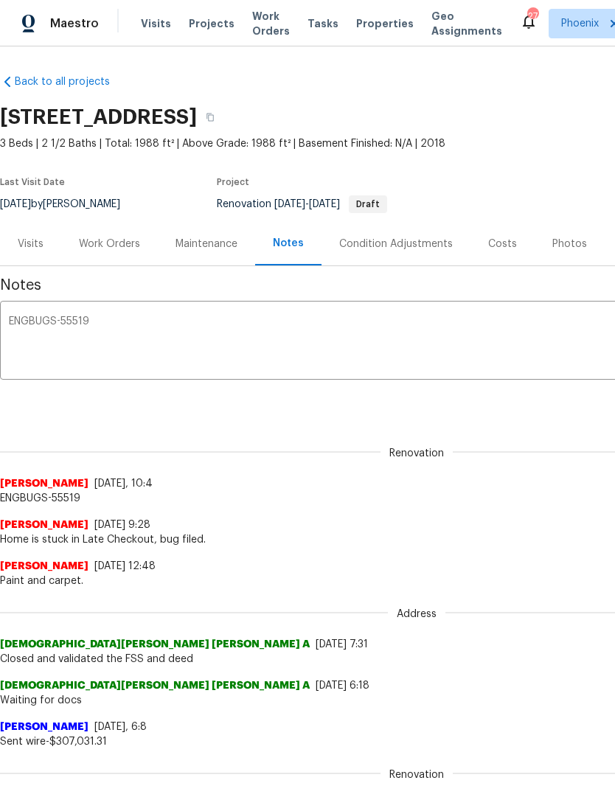
scroll to position [1, 0]
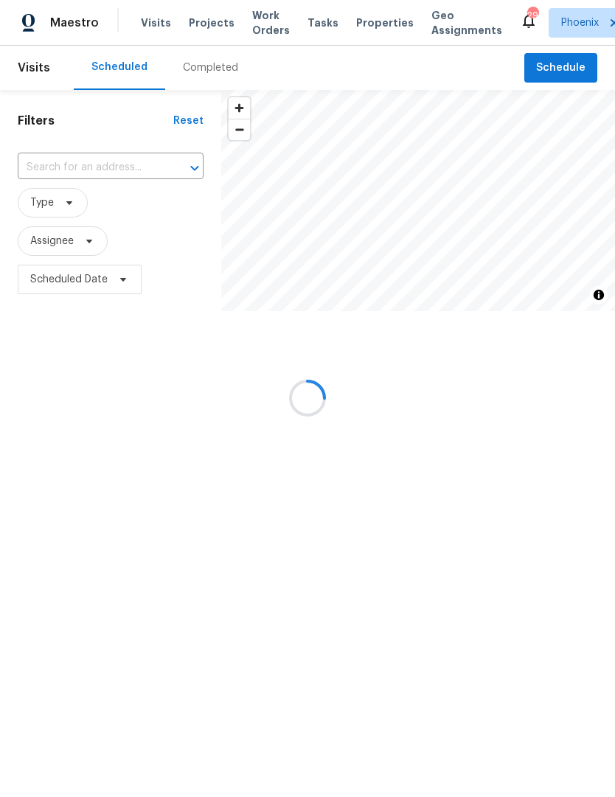
scroll to position [1, 0]
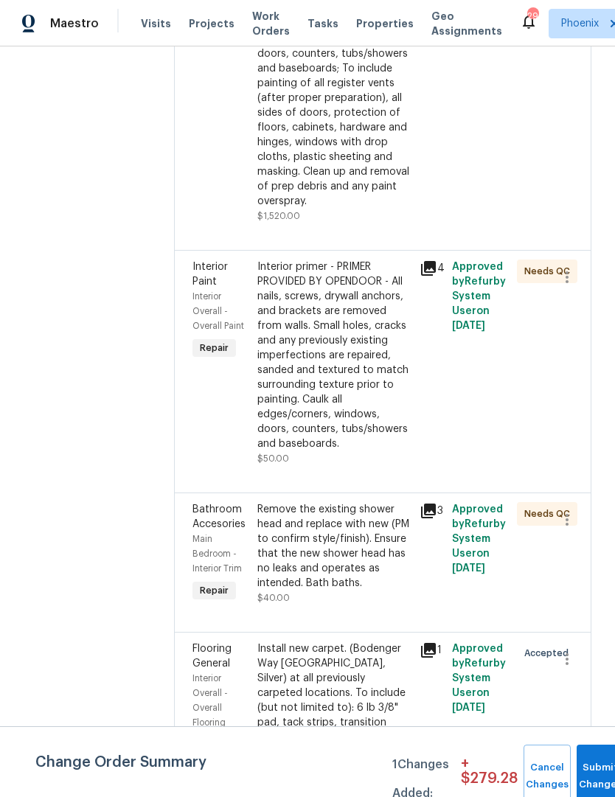
scroll to position [1714, 0]
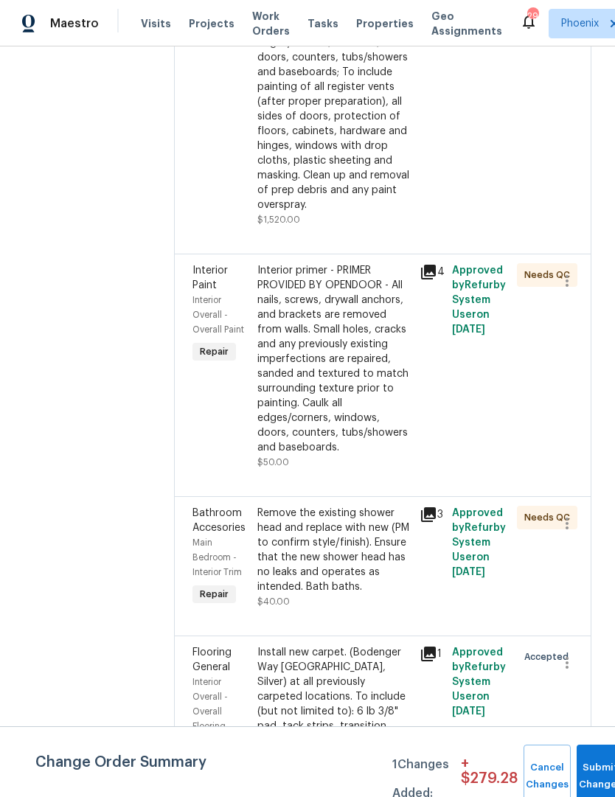
click at [392, 357] on div "Interior primer - PRIMER PROVIDED BY OPENDOOR - All nails, screws, drywall anch…" at bounding box center [333, 359] width 153 height 192
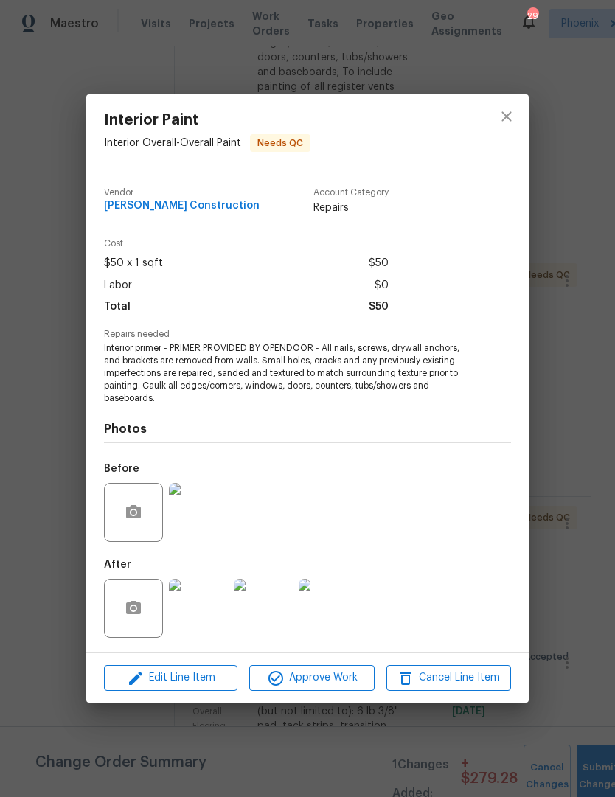
click at [213, 517] on img at bounding box center [198, 512] width 59 height 59
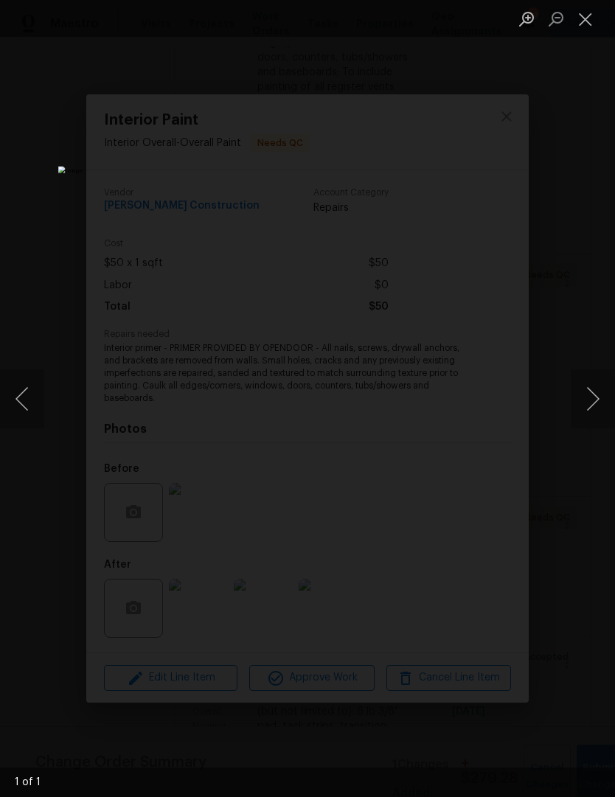
click at [591, 395] on button "Next image" at bounding box center [593, 398] width 44 height 59
click at [593, 32] on button "Close lightbox" at bounding box center [585, 19] width 29 height 26
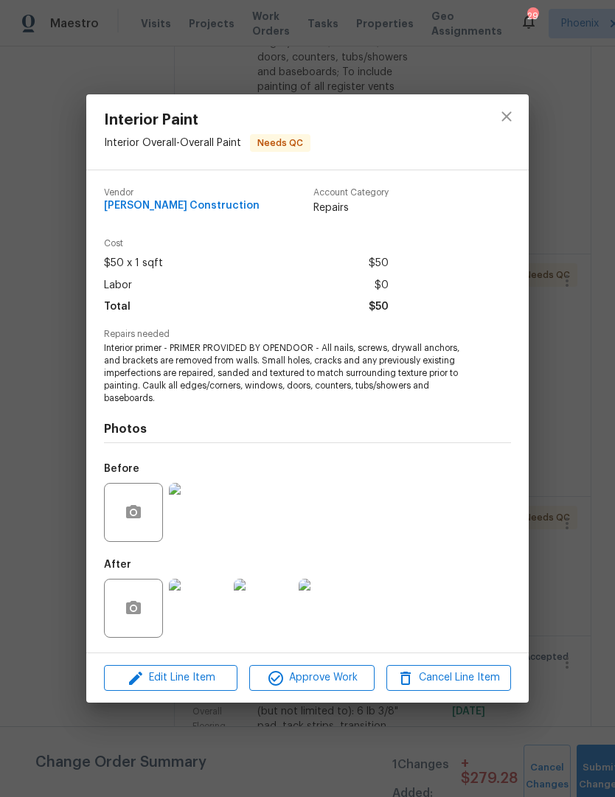
click at [593, 17] on div "Interior Paint Interior Overall - Overall Paint Needs QC Vendor [PERSON_NAME] C…" at bounding box center [307, 398] width 615 height 797
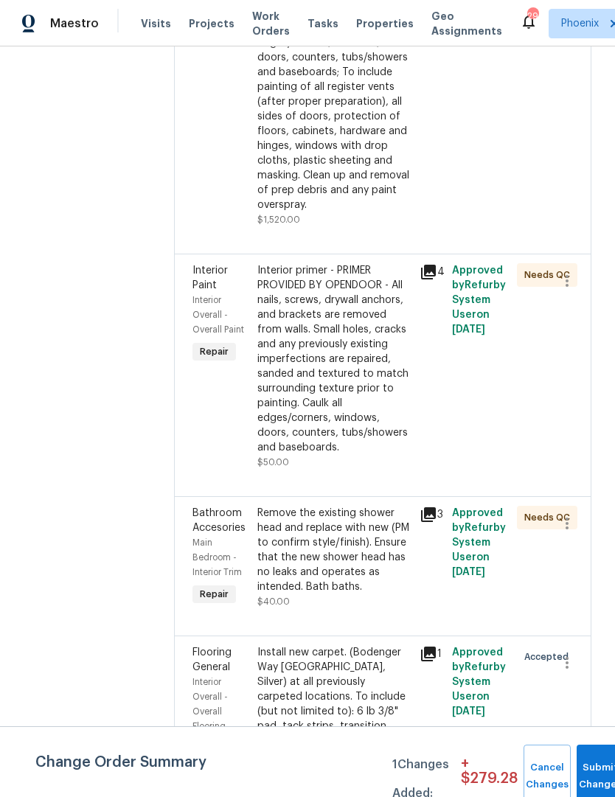
click at [365, 352] on div "Interior primer - PRIMER PROVIDED BY OPENDOOR - All nails, screws, drywall anch…" at bounding box center [333, 359] width 153 height 192
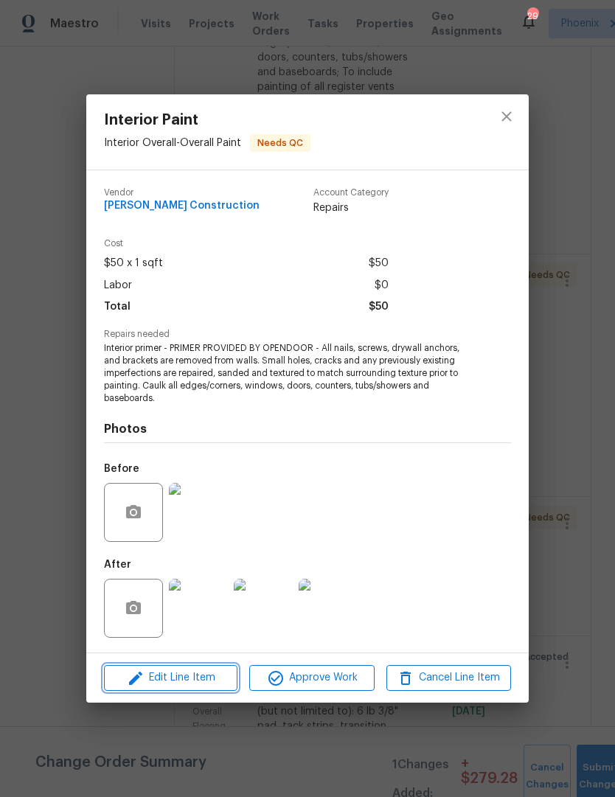
click at [206, 686] on span "Edit Line Item" at bounding box center [170, 678] width 125 height 18
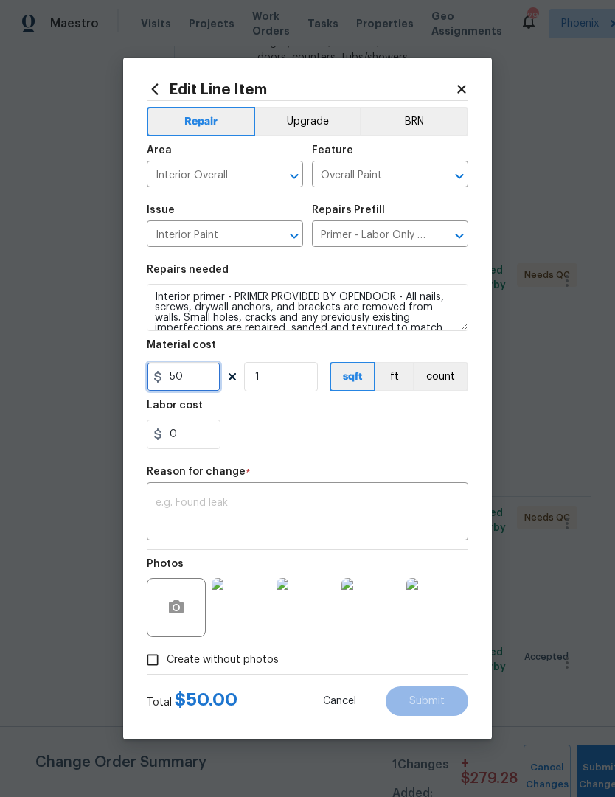
click at [216, 384] on input "50" at bounding box center [184, 376] width 74 height 29
type input "150"
click at [375, 467] on div "Repair Upgrade BRN Area Interior Overall ​ Feature Overall Paint ​ Issue Interi…" at bounding box center [307, 387] width 321 height 573
click at [261, 510] on textarea at bounding box center [308, 513] width 304 height 31
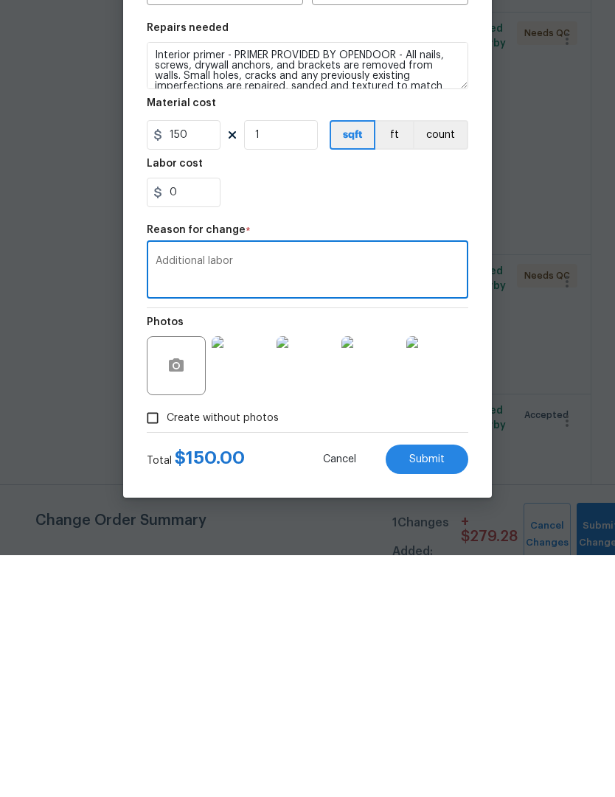
type textarea "Additional labor"
click at [457, 687] on button "Submit" at bounding box center [427, 701] width 83 height 29
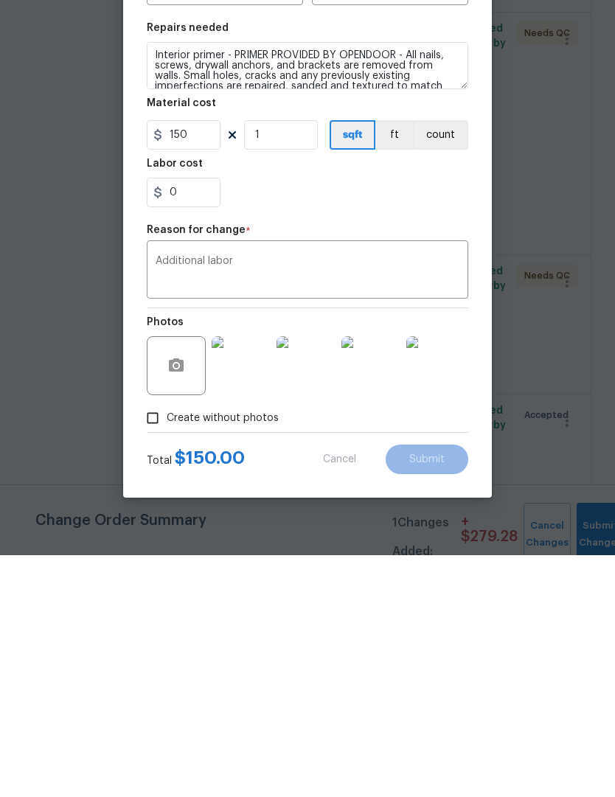
scroll to position [49, 0]
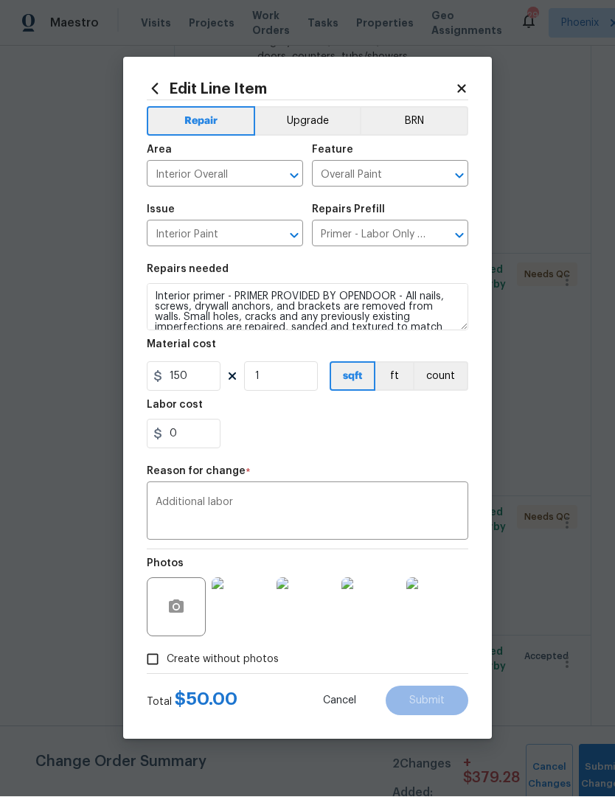
type input "50"
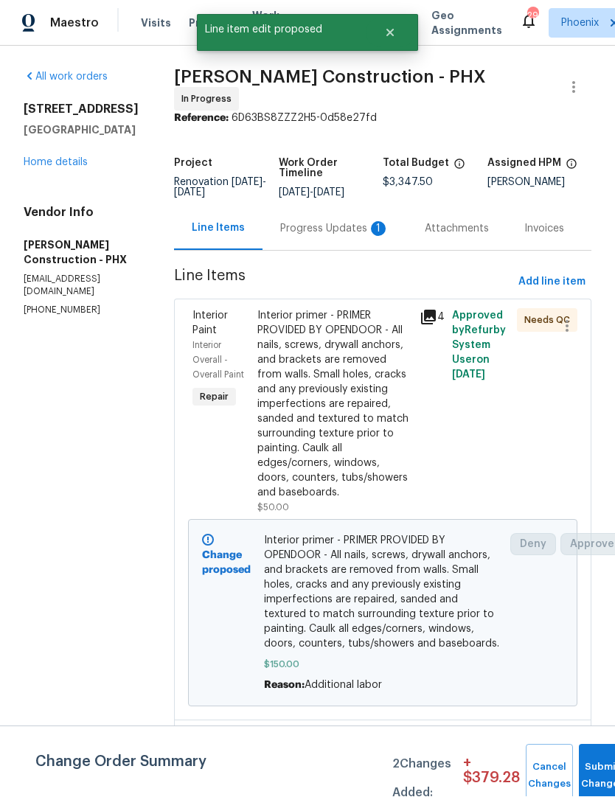
scroll to position [1, 0]
click at [598, 768] on button "Submit Changes" at bounding box center [602, 776] width 47 height 63
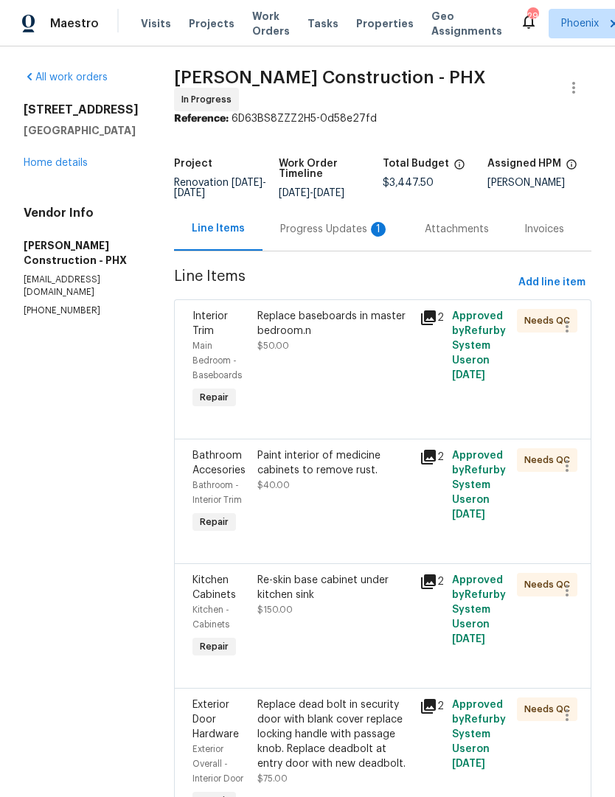
scroll to position [0, 0]
click at [38, 168] on link "Home details" at bounding box center [56, 163] width 64 height 10
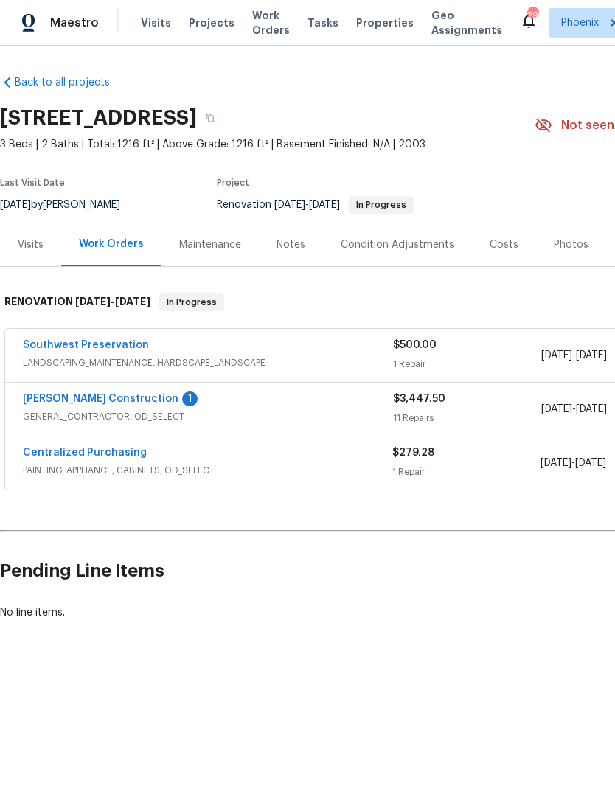
click at [124, 345] on link "Southwest Preservation" at bounding box center [86, 346] width 126 height 10
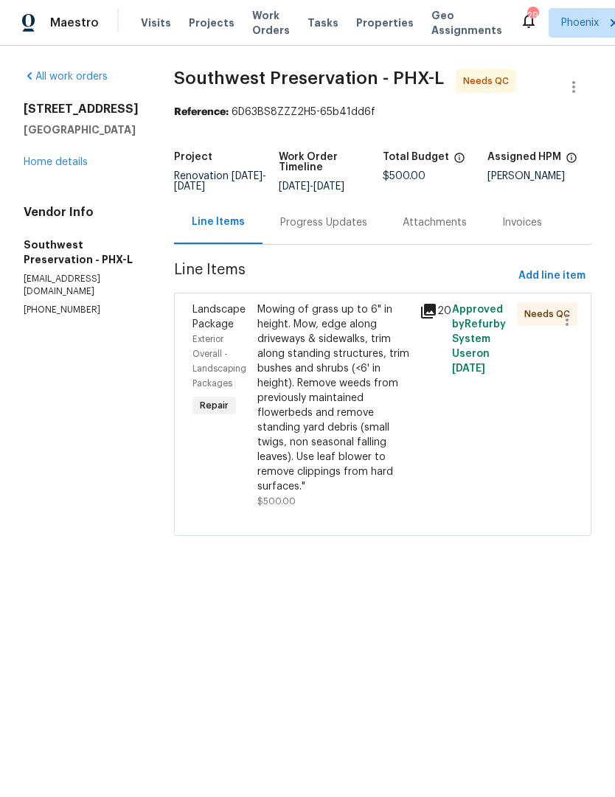
click at [348, 455] on div "Mowing of grass up to 6" in height. Mow, edge along driveways & sidewalks, trim…" at bounding box center [333, 399] width 153 height 192
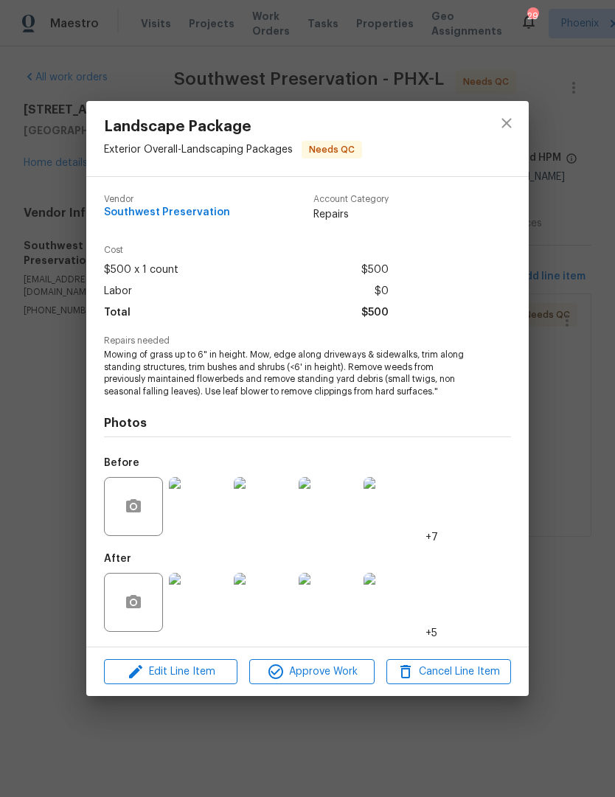
click at [209, 611] on img at bounding box center [198, 602] width 59 height 59
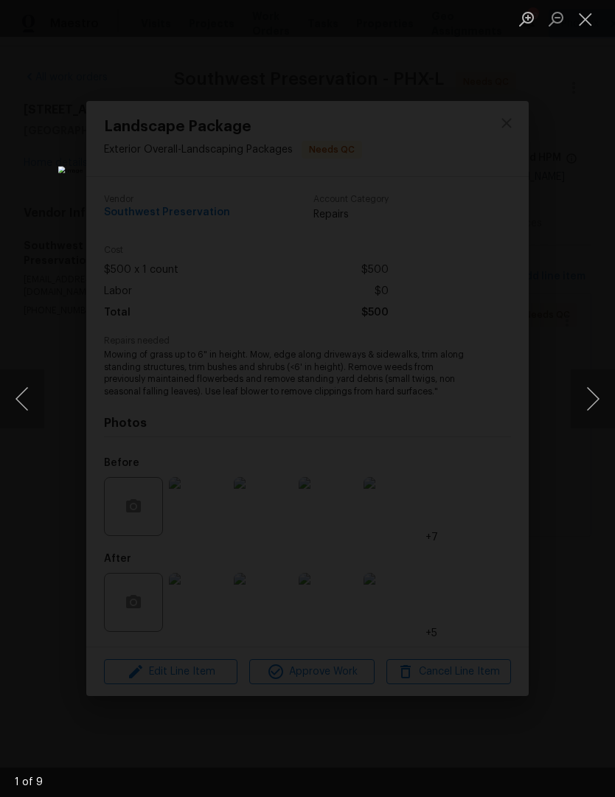
click at [580, 398] on button "Next image" at bounding box center [593, 398] width 44 height 59
click at [590, 402] on button "Next image" at bounding box center [593, 398] width 44 height 59
click at [591, 404] on button "Next image" at bounding box center [593, 398] width 44 height 59
click at [588, 412] on button "Next image" at bounding box center [593, 398] width 44 height 59
click at [593, 413] on button "Next image" at bounding box center [593, 398] width 44 height 59
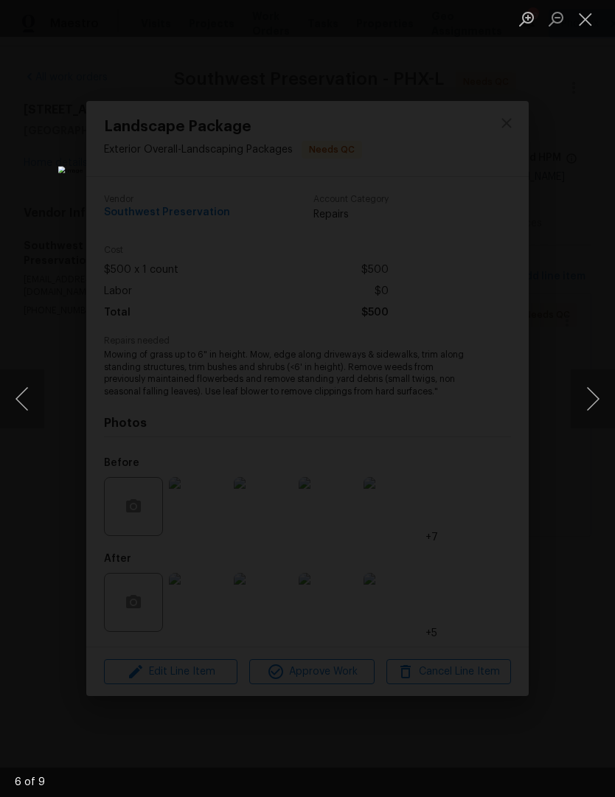
click at [590, 410] on button "Next image" at bounding box center [593, 398] width 44 height 59
click at [590, 414] on button "Next image" at bounding box center [593, 398] width 44 height 59
click at [591, 413] on button "Next image" at bounding box center [593, 398] width 44 height 59
click at [592, 407] on button "Next image" at bounding box center [593, 398] width 44 height 59
click at [591, 413] on button "Next image" at bounding box center [593, 398] width 44 height 59
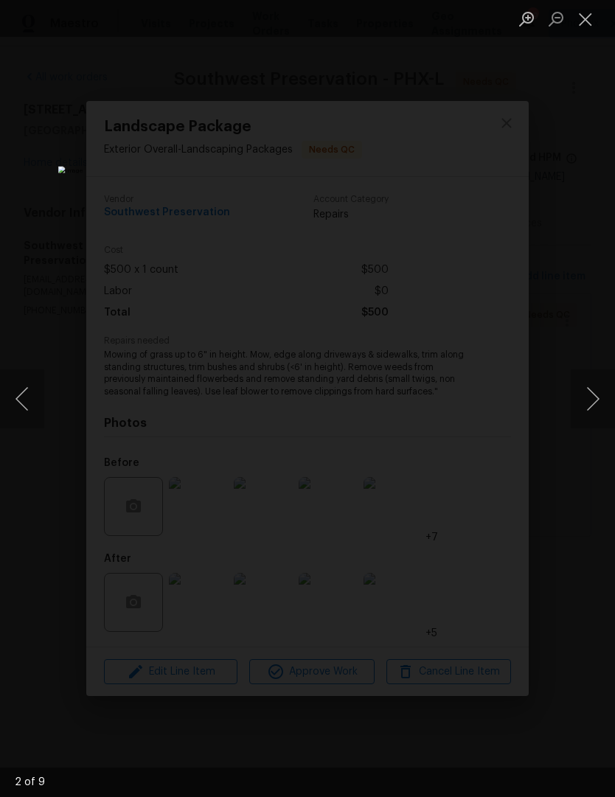
click at [592, 411] on button "Next image" at bounding box center [593, 398] width 44 height 59
click at [591, 410] on button "Next image" at bounding box center [593, 398] width 44 height 59
click at [591, 27] on button "Close lightbox" at bounding box center [585, 19] width 29 height 26
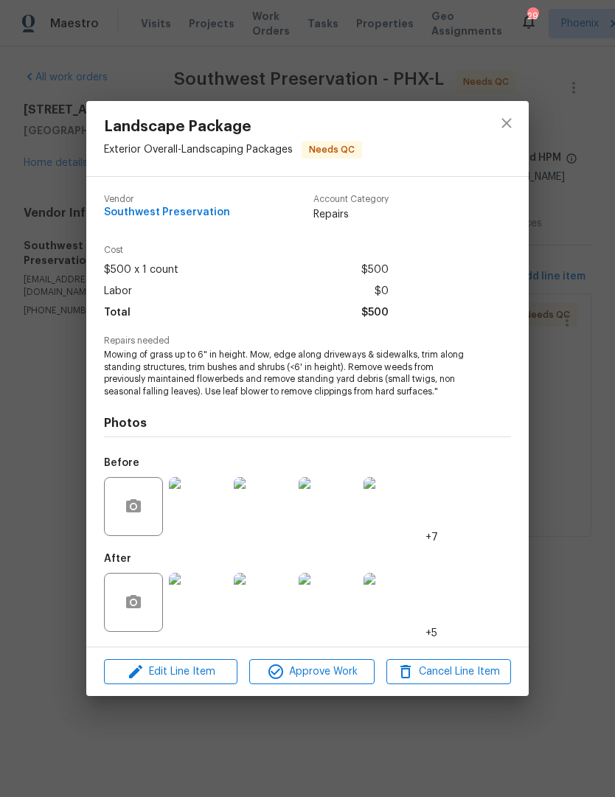
click at [201, 512] on img at bounding box center [198, 506] width 59 height 59
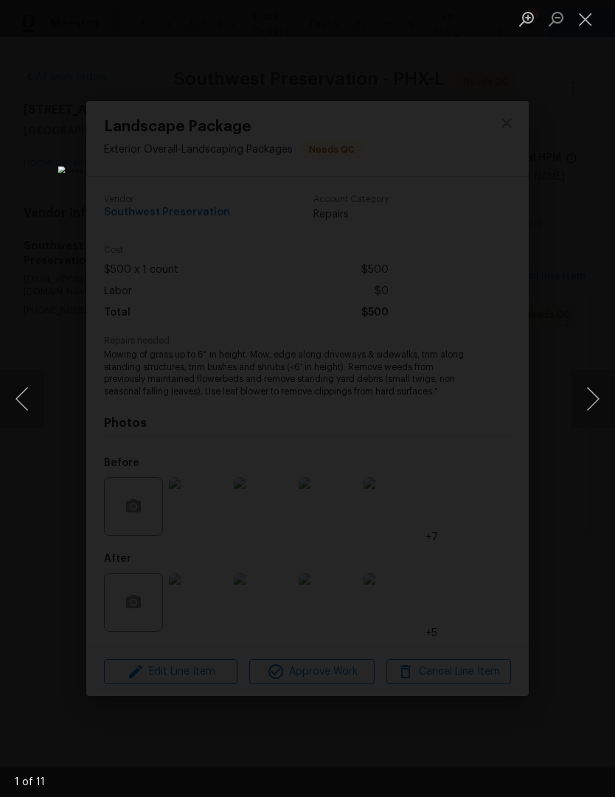
click at [594, 407] on button "Next image" at bounding box center [593, 398] width 44 height 59
click at [591, 413] on button "Next image" at bounding box center [593, 398] width 44 height 59
click at [594, 407] on button "Next image" at bounding box center [593, 398] width 44 height 59
click at [594, 403] on button "Next image" at bounding box center [593, 398] width 44 height 59
click at [588, 409] on button "Next image" at bounding box center [593, 398] width 44 height 59
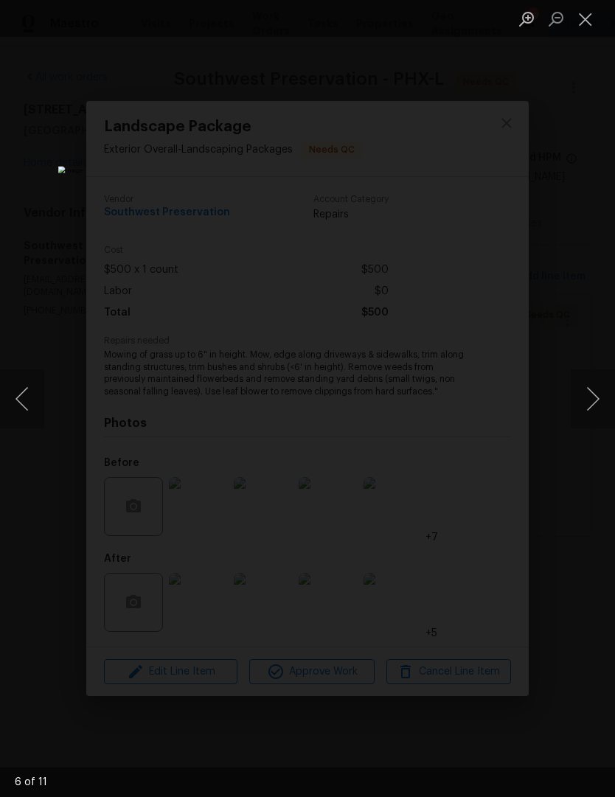
click at [591, 403] on button "Next image" at bounding box center [593, 398] width 44 height 59
click at [593, 406] on button "Next image" at bounding box center [593, 398] width 44 height 59
click at [594, 397] on button "Next image" at bounding box center [593, 398] width 44 height 59
click at [594, 404] on button "Next image" at bounding box center [593, 398] width 44 height 59
click at [591, 407] on button "Next image" at bounding box center [593, 398] width 44 height 59
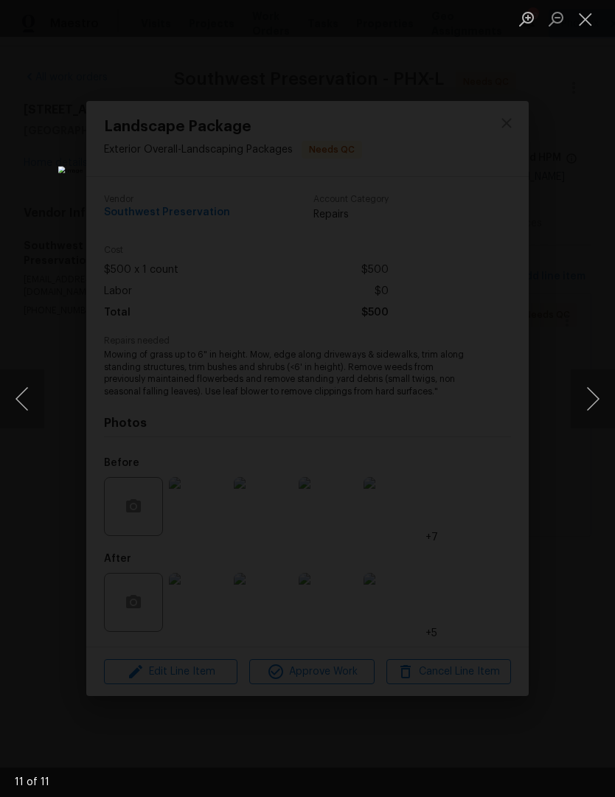
click at [594, 405] on button "Next image" at bounding box center [593, 398] width 44 height 59
click at [578, 23] on button "Close lightbox" at bounding box center [585, 19] width 29 height 26
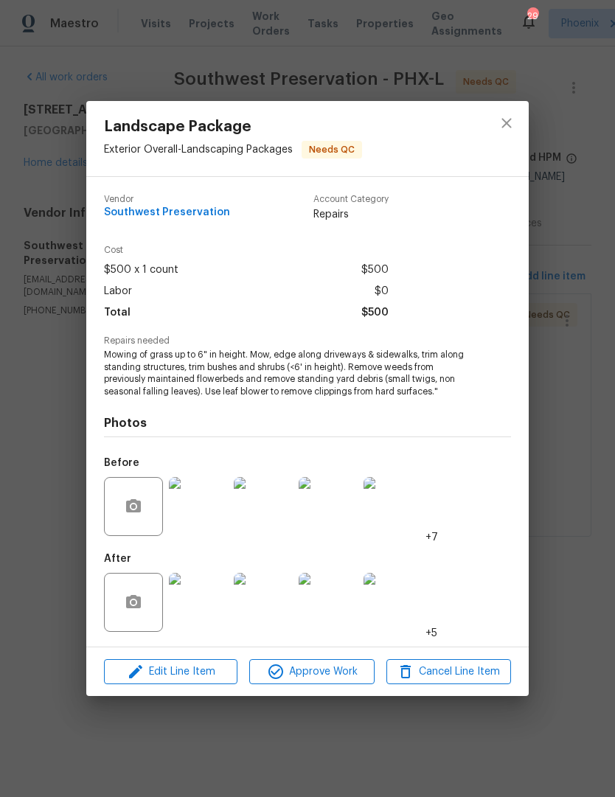
click at [197, 604] on img at bounding box center [198, 602] width 59 height 59
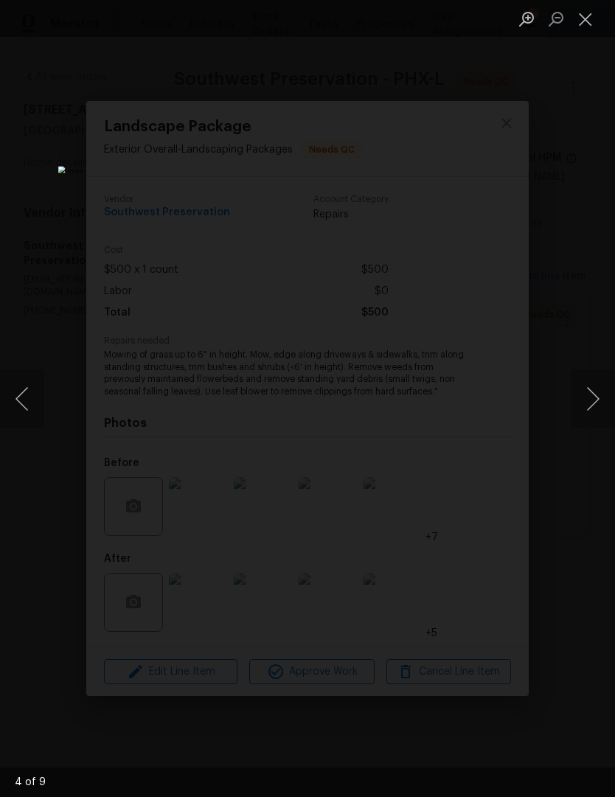
click at [591, 408] on button "Next image" at bounding box center [593, 398] width 44 height 59
click at [594, 407] on button "Next image" at bounding box center [593, 398] width 44 height 59
click at [596, 400] on button "Next image" at bounding box center [593, 398] width 44 height 59
click at [594, 400] on button "Next image" at bounding box center [593, 398] width 44 height 59
click at [588, 398] on button "Next image" at bounding box center [593, 398] width 44 height 59
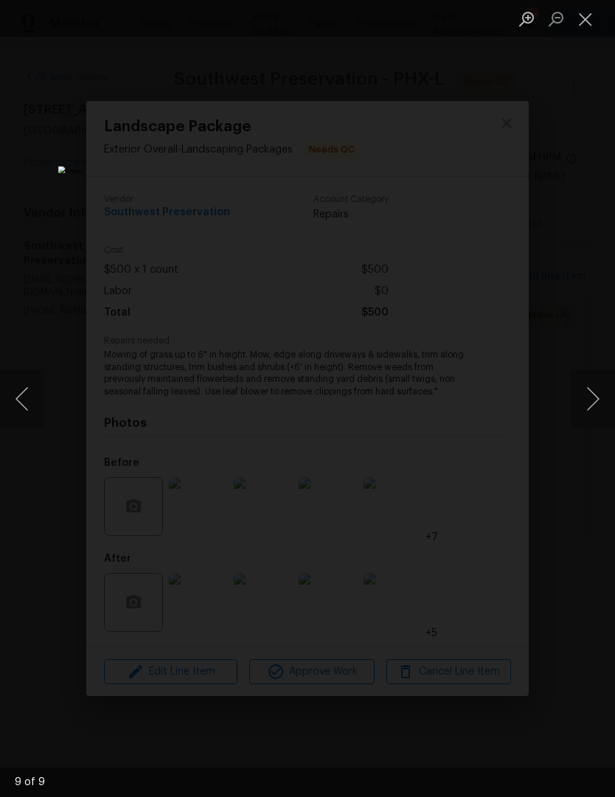
click at [586, 400] on button "Next image" at bounding box center [593, 398] width 44 height 59
click at [592, 402] on button "Next image" at bounding box center [593, 398] width 44 height 59
click at [577, 407] on button "Next image" at bounding box center [593, 398] width 44 height 59
click at [589, 407] on button "Next image" at bounding box center [593, 398] width 44 height 59
click at [589, 415] on button "Next image" at bounding box center [593, 398] width 44 height 59
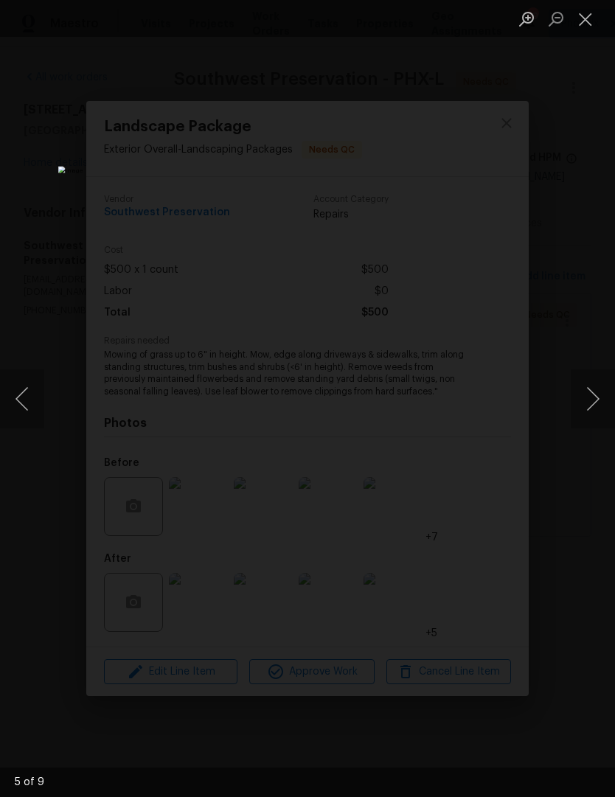
click at [591, 409] on button "Next image" at bounding box center [593, 398] width 44 height 59
click at [590, 409] on button "Next image" at bounding box center [593, 398] width 44 height 59
click at [585, 415] on button "Next image" at bounding box center [593, 398] width 44 height 59
click at [591, 410] on button "Next image" at bounding box center [593, 398] width 44 height 59
click at [588, 403] on button "Next image" at bounding box center [593, 398] width 44 height 59
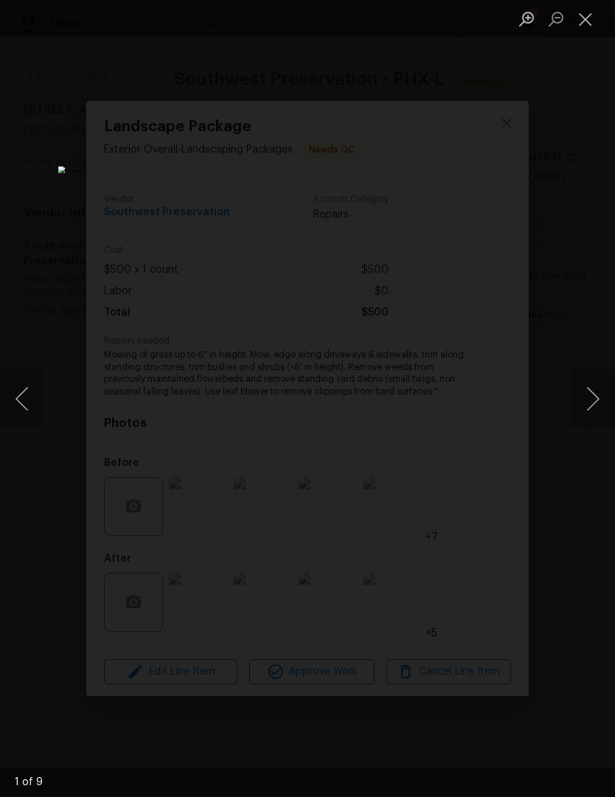
click at [588, 405] on button "Next image" at bounding box center [593, 398] width 44 height 59
click at [591, 405] on button "Next image" at bounding box center [593, 398] width 44 height 59
click at [591, 403] on button "Next image" at bounding box center [593, 398] width 44 height 59
click at [588, 406] on button "Next image" at bounding box center [593, 398] width 44 height 59
click at [588, 410] on button "Next image" at bounding box center [593, 398] width 44 height 59
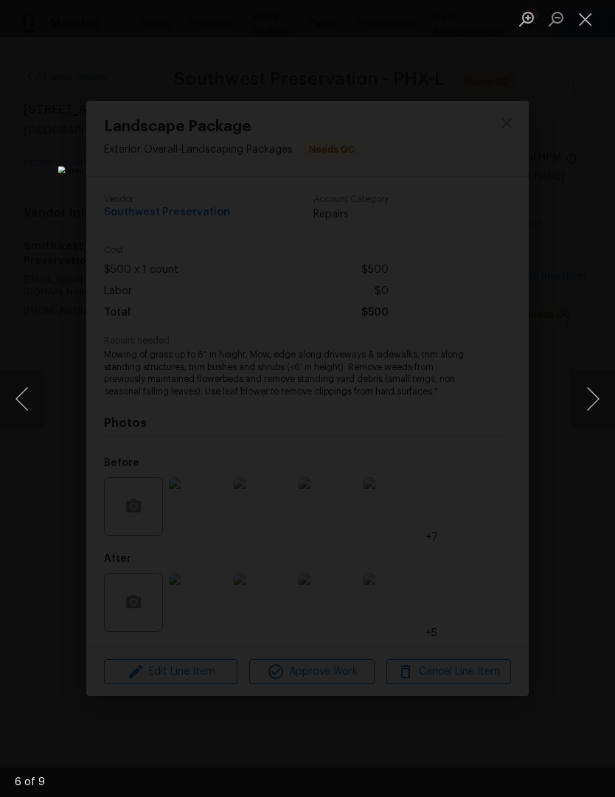
click at [588, 409] on button "Next image" at bounding box center [593, 398] width 44 height 59
click at [591, 406] on button "Next image" at bounding box center [593, 398] width 44 height 59
click at [588, 410] on button "Next image" at bounding box center [593, 398] width 44 height 59
click at [594, 392] on button "Next image" at bounding box center [593, 398] width 44 height 59
click at [597, 396] on button "Next image" at bounding box center [593, 398] width 44 height 59
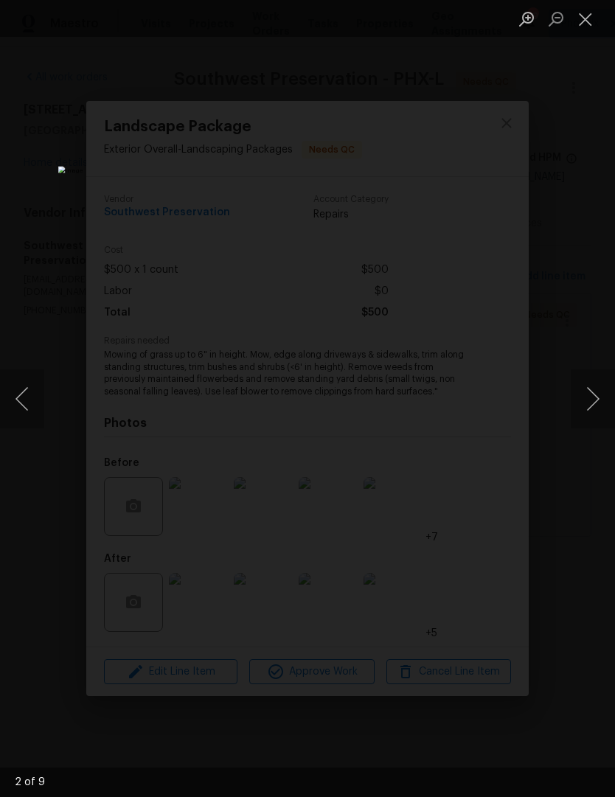
click at [596, 395] on button "Next image" at bounding box center [593, 398] width 44 height 59
click at [597, 393] on button "Next image" at bounding box center [593, 398] width 44 height 59
click at [594, 392] on button "Next image" at bounding box center [593, 398] width 44 height 59
click at [595, 392] on button "Next image" at bounding box center [593, 398] width 44 height 59
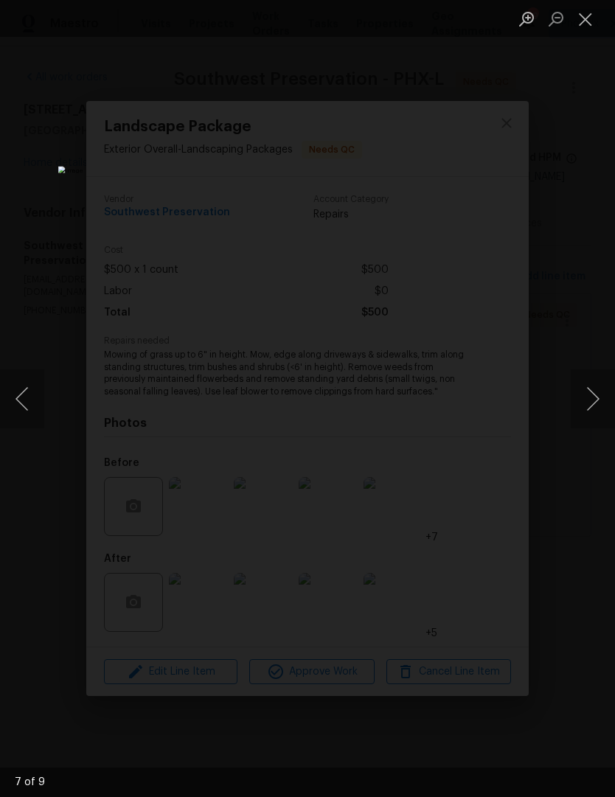
click at [595, 391] on button "Next image" at bounding box center [593, 398] width 44 height 59
click at [595, 388] on button "Next image" at bounding box center [593, 398] width 44 height 59
click at [595, 391] on button "Next image" at bounding box center [593, 398] width 44 height 59
click at [595, 390] on button "Next image" at bounding box center [593, 398] width 44 height 59
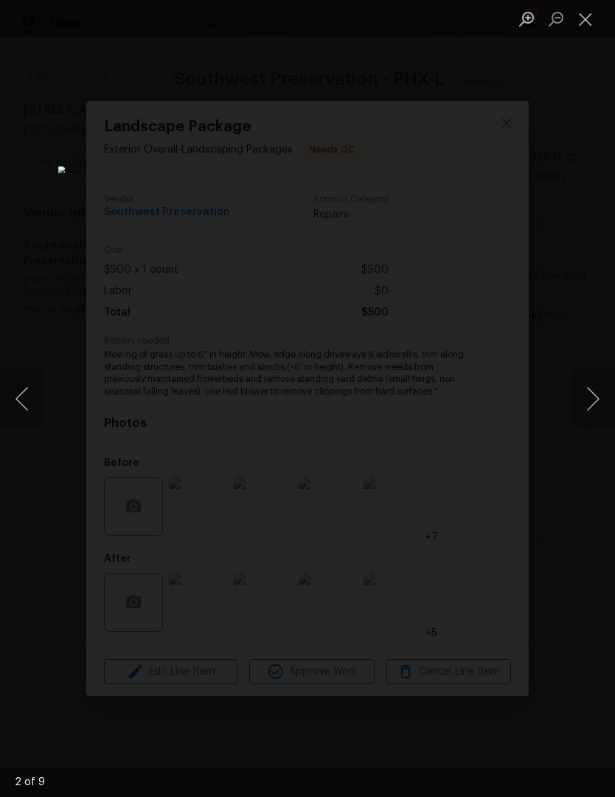
click at [589, 30] on button "Close lightbox" at bounding box center [585, 19] width 29 height 26
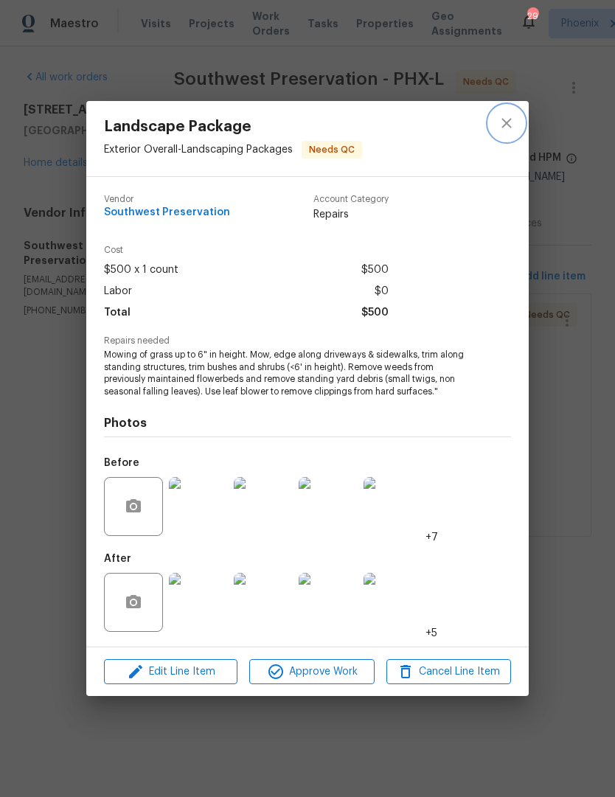
click at [523, 121] on button "close" at bounding box center [506, 122] width 35 height 35
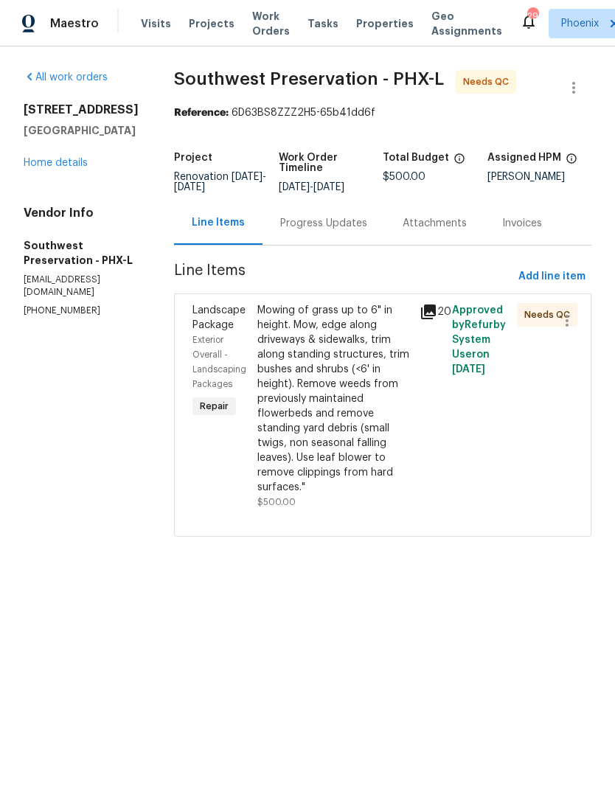
click at [74, 168] on link "Home details" at bounding box center [56, 163] width 64 height 10
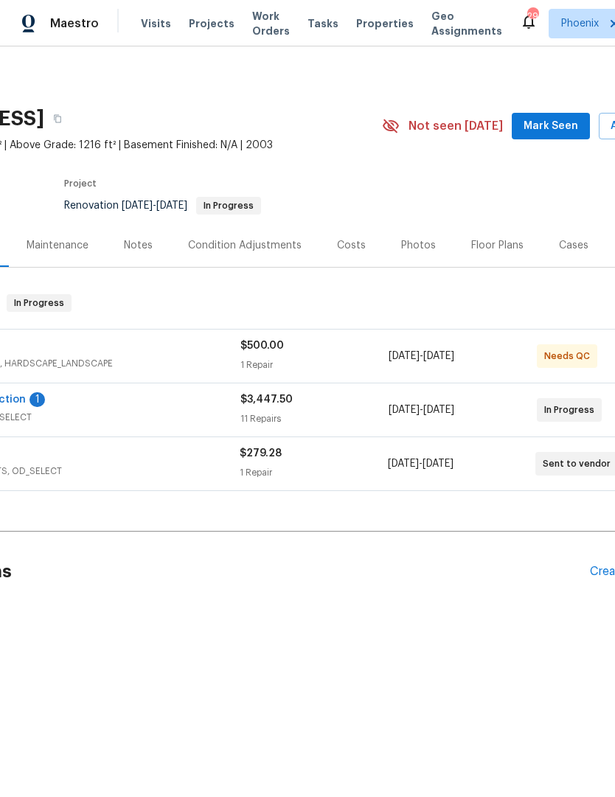
scroll to position [0, 155]
click at [346, 253] on div "Costs" at bounding box center [349, 245] width 64 height 44
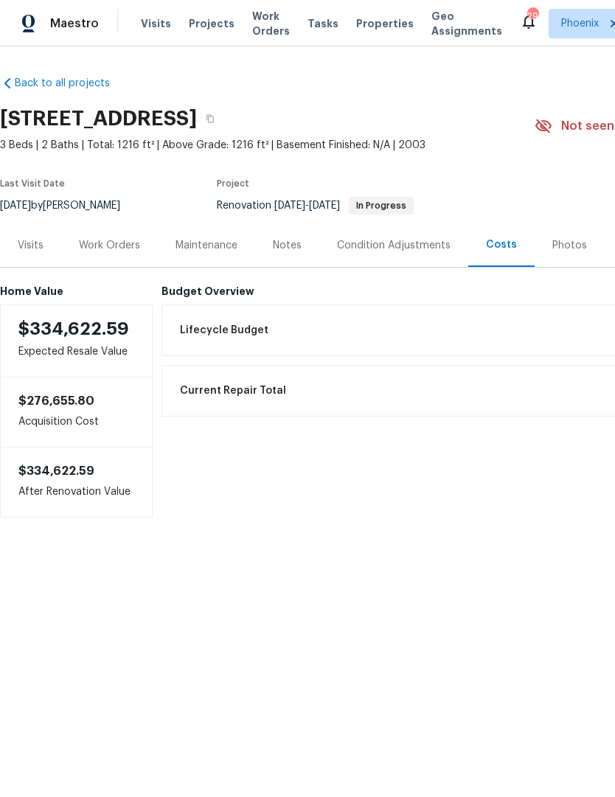
click at [130, 242] on div "Work Orders" at bounding box center [109, 245] width 61 height 15
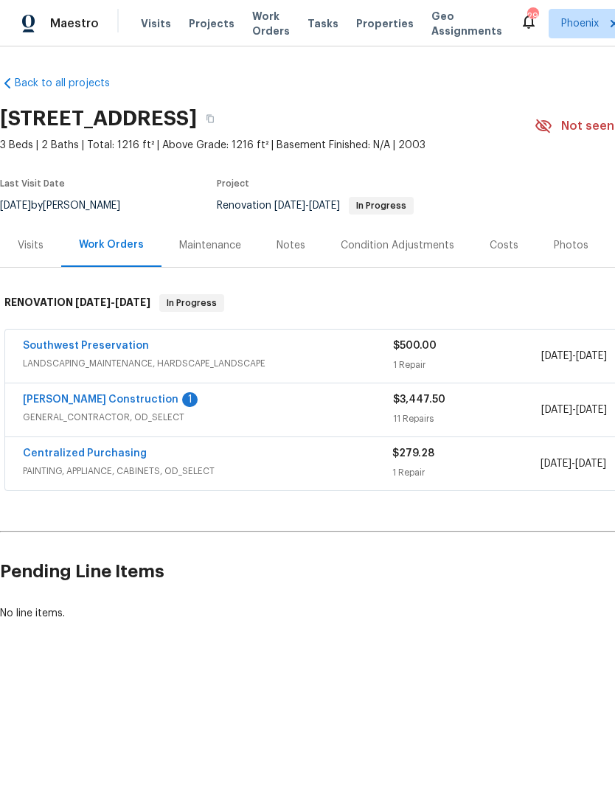
click at [111, 398] on link "[PERSON_NAME] Construction" at bounding box center [101, 400] width 156 height 10
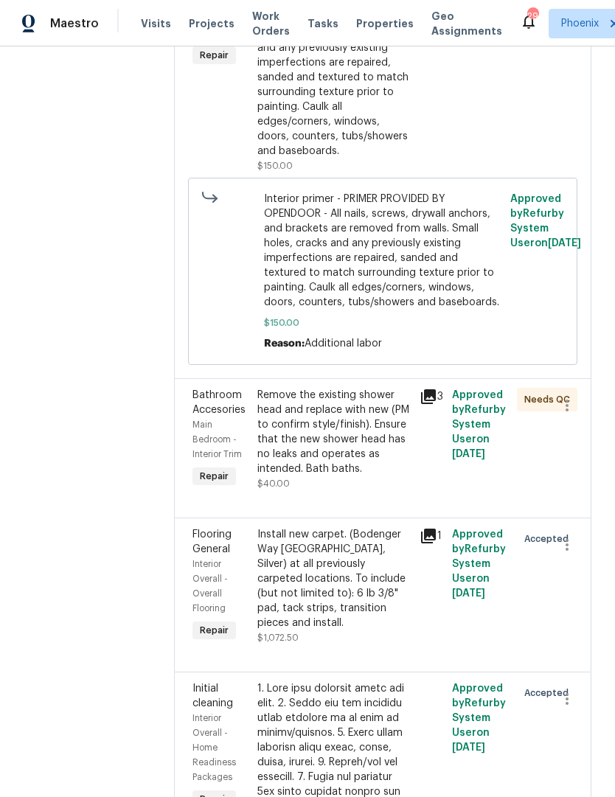
scroll to position [1999, 0]
